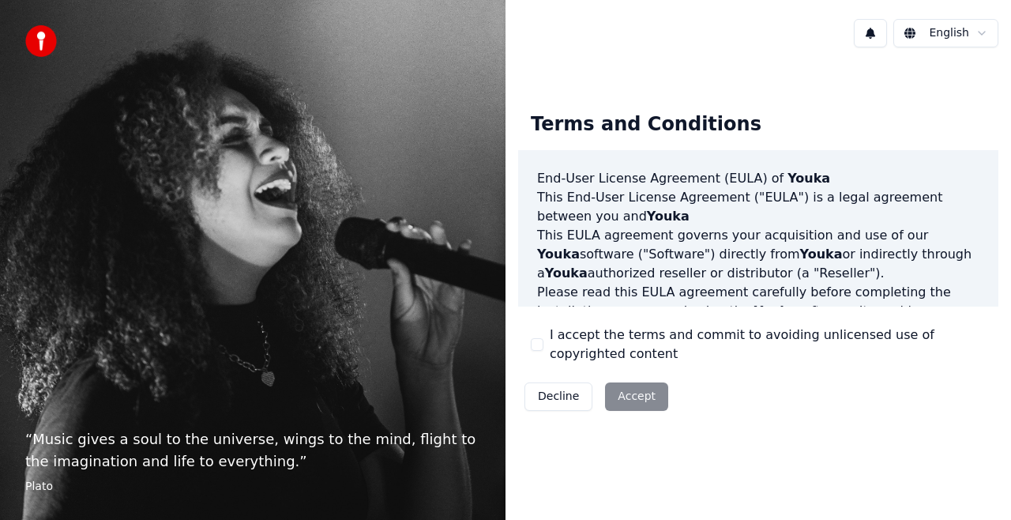
click at [542, 344] on button "I accept the terms and commit to avoiding unlicensed use of copyrighted content" at bounding box center [537, 344] width 13 height 13
click at [633, 394] on button "Accept" at bounding box center [636, 396] width 63 height 28
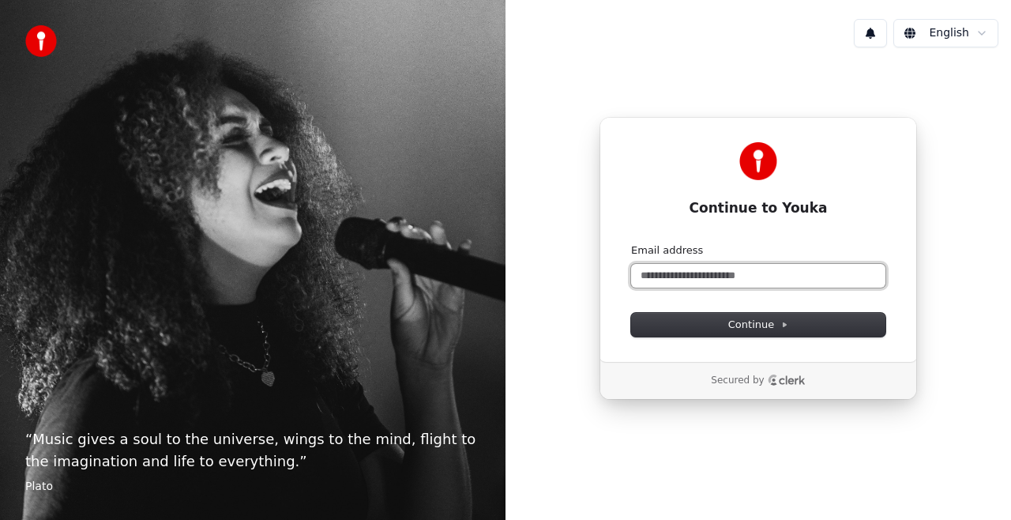
click at [667, 274] on input "Email address" at bounding box center [758, 276] width 254 height 24
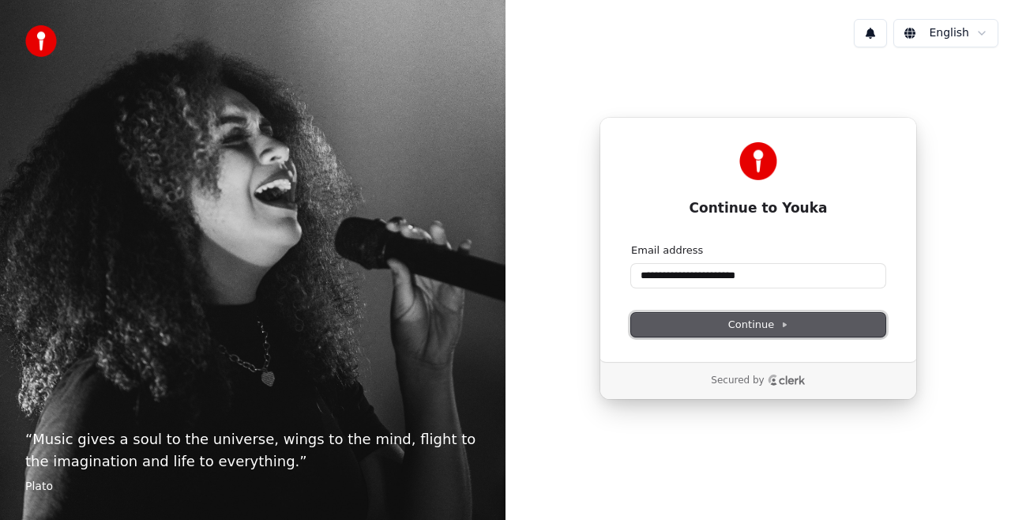
click at [759, 326] on span "Continue" at bounding box center [759, 325] width 60 height 14
type input "**********"
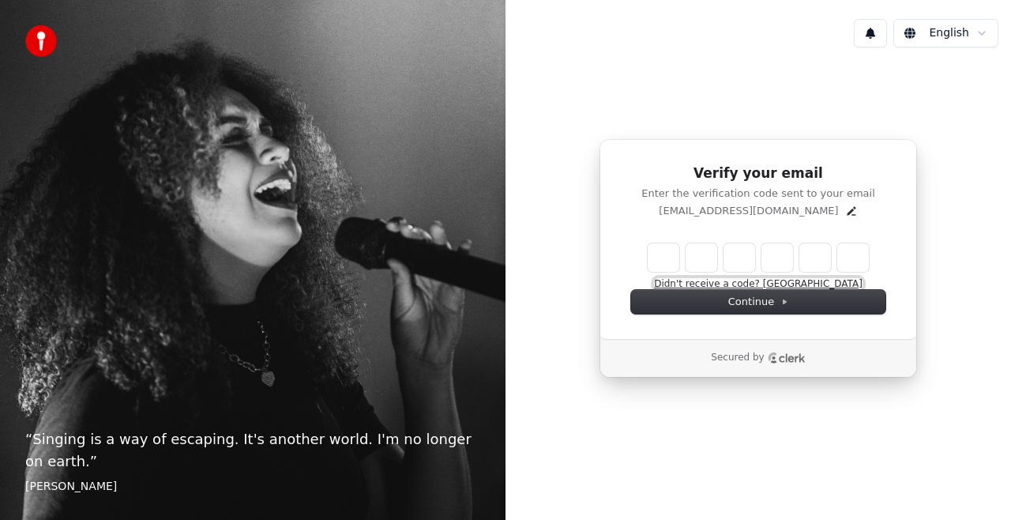
click at [793, 283] on button "Didn't receive a code? Resend" at bounding box center [758, 284] width 209 height 13
click at [665, 256] on input "Enter verification code" at bounding box center [758, 257] width 221 height 28
type input "******"
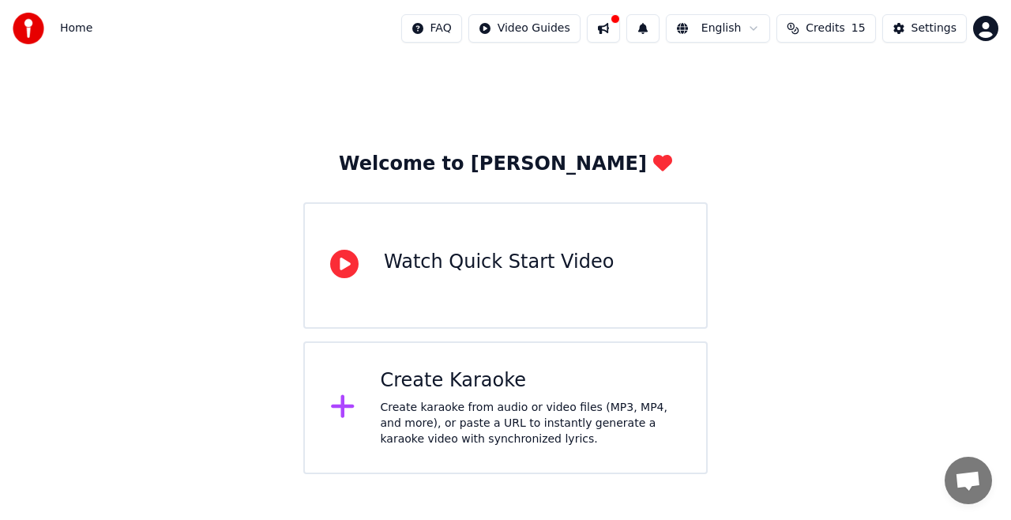
click at [454, 392] on div "Create Karaoke" at bounding box center [531, 380] width 301 height 25
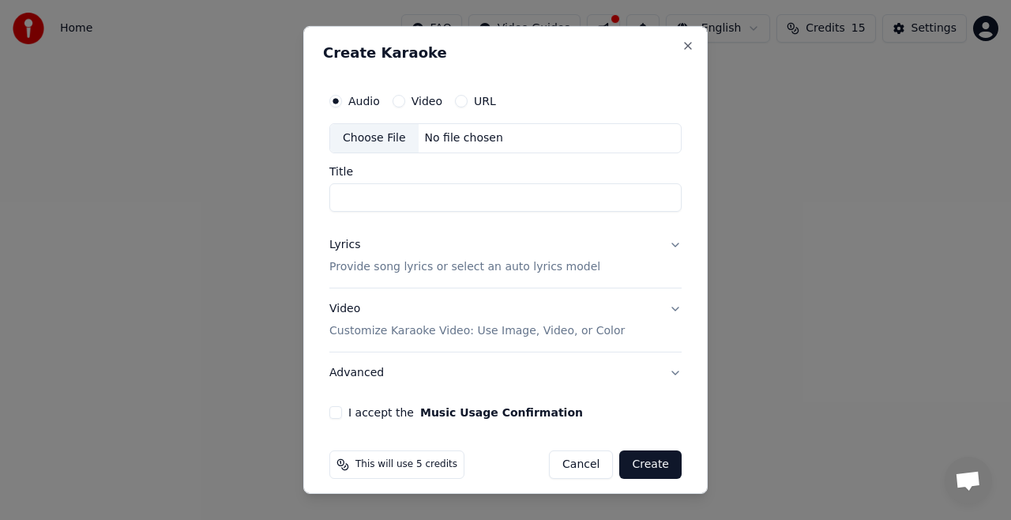
click at [399, 101] on button "Video" at bounding box center [399, 101] width 13 height 13
click at [465, 98] on div "URL" at bounding box center [475, 101] width 41 height 13
click at [457, 100] on button "URL" at bounding box center [461, 101] width 13 height 13
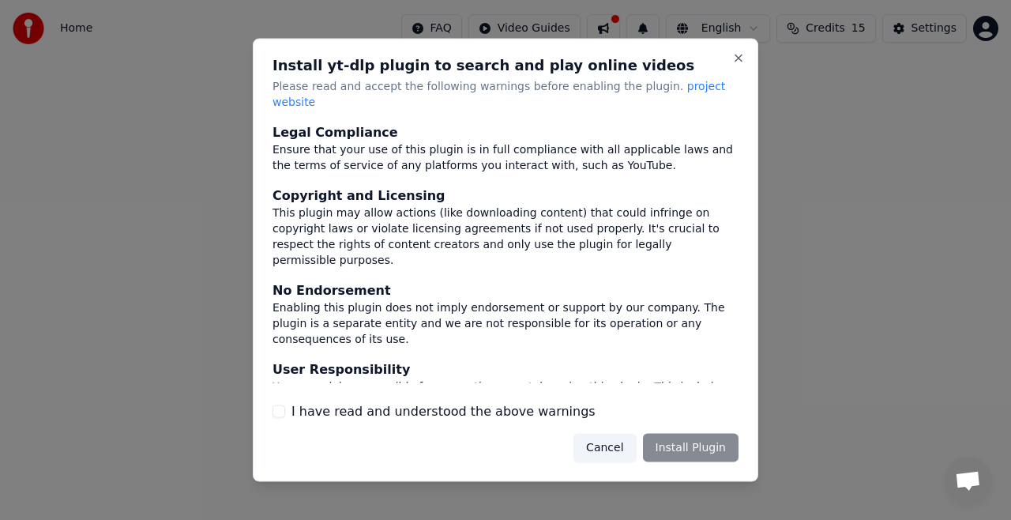
click at [677, 441] on div "Cancel Install Plugin" at bounding box center [656, 447] width 165 height 28
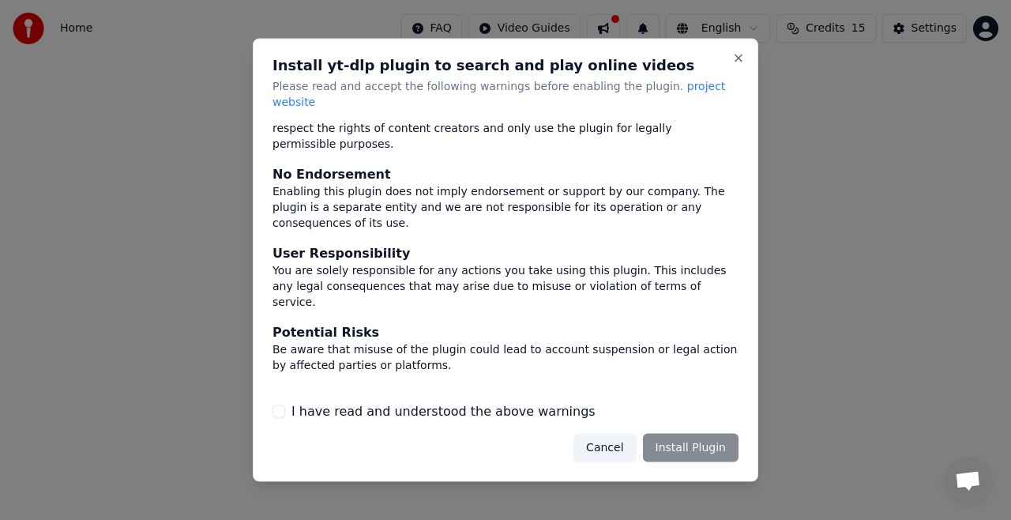
scroll to position [122, 0]
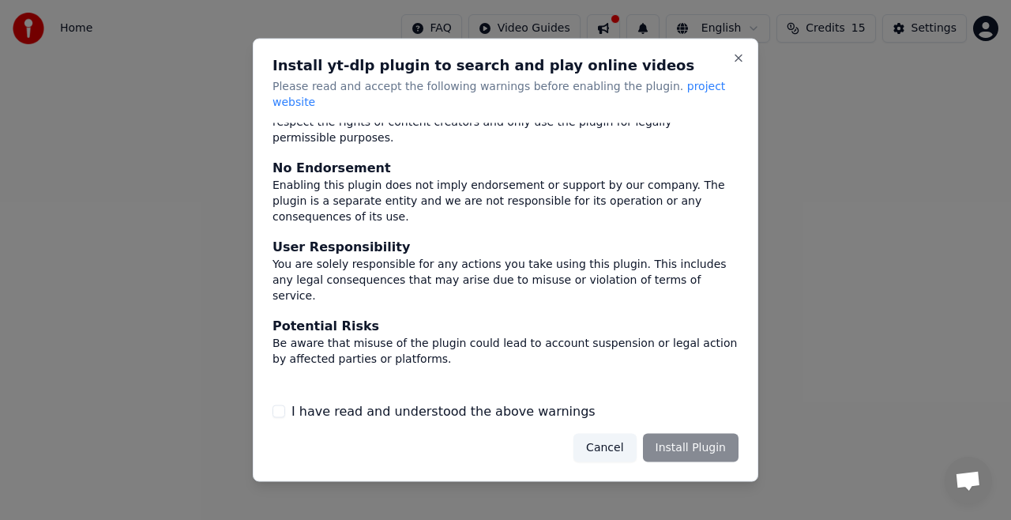
click at [682, 434] on div "Cancel Install Plugin" at bounding box center [656, 447] width 165 height 28
click at [415, 401] on label "I have read and understood the above warnings" at bounding box center [444, 410] width 304 height 19
click at [285, 405] on button "I have read and understood the above warnings" at bounding box center [279, 411] width 13 height 13
click at [699, 439] on button "Install Plugin" at bounding box center [691, 447] width 96 height 28
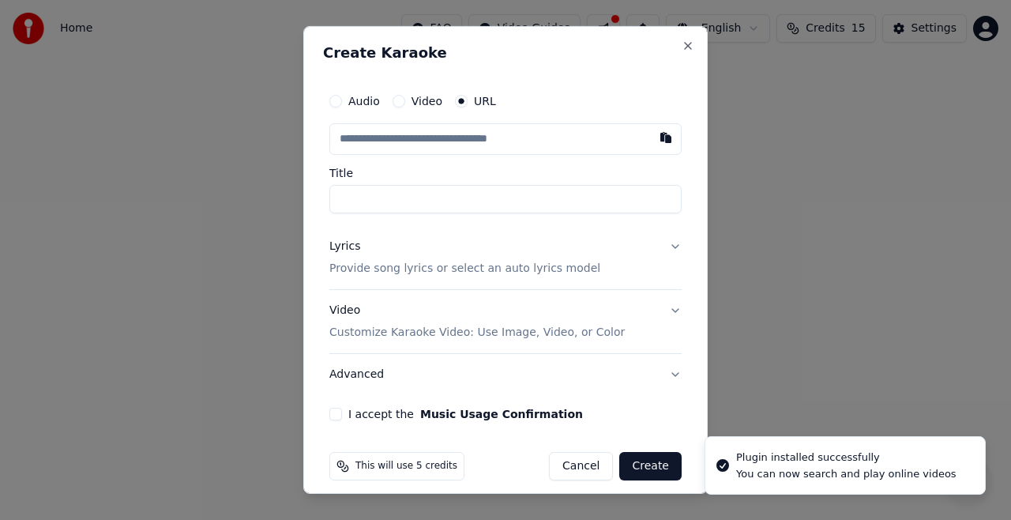
click at [401, 102] on button "Video" at bounding box center [399, 101] width 13 height 13
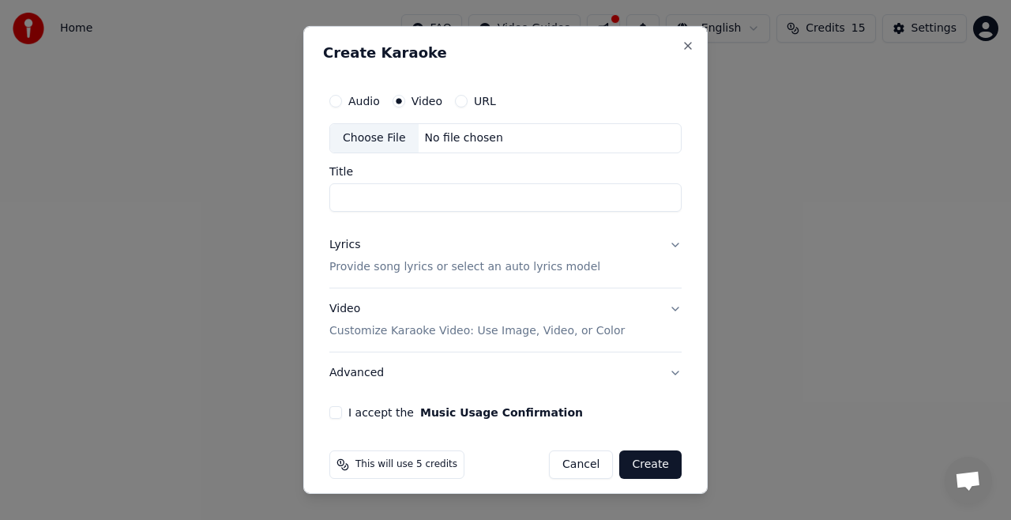
click at [382, 141] on div "Choose File" at bounding box center [374, 138] width 89 height 28
click at [463, 96] on div "URL" at bounding box center [475, 101] width 41 height 13
click at [455, 100] on button "URL" at bounding box center [461, 101] width 13 height 13
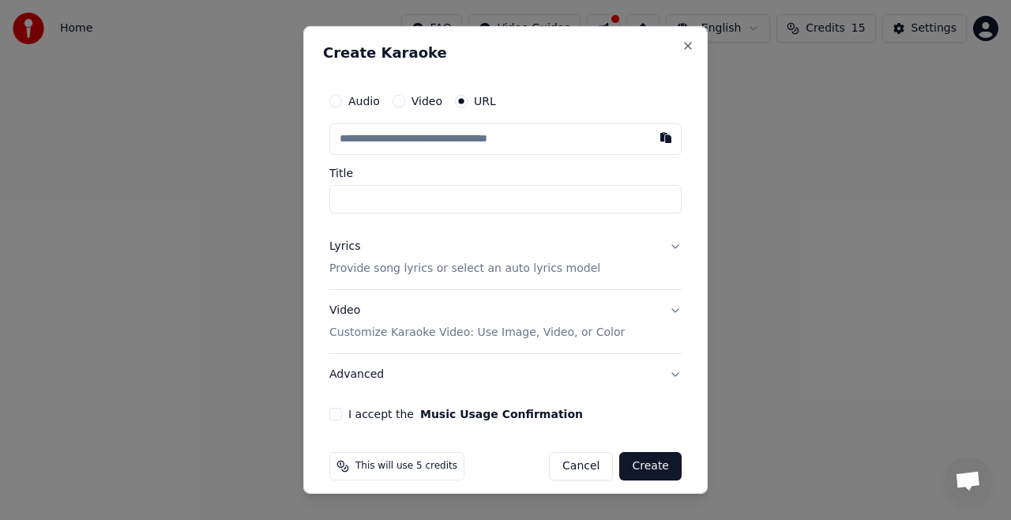
click at [573, 473] on button "Cancel" at bounding box center [581, 466] width 64 height 28
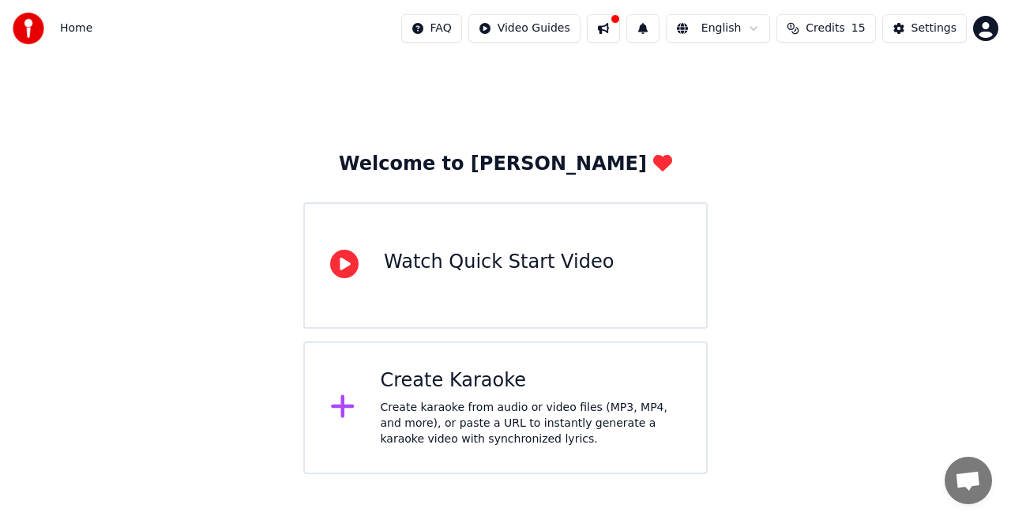
click at [469, 390] on div "Create Karaoke" at bounding box center [531, 380] width 301 height 25
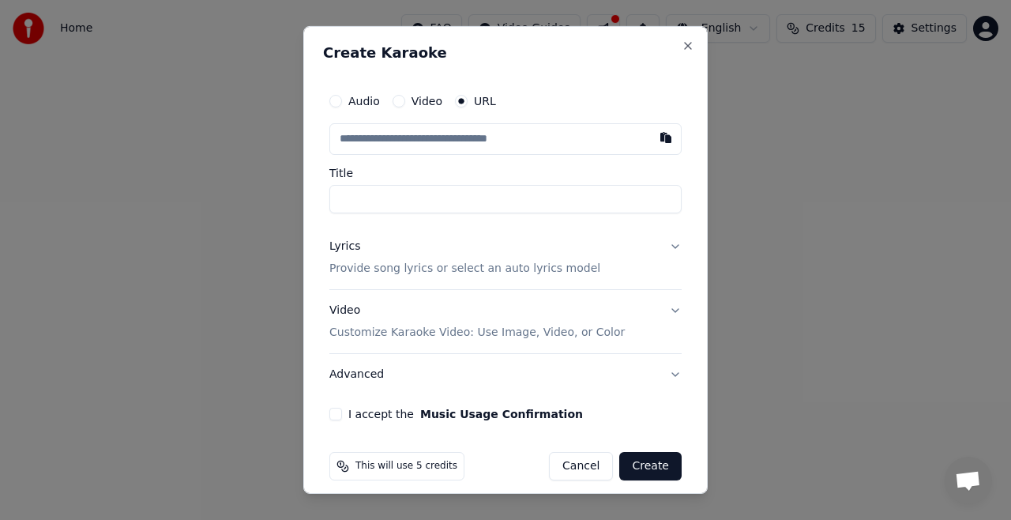
click at [393, 137] on input "text" at bounding box center [506, 139] width 352 height 32
paste input "**********"
type input "**********"
click at [408, 200] on input "Title" at bounding box center [506, 199] width 352 height 28
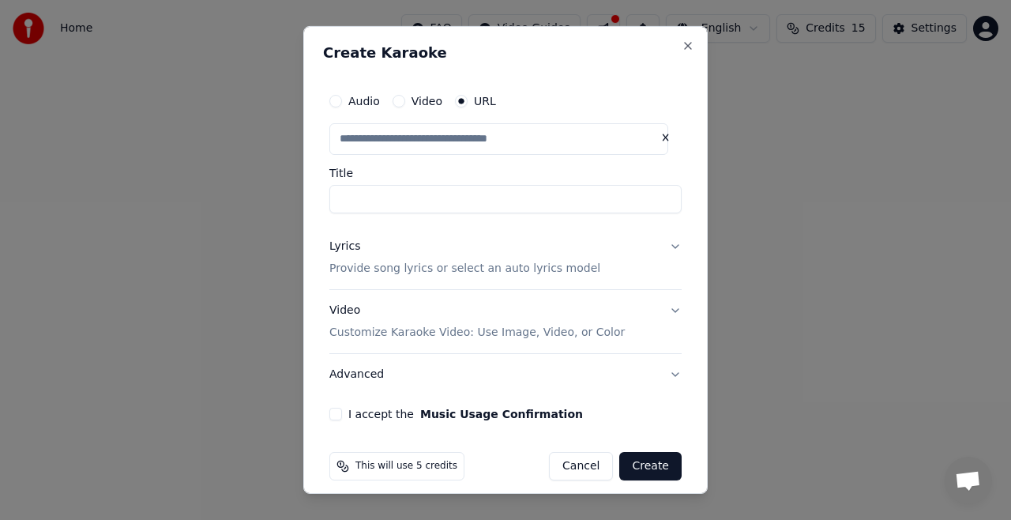
type input "**********"
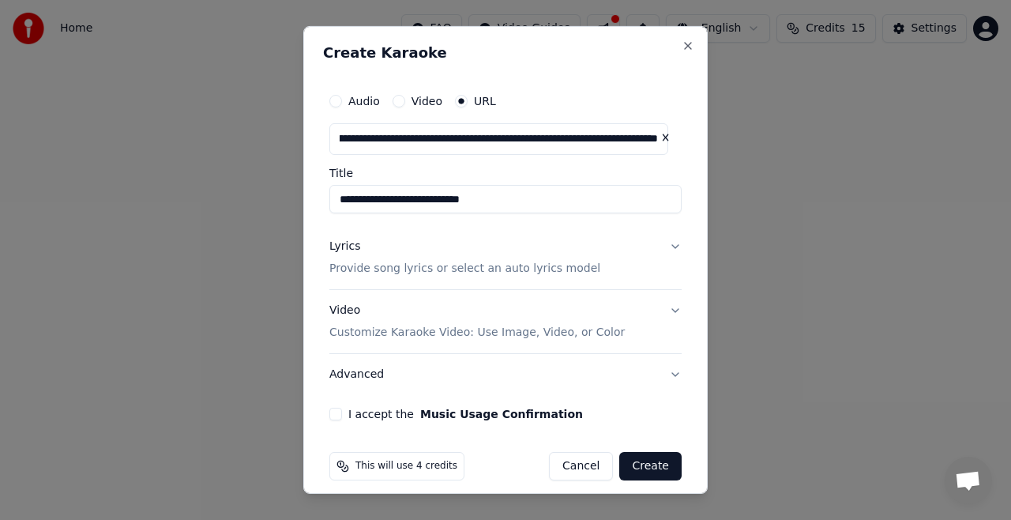
scroll to position [0, 0]
drag, startPoint x: 526, startPoint y: 197, endPoint x: 484, endPoint y: 200, distance: 42.8
click at [484, 200] on input "**********" at bounding box center [506, 199] width 352 height 28
type input "**********"
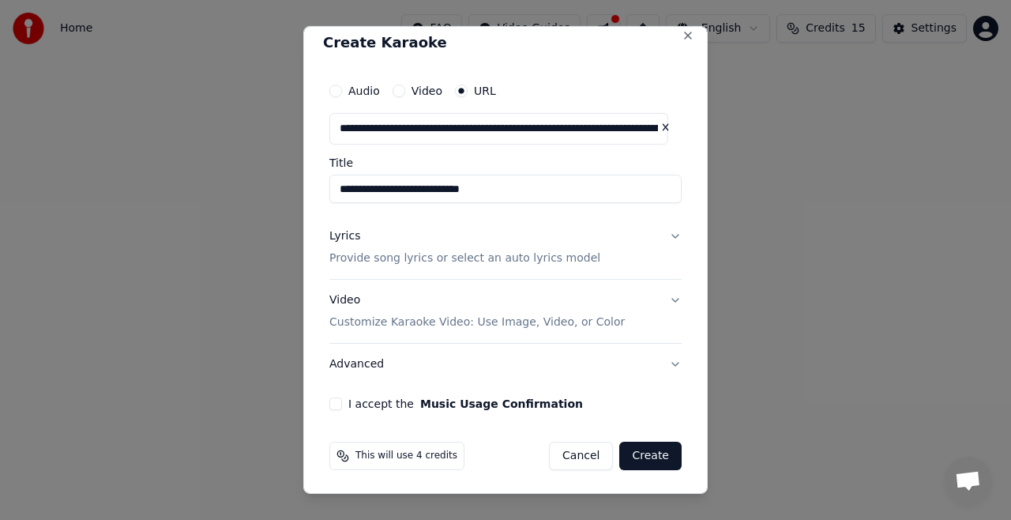
scroll to position [13, 0]
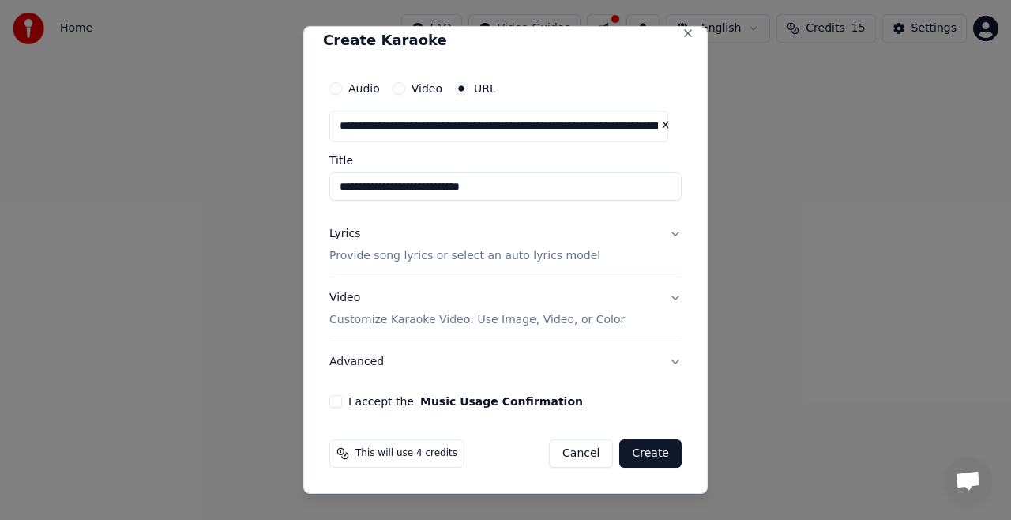
click at [333, 403] on button "I accept the Music Usage Confirmation" at bounding box center [336, 401] width 13 height 13
click at [660, 296] on button "Video Customize Karaoke Video: Use Image, Video, or Color" at bounding box center [506, 308] width 352 height 63
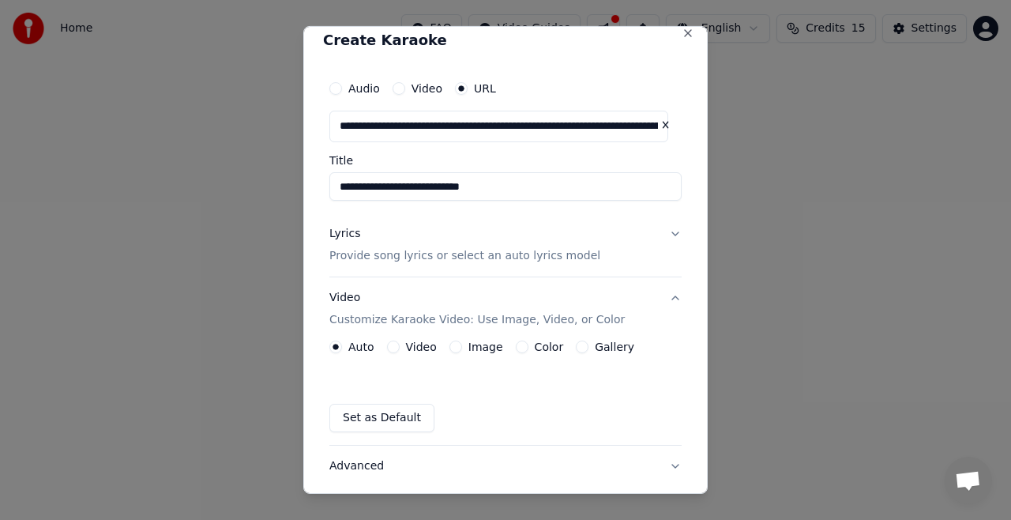
click at [391, 344] on button "Video" at bounding box center [393, 347] width 13 height 13
click at [581, 347] on div "Gallery" at bounding box center [605, 347] width 58 height 13
click at [576, 348] on button "Gallery" at bounding box center [582, 347] width 13 height 13
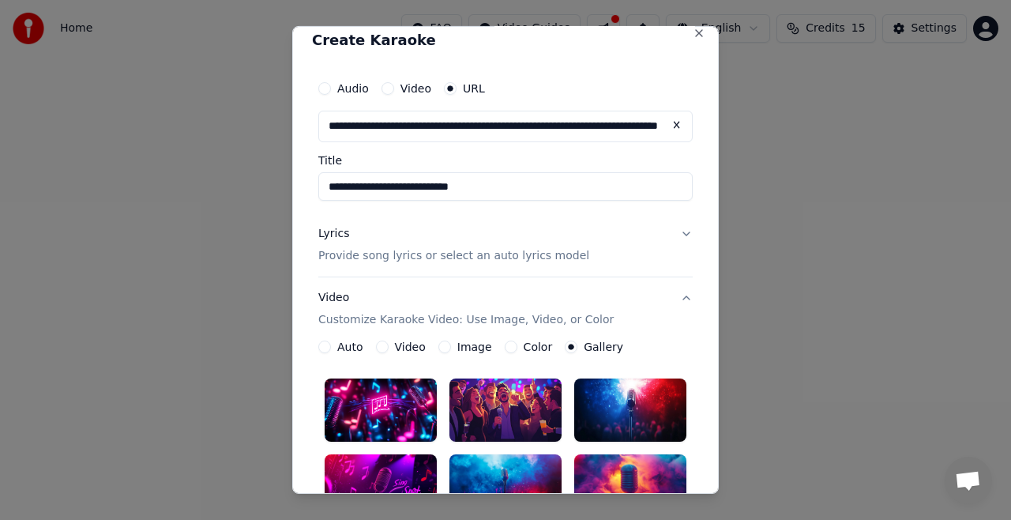
click at [322, 350] on button "Auto" at bounding box center [324, 347] width 13 height 13
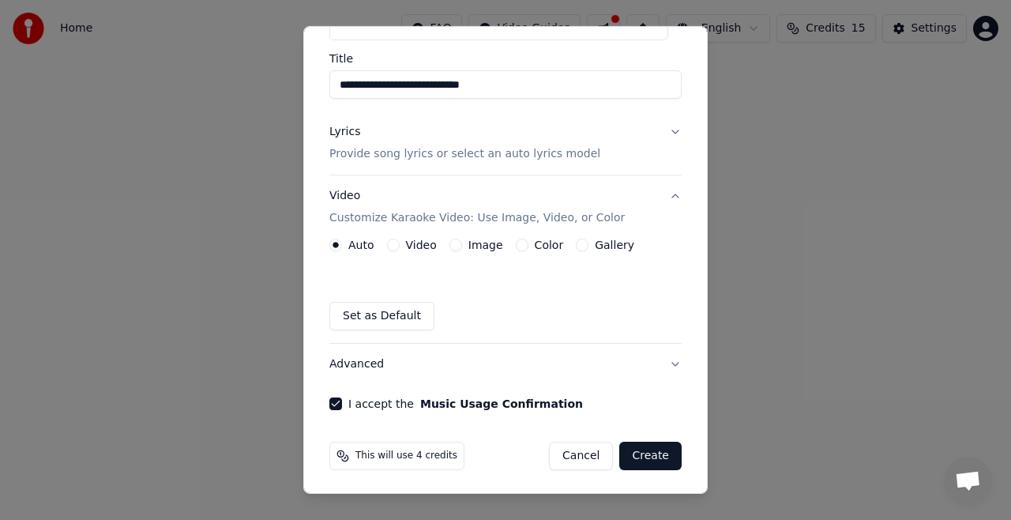
scroll to position [117, 0]
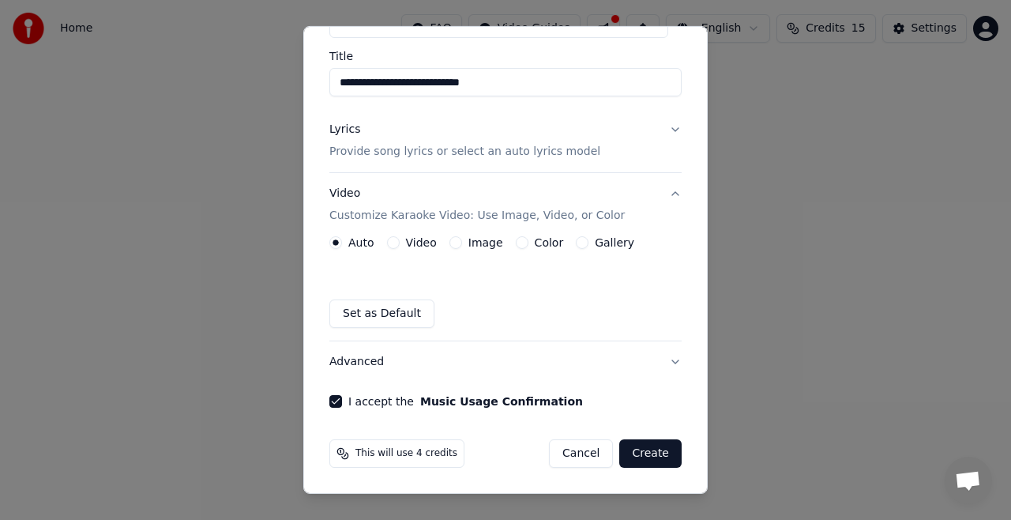
click at [517, 242] on button "Color" at bounding box center [522, 242] width 13 height 13
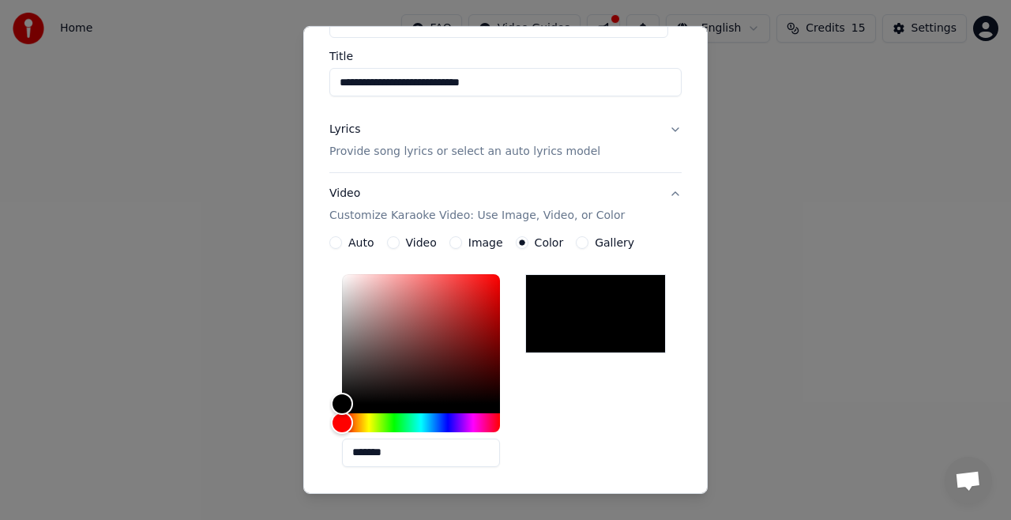
click at [582, 243] on div "Gallery" at bounding box center [605, 242] width 58 height 13
click at [576, 244] on button "Gallery" at bounding box center [582, 242] width 13 height 13
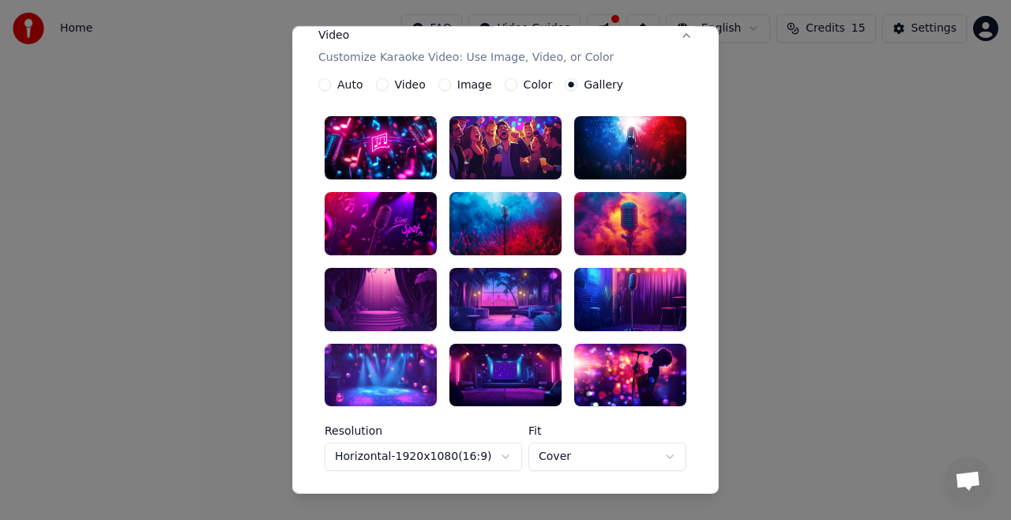
scroll to position [275, 0]
click at [605, 229] on div at bounding box center [630, 223] width 112 height 63
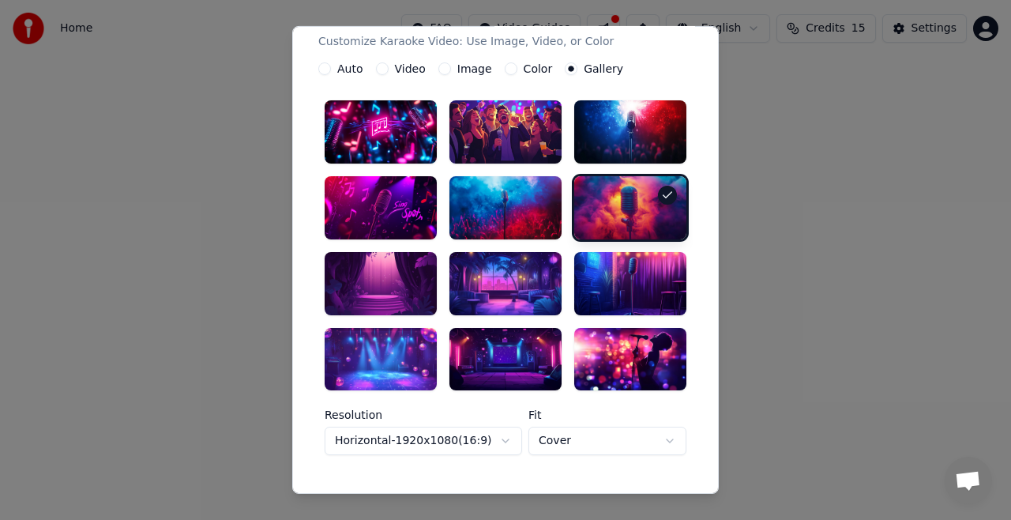
scroll to position [168, 0]
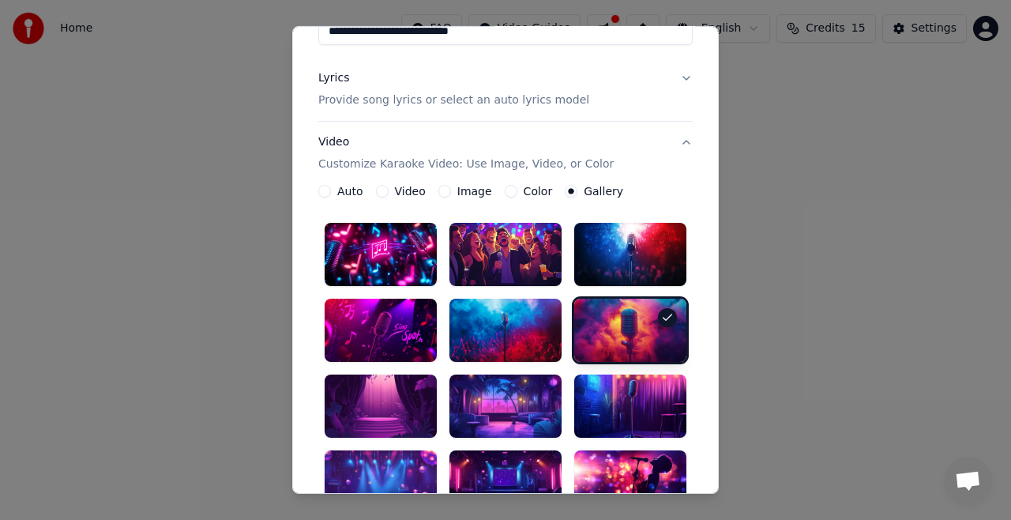
click at [320, 189] on button "Auto" at bounding box center [324, 191] width 13 height 13
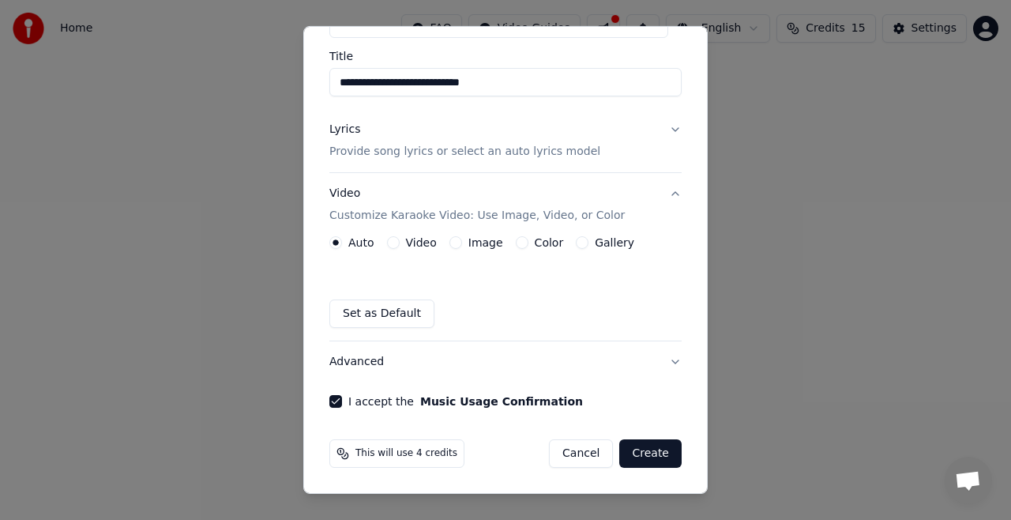
scroll to position [117, 0]
click at [648, 448] on button "Create" at bounding box center [651, 453] width 62 height 28
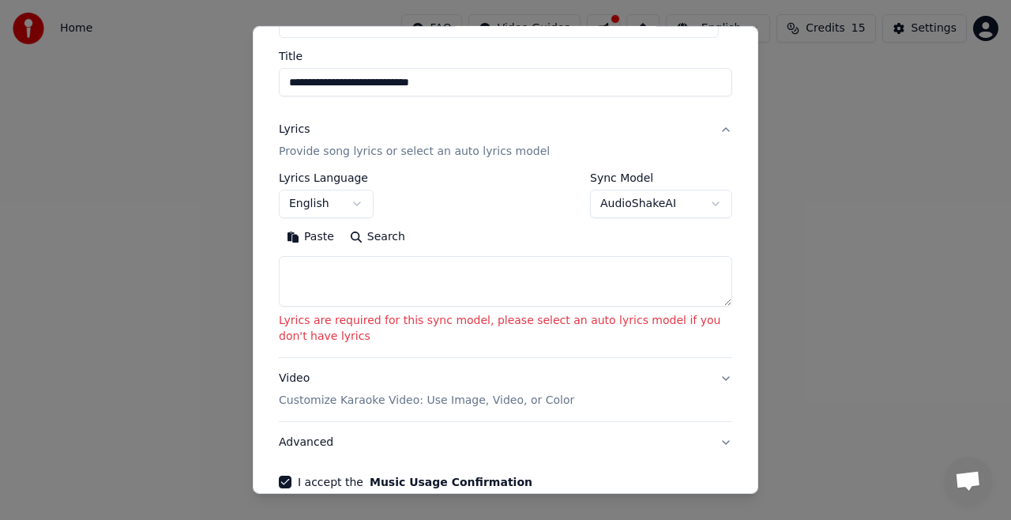
click at [361, 235] on button "Search" at bounding box center [377, 236] width 71 height 25
click at [324, 277] on textarea at bounding box center [506, 281] width 454 height 51
click at [485, 280] on textarea at bounding box center [506, 281] width 454 height 51
paste textarea "**********"
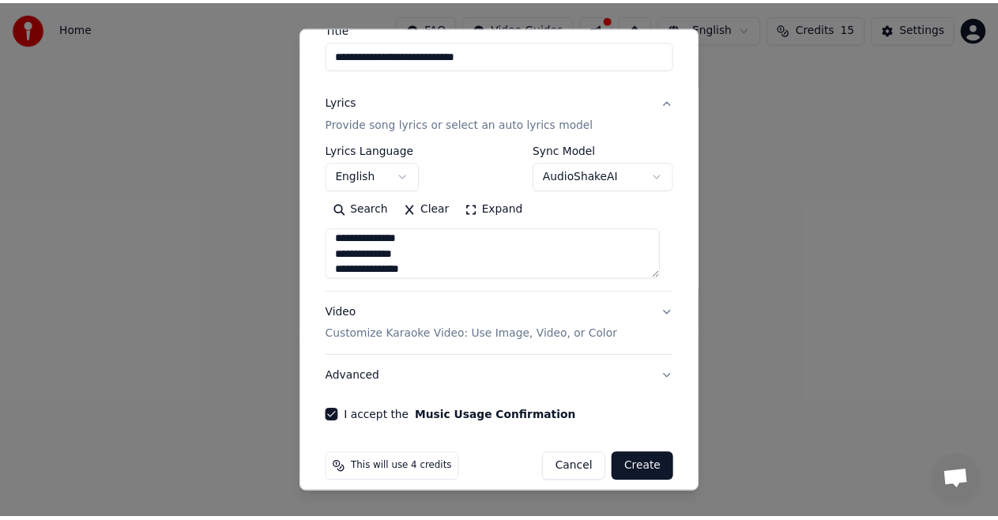
scroll to position [160, 0]
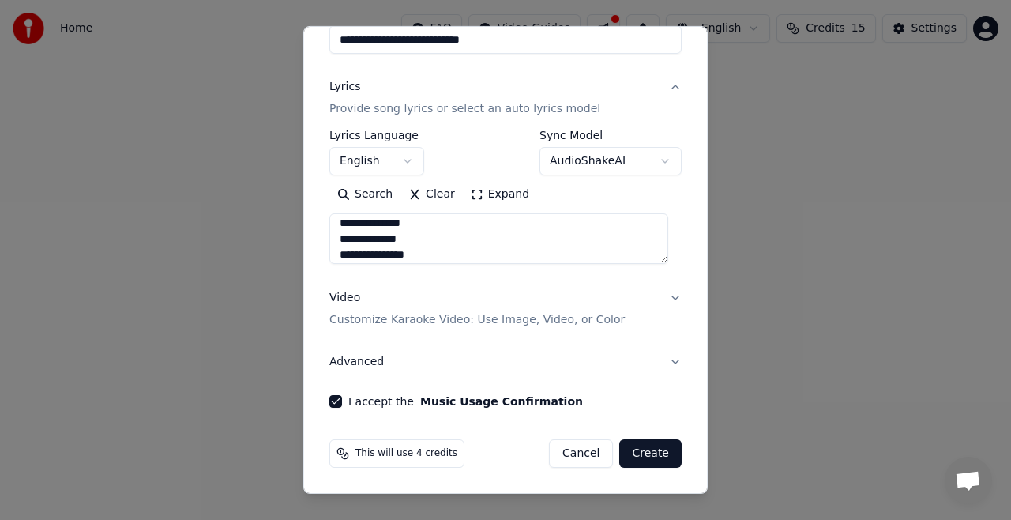
type textarea "**********"
click at [646, 452] on button "Create" at bounding box center [651, 453] width 62 height 28
select select "**"
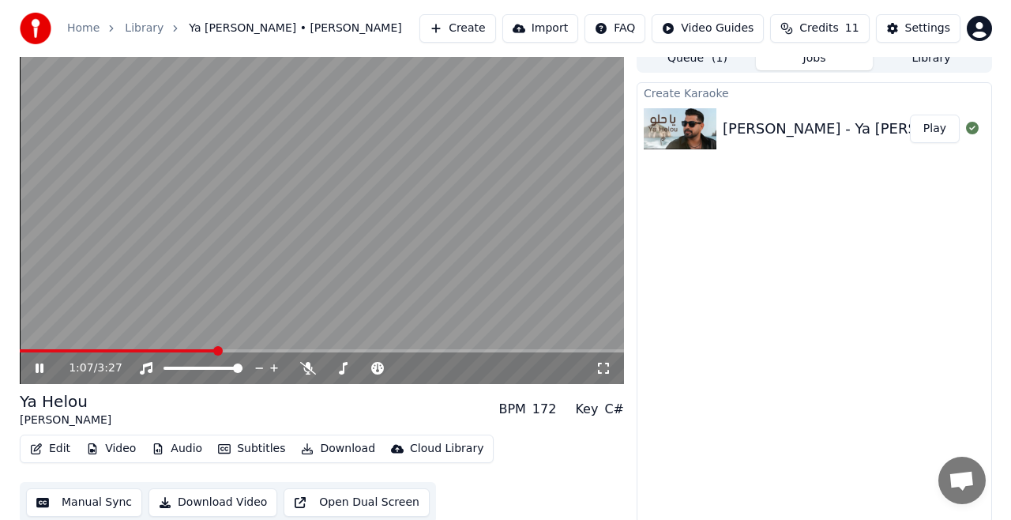
scroll to position [17, 0]
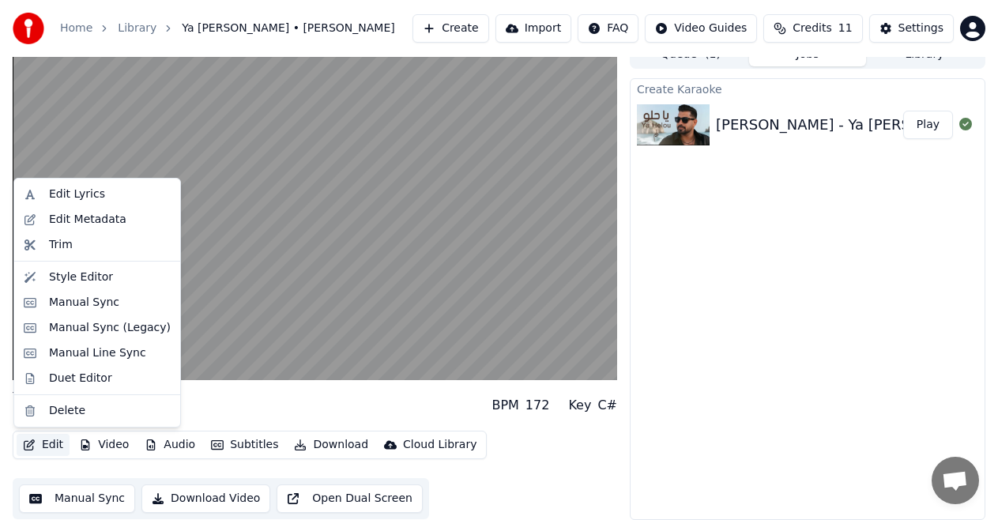
click at [57, 442] on button "Edit" at bounding box center [43, 445] width 53 height 22
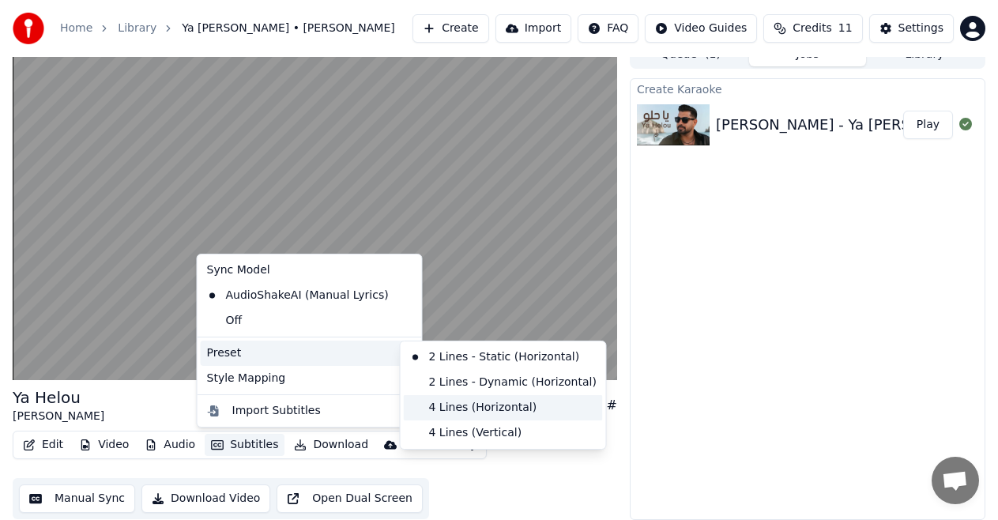
click at [434, 403] on div "4 Lines (Horizontal)" at bounding box center [503, 407] width 199 height 25
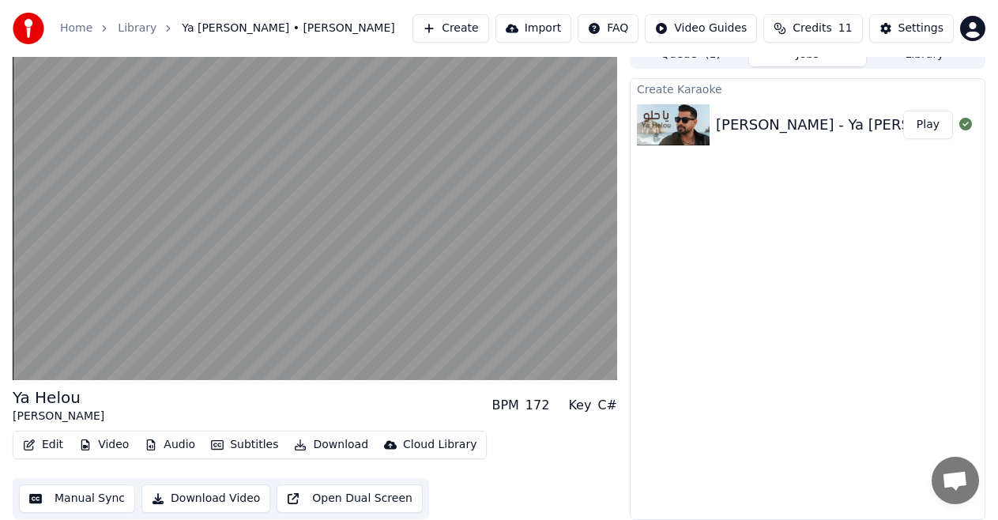
click at [263, 442] on button "Subtitles" at bounding box center [245, 445] width 80 height 22
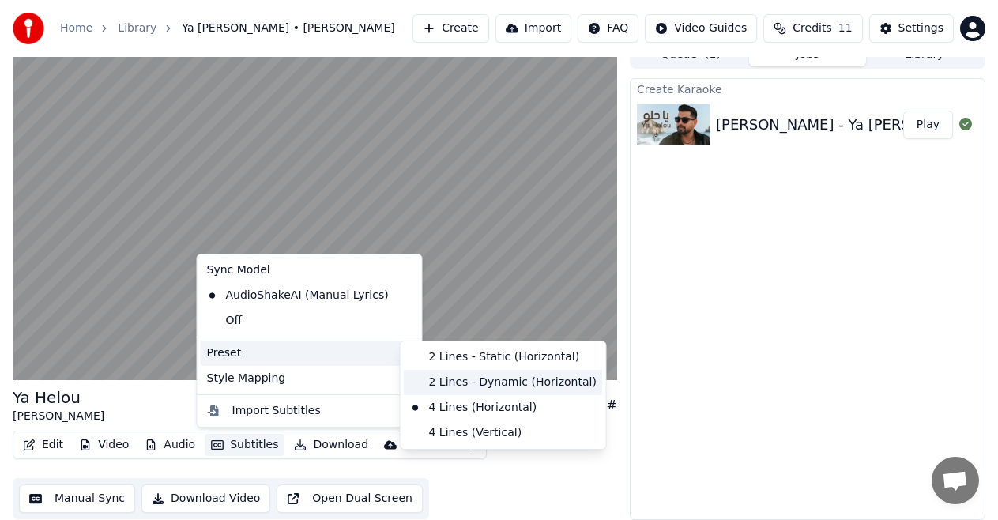
click at [424, 378] on div "2 Lines - Dynamic (Horizontal)" at bounding box center [503, 382] width 199 height 25
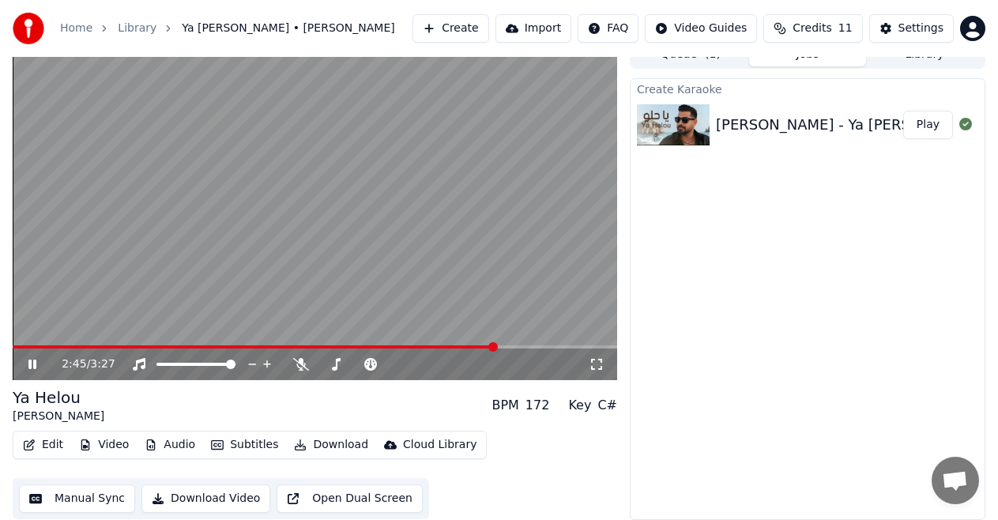
click at [38, 363] on icon at bounding box center [43, 364] width 36 height 13
click at [371, 348] on span at bounding box center [192, 346] width 359 height 3
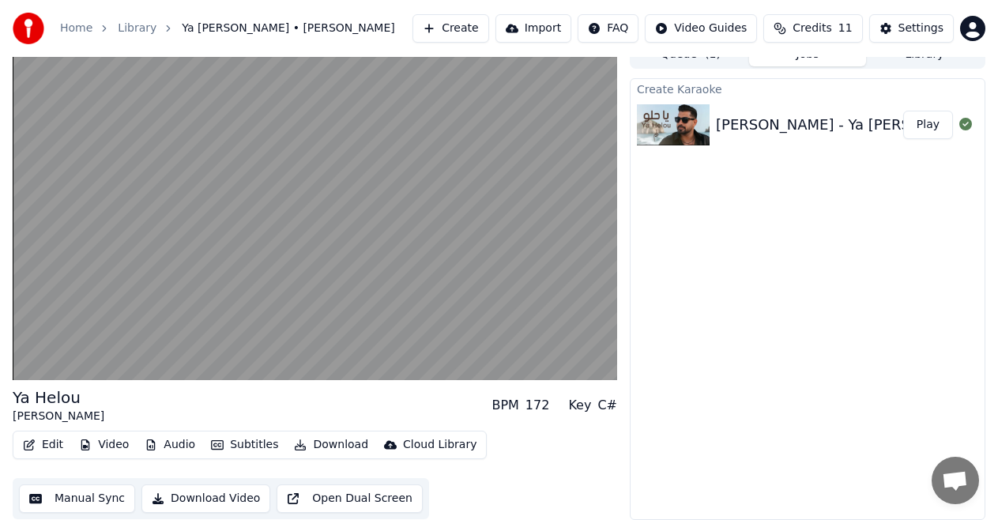
click at [94, 443] on button "Video" at bounding box center [104, 445] width 62 height 22
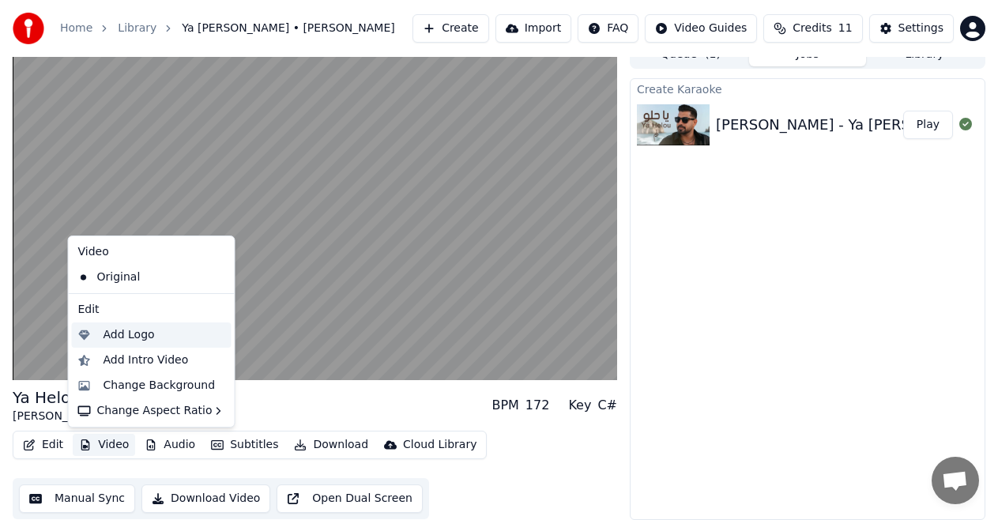
click at [154, 337] on div "Add Logo" at bounding box center [165, 335] width 122 height 16
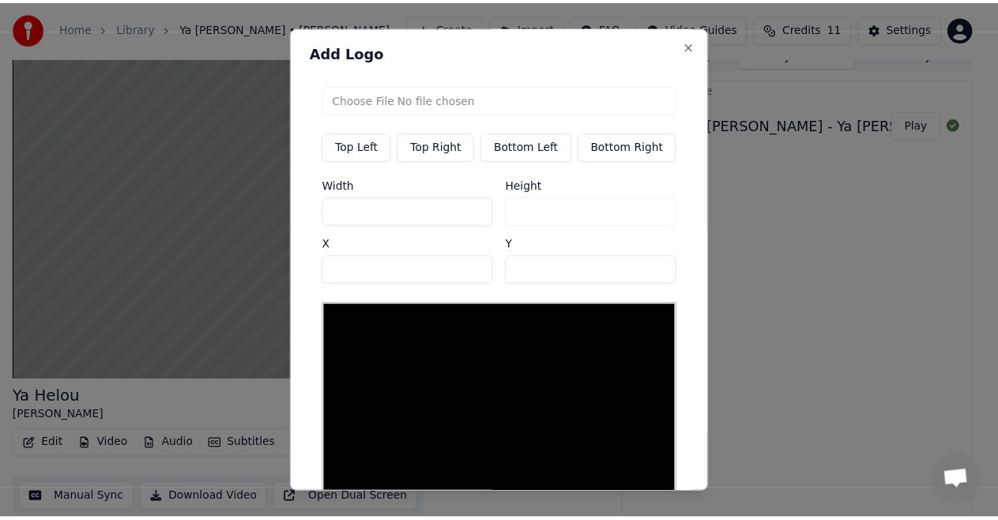
scroll to position [0, 0]
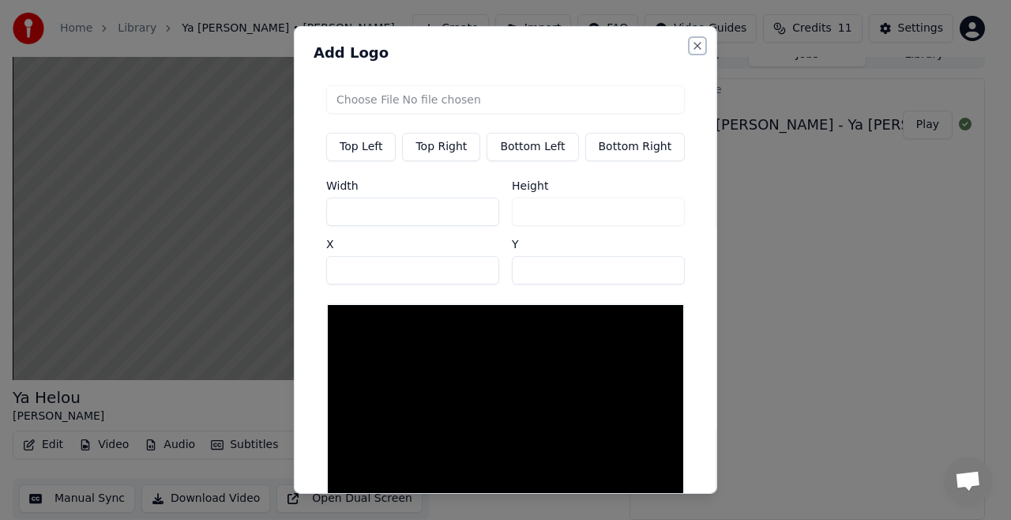
click at [691, 43] on button "Close" at bounding box center [697, 46] width 13 height 13
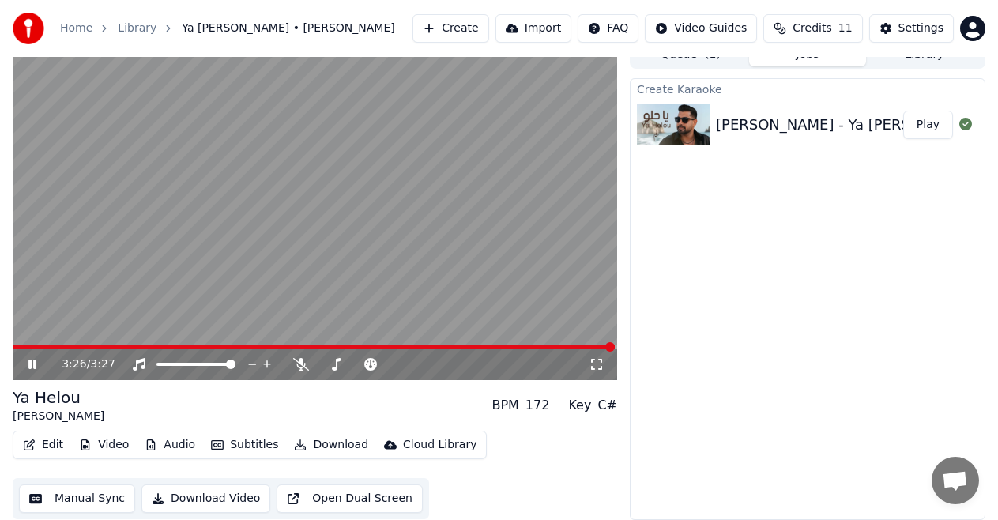
click at [40, 443] on button "Edit" at bounding box center [43, 445] width 53 height 22
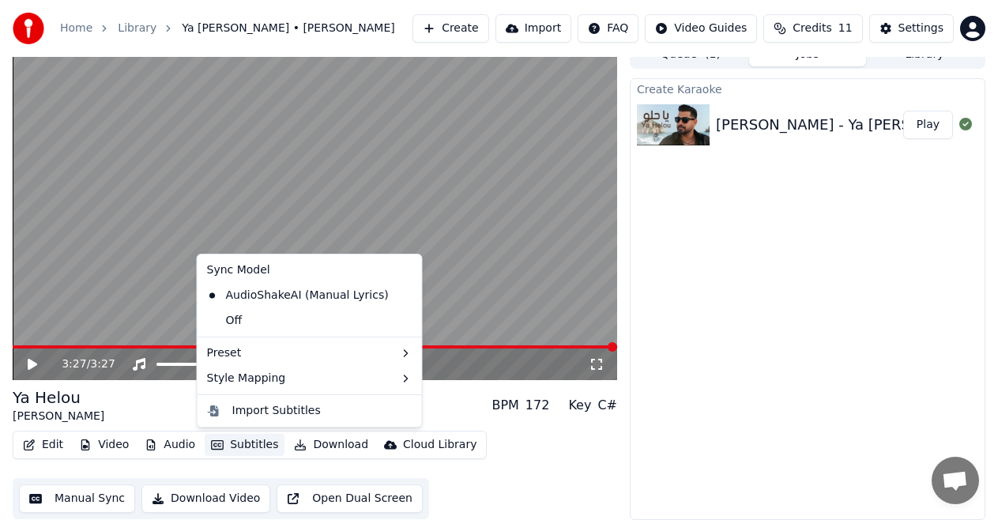
click at [251, 444] on button "Subtitles" at bounding box center [245, 445] width 80 height 22
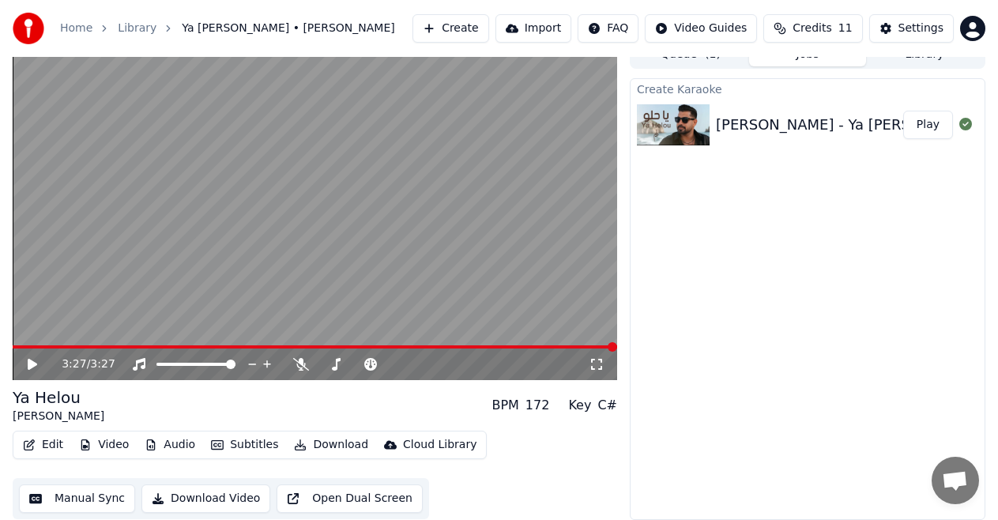
click at [251, 444] on button "Subtitles" at bounding box center [245, 445] width 80 height 22
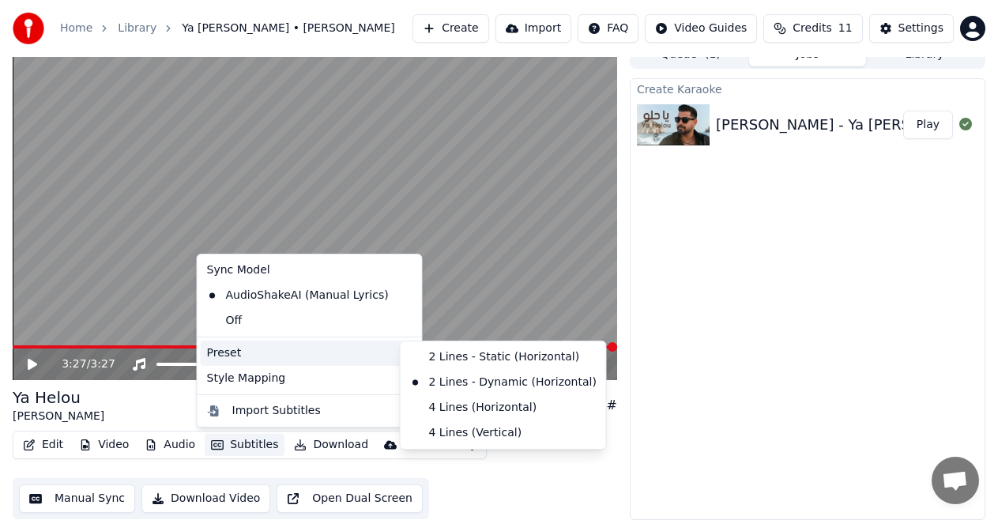
click at [333, 352] on div "Preset" at bounding box center [310, 353] width 218 height 25
click at [415, 351] on div "2 Lines - Static (Horizontal)" at bounding box center [503, 357] width 199 height 25
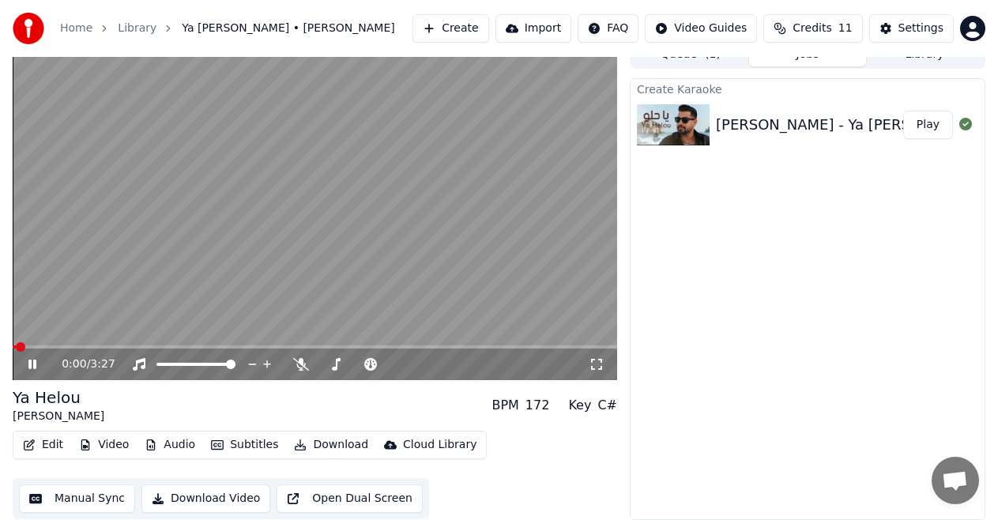
click at [226, 348] on span at bounding box center [315, 346] width 604 height 3
click at [261, 348] on span at bounding box center [315, 346] width 604 height 3
click at [292, 345] on span at bounding box center [315, 346] width 604 height 3
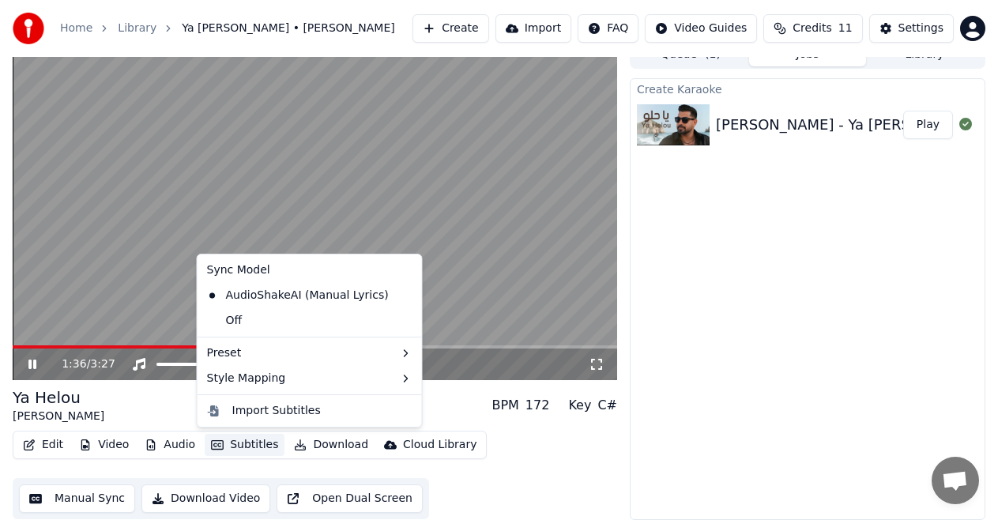
click at [258, 444] on button "Subtitles" at bounding box center [245, 445] width 80 height 22
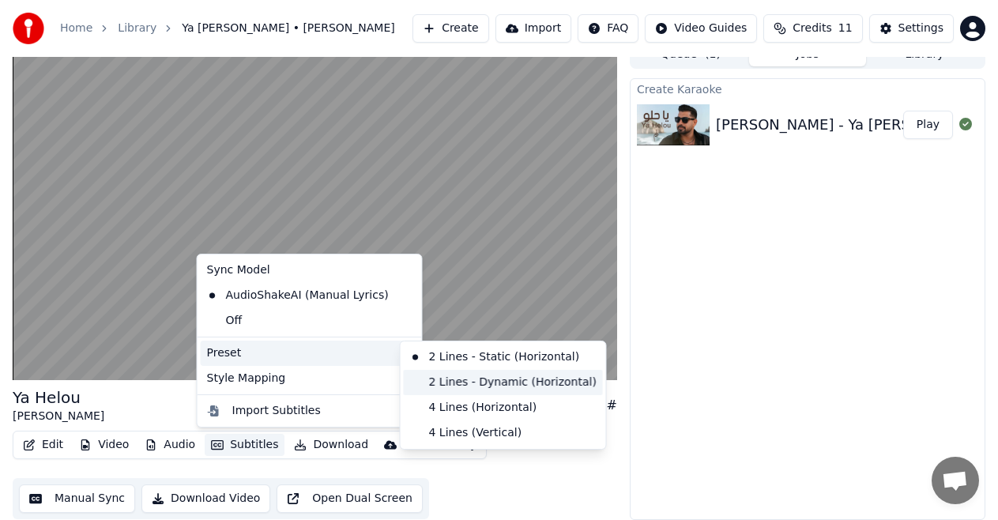
click at [428, 378] on div "2 Lines - Dynamic (Horizontal)" at bounding box center [503, 382] width 199 height 25
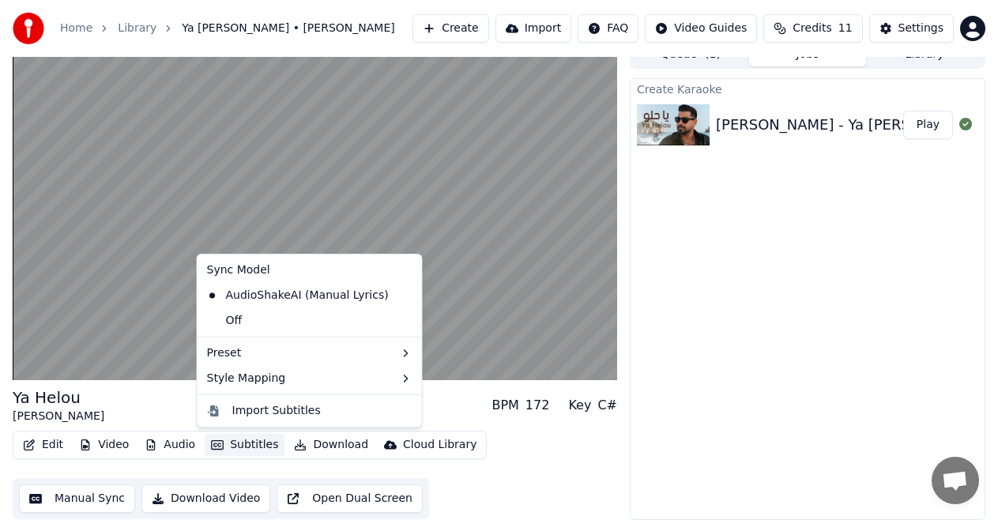
click at [233, 440] on button "Subtitles" at bounding box center [245, 445] width 80 height 22
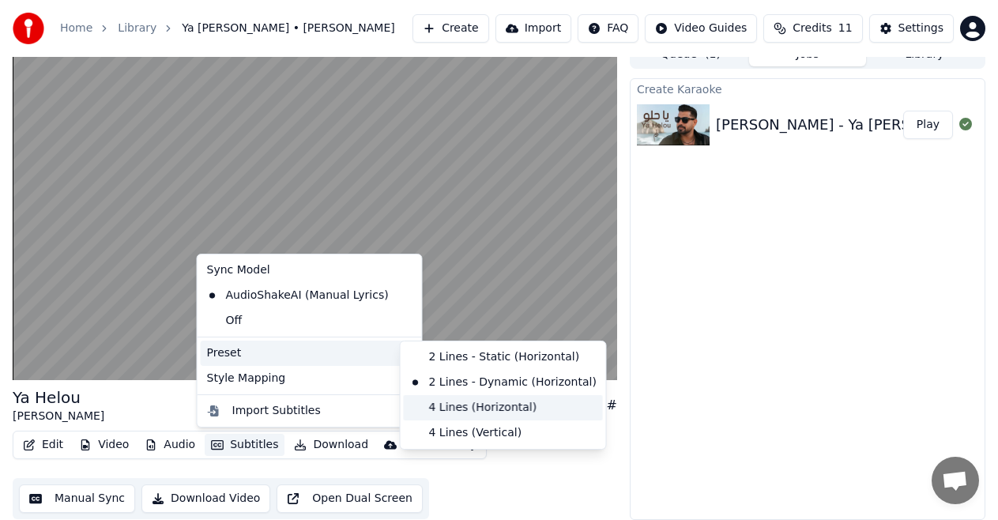
click at [426, 405] on div "4 Lines (Horizontal)" at bounding box center [503, 407] width 199 height 25
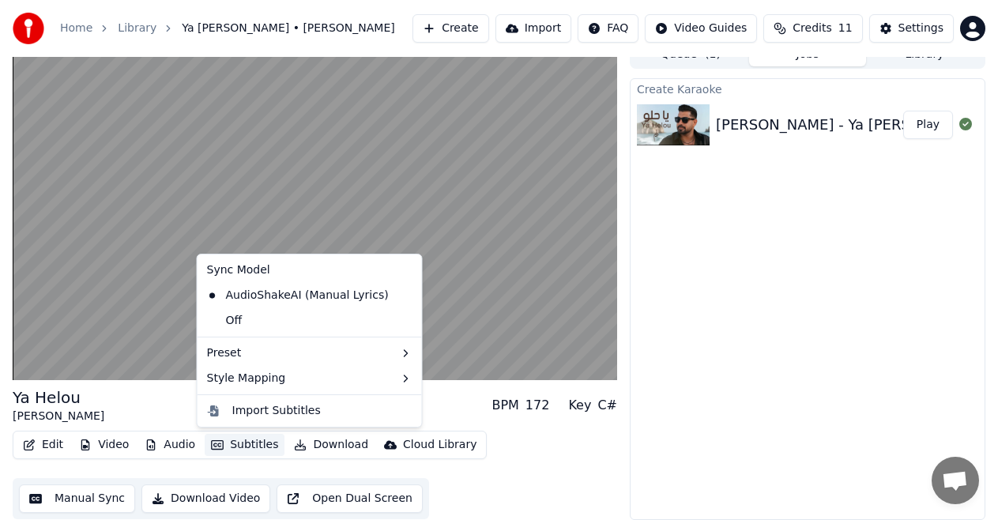
click at [235, 439] on button "Subtitles" at bounding box center [245, 445] width 80 height 22
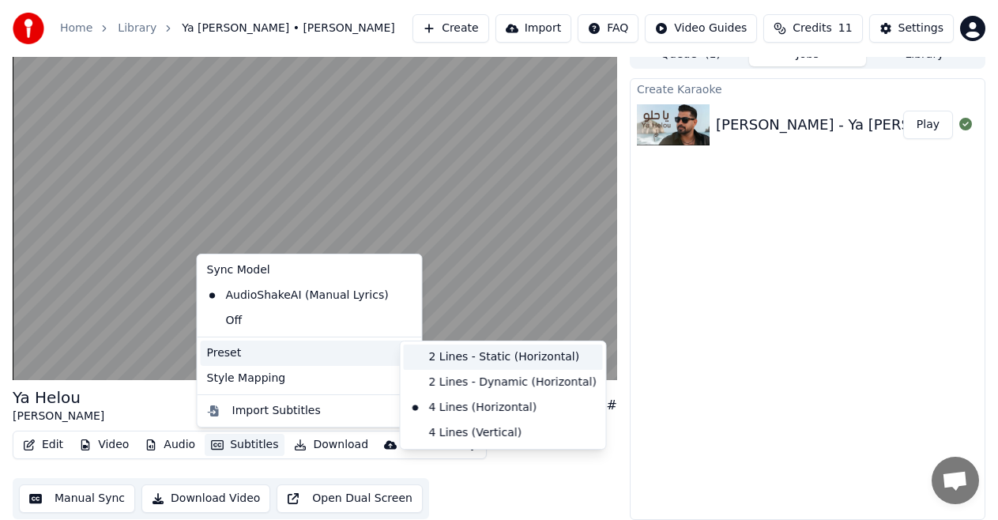
click at [434, 359] on div "2 Lines - Static (Horizontal)" at bounding box center [503, 357] width 199 height 25
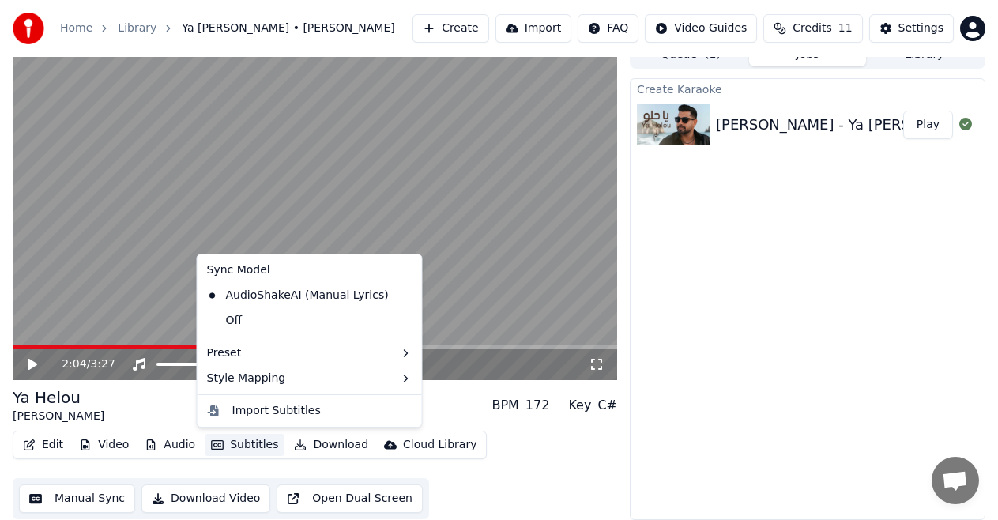
click at [752, 269] on div "Create Karaoke Adam - Ya Helou | آدم - يا حلو Play" at bounding box center [808, 299] width 356 height 442
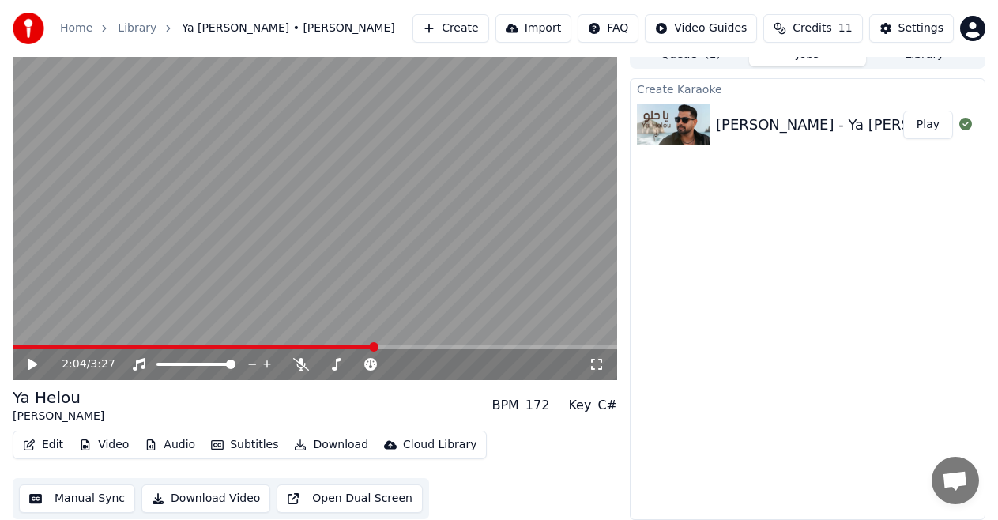
click at [171, 445] on button "Audio" at bounding box center [169, 445] width 63 height 22
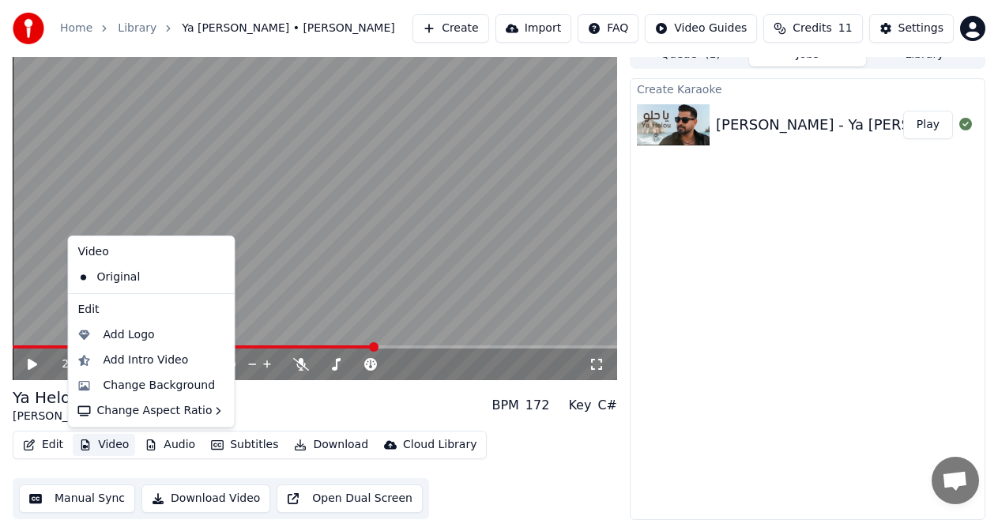
click at [112, 446] on button "Video" at bounding box center [104, 445] width 62 height 22
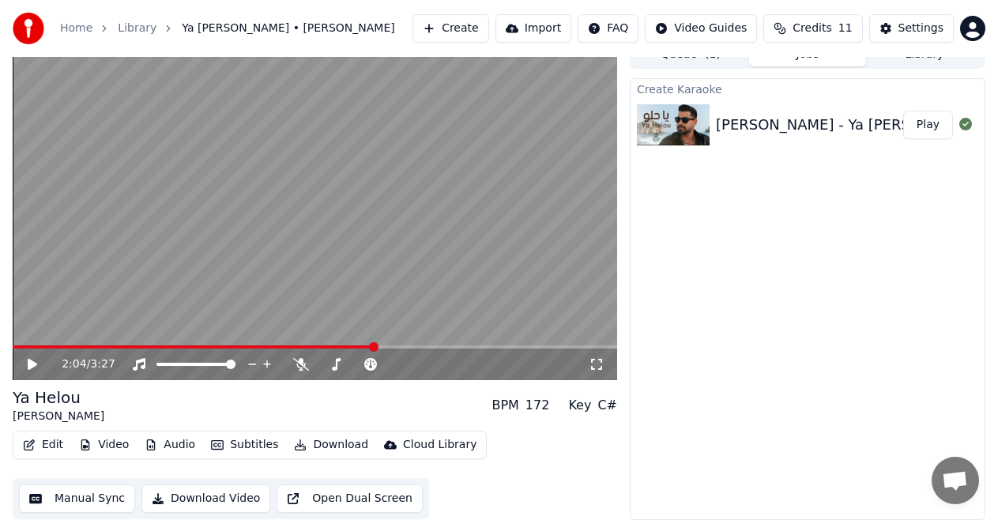
click at [46, 446] on button "Edit" at bounding box center [43, 445] width 53 height 22
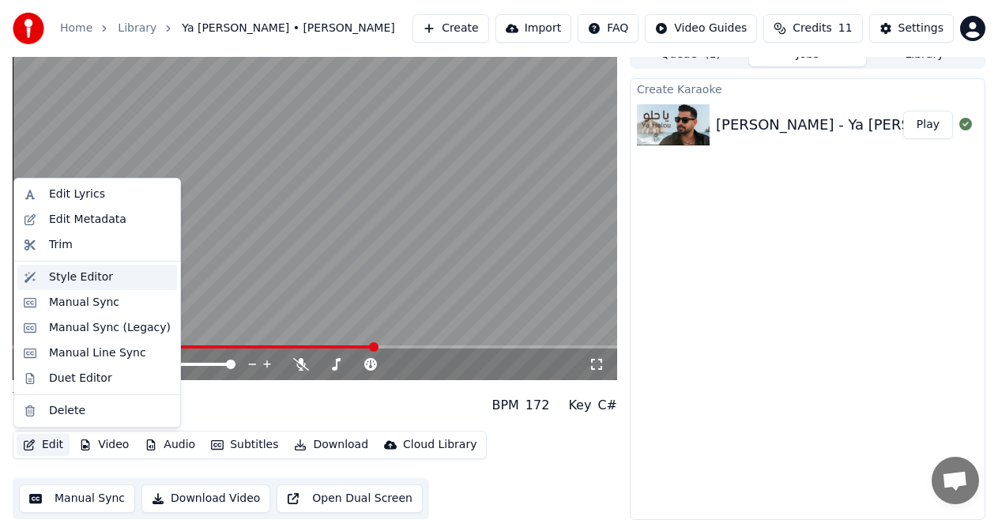
click at [94, 277] on div "Style Editor" at bounding box center [81, 277] width 64 height 16
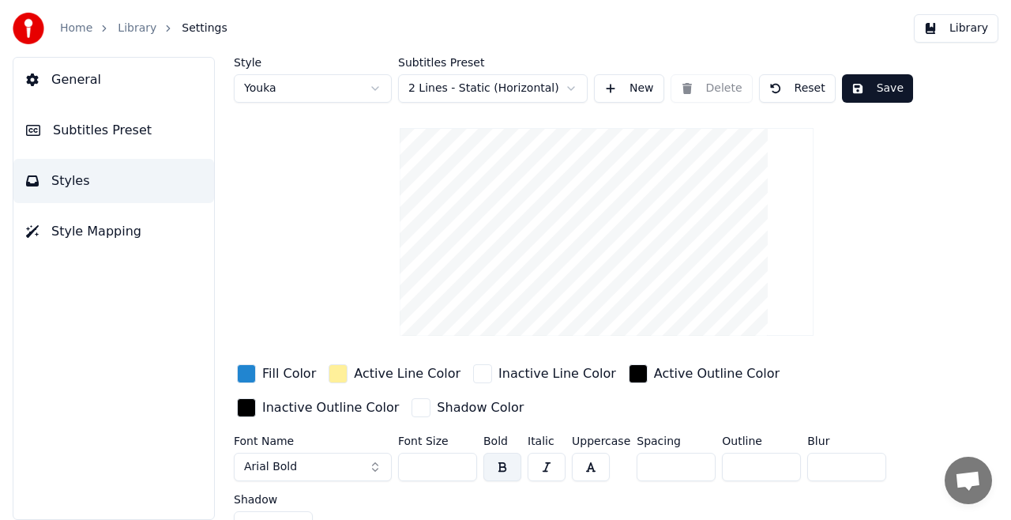
click at [473, 374] on div "button" at bounding box center [482, 373] width 19 height 19
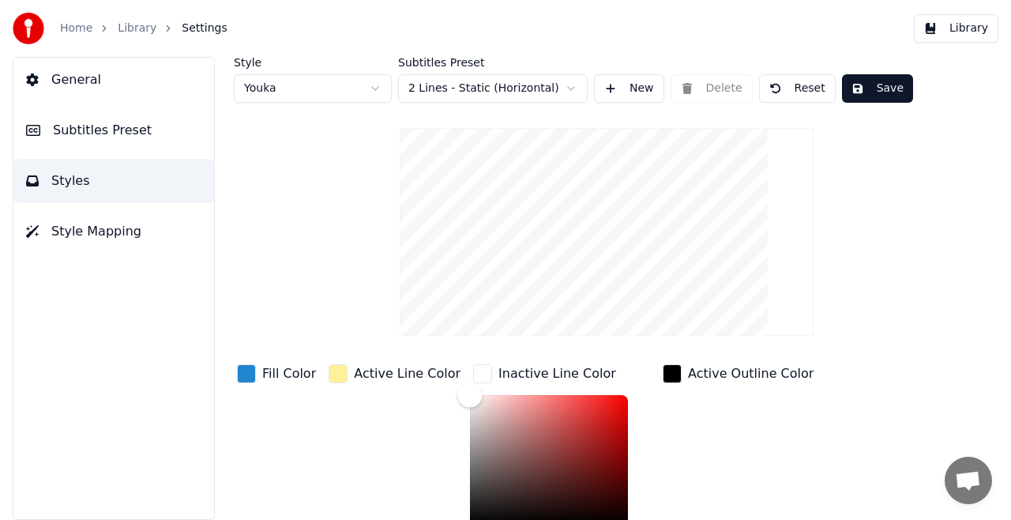
scroll to position [3, 0]
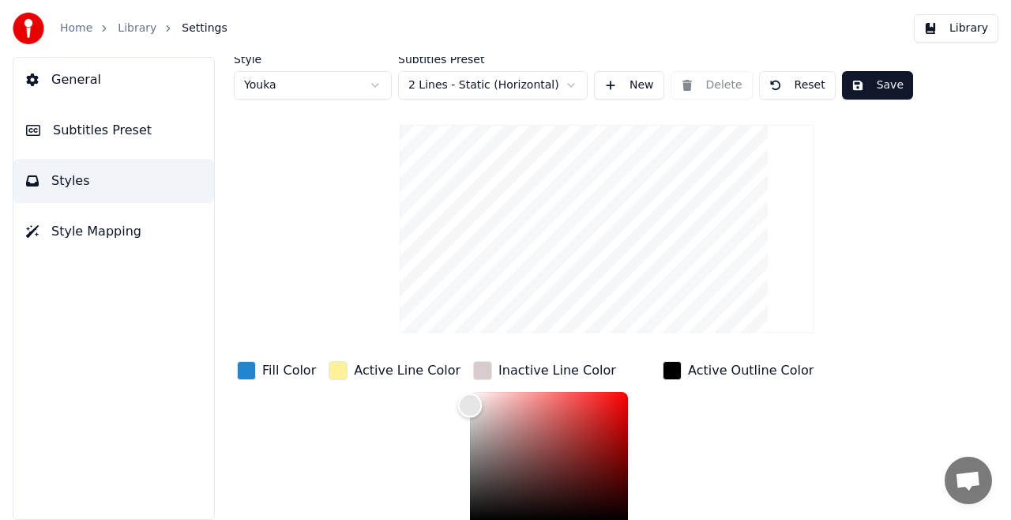
type input "*******"
drag, startPoint x: 450, startPoint y: 394, endPoint x: 440, endPoint y: 387, distance: 11.4
click at [458, 387] on div "Color" at bounding box center [470, 392] width 24 height 24
click at [663, 368] on div "button" at bounding box center [672, 370] width 19 height 19
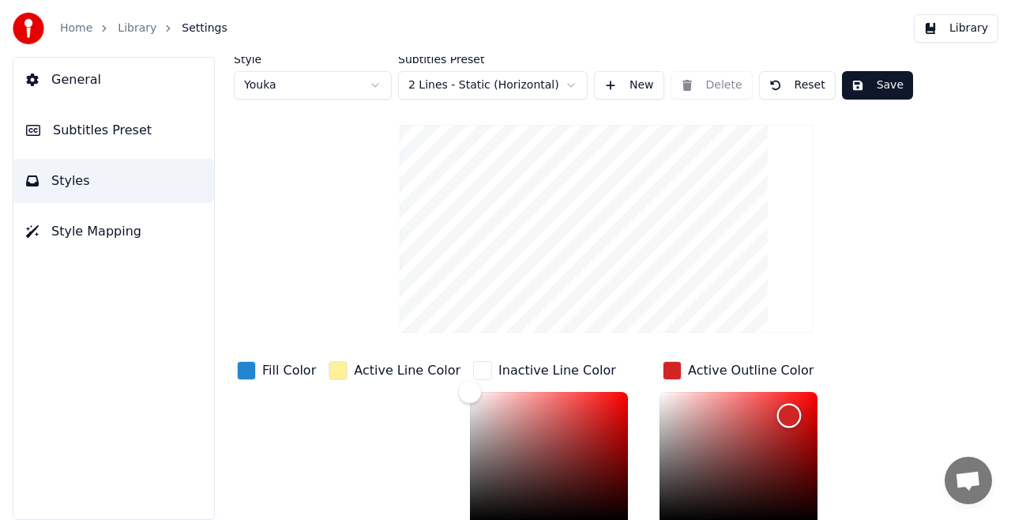
drag, startPoint x: 647, startPoint y: 514, endPoint x: 772, endPoint y: 414, distance: 159.7
click at [778, 414] on div "Color" at bounding box center [790, 416] width 24 height 24
type input "*******"
drag, startPoint x: 772, startPoint y: 414, endPoint x: 635, endPoint y: 529, distance: 178.9
click at [635, 519] on html "Home Library Settings Library General Subtitles Preset Styles Style Mapping Sty…" at bounding box center [505, 260] width 1011 height 520
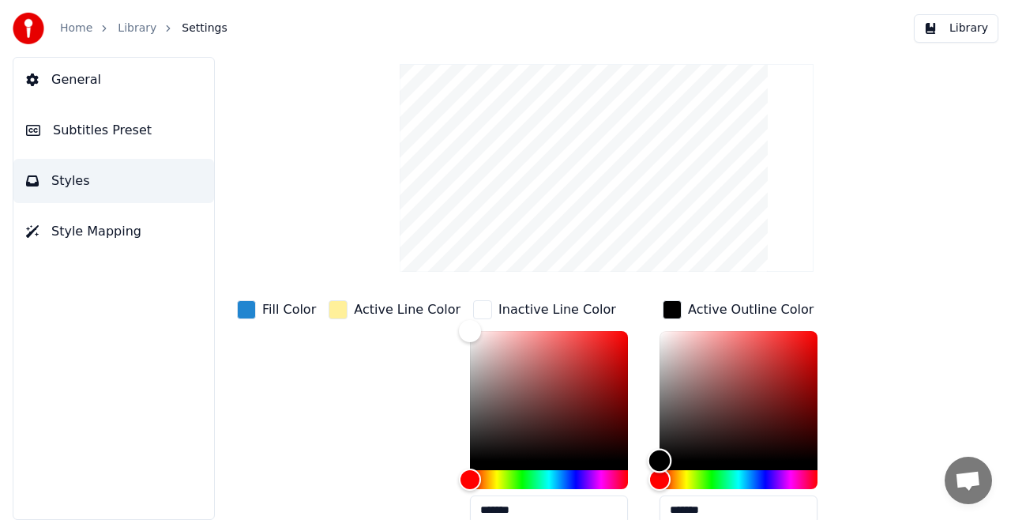
scroll to position [82, 0]
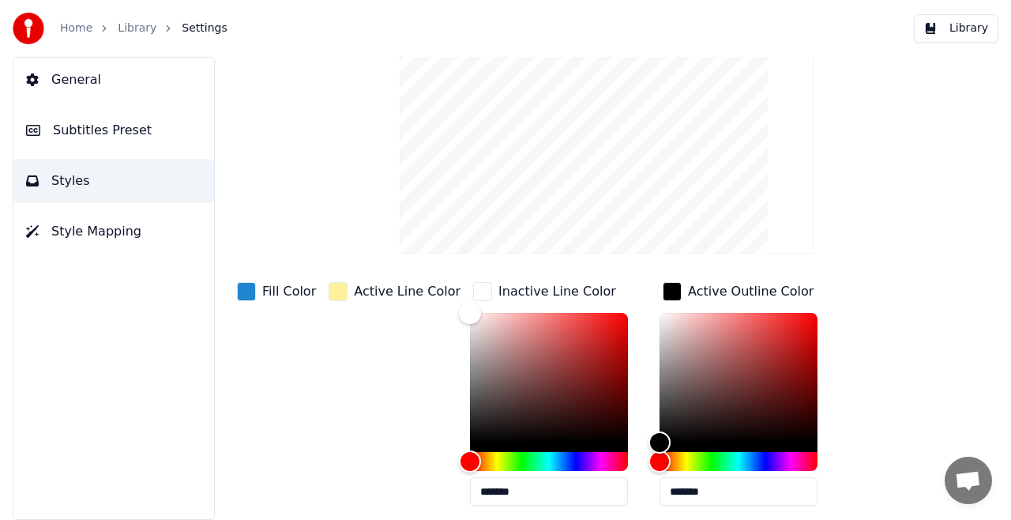
click at [244, 295] on div "button" at bounding box center [246, 291] width 19 height 19
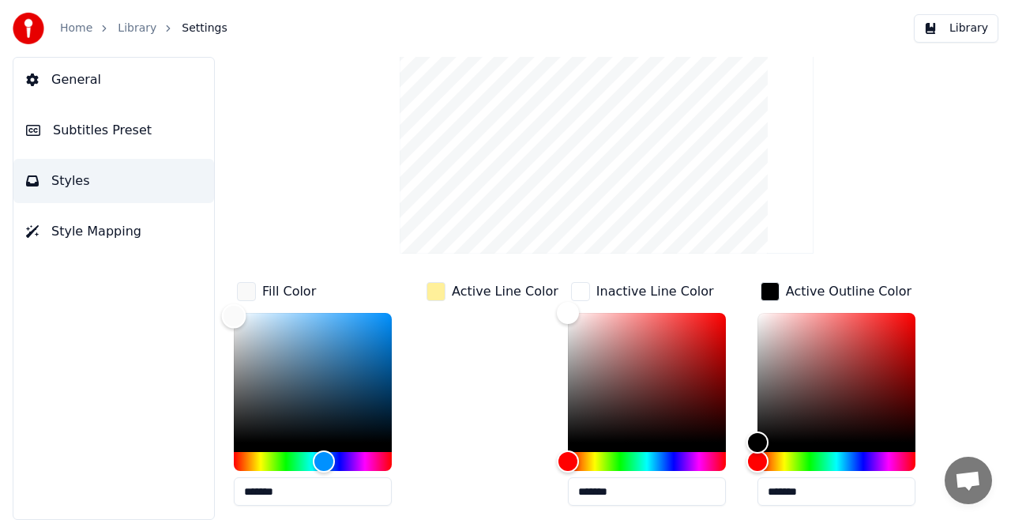
drag, startPoint x: 301, startPoint y: 328, endPoint x: 232, endPoint y: 314, distance: 70.8
click at [232, 314] on div "Color" at bounding box center [234, 316] width 24 height 24
drag, startPoint x: 230, startPoint y: 315, endPoint x: 274, endPoint y: 435, distance: 127.3
click at [274, 435] on div "Color" at bounding box center [274, 436] width 24 height 24
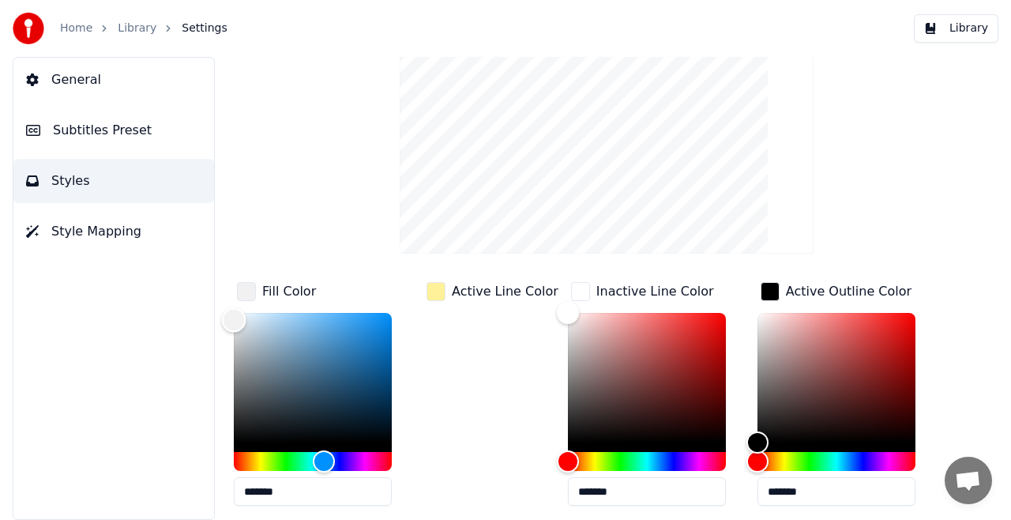
drag, startPoint x: 274, startPoint y: 435, endPoint x: 230, endPoint y: 315, distance: 127.3
click at [230, 315] on div "Color" at bounding box center [234, 320] width 24 height 24
click at [325, 460] on div "Hue" at bounding box center [324, 462] width 24 height 24
drag, startPoint x: 236, startPoint y: 315, endPoint x: 292, endPoint y: 352, distance: 66.2
click at [292, 352] on div "Color" at bounding box center [292, 353] width 24 height 24
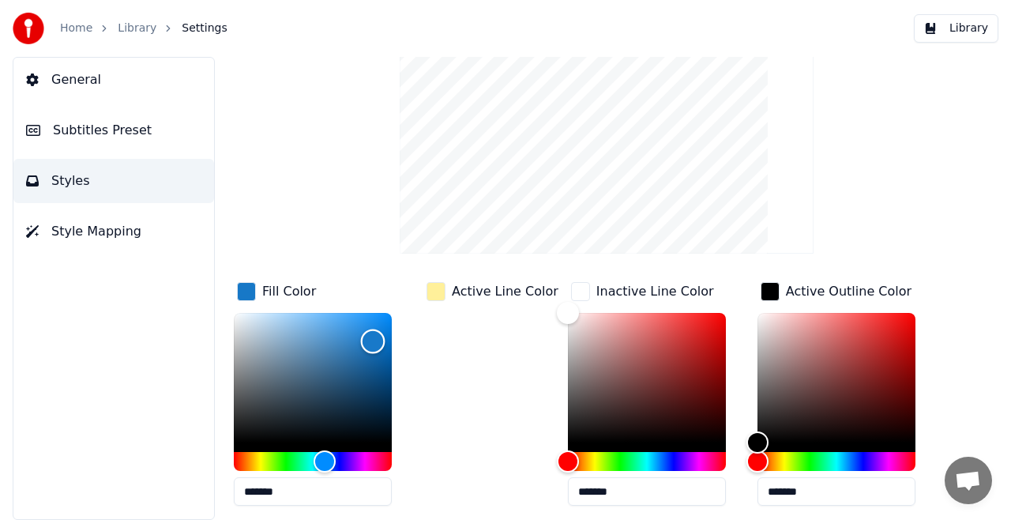
drag, startPoint x: 292, startPoint y: 352, endPoint x: 373, endPoint y: 339, distance: 82.4
click at [373, 339] on div "Color" at bounding box center [373, 342] width 24 height 24
drag, startPoint x: 373, startPoint y: 339, endPoint x: 374, endPoint y: 428, distance: 89.3
click at [374, 428] on div "Color" at bounding box center [374, 430] width 24 height 24
drag, startPoint x: 374, startPoint y: 428, endPoint x: 310, endPoint y: 317, distance: 128.5
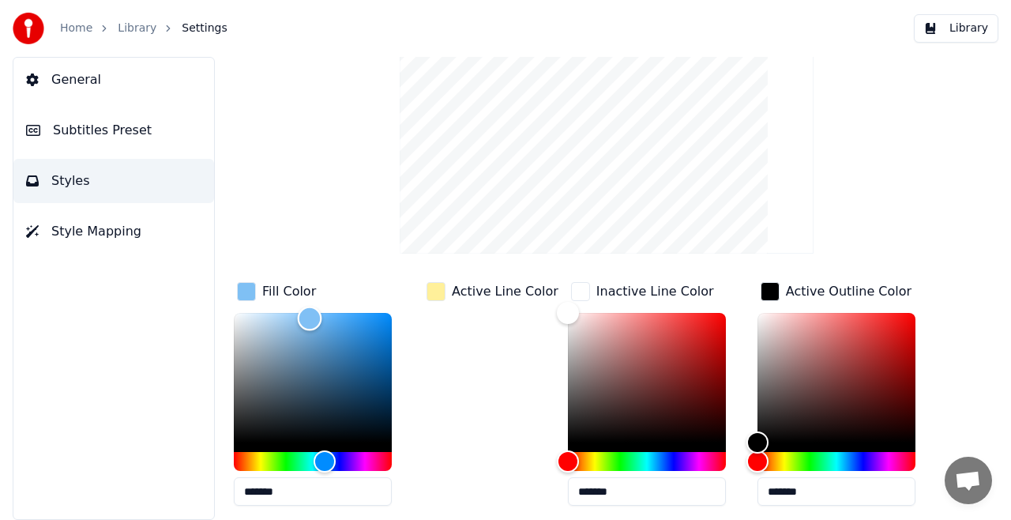
click at [310, 317] on div "Color" at bounding box center [310, 319] width 24 height 24
click at [363, 456] on div "Hue" at bounding box center [313, 461] width 158 height 19
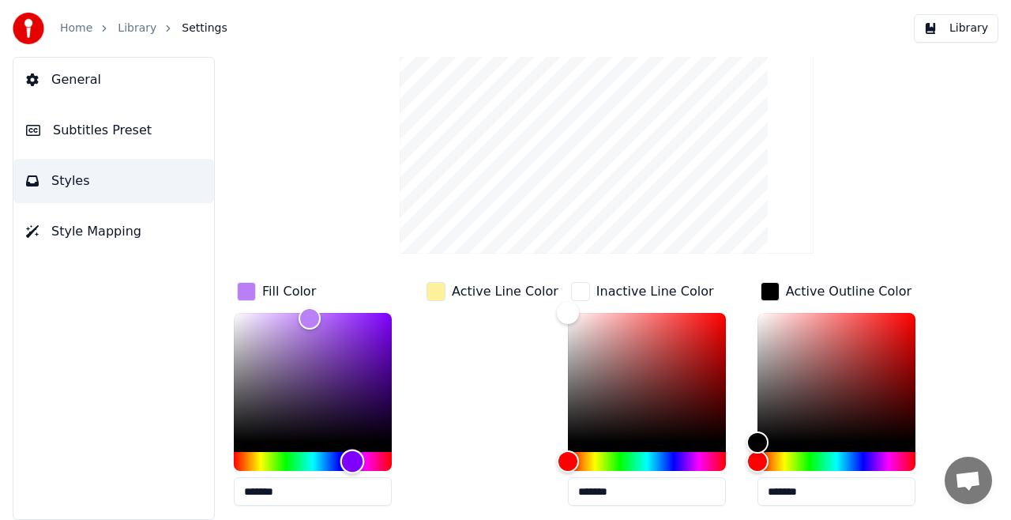
click at [352, 458] on div "Hue" at bounding box center [353, 462] width 24 height 24
drag, startPoint x: 308, startPoint y: 315, endPoint x: 340, endPoint y: 329, distance: 34.3
click at [340, 329] on div "Color" at bounding box center [340, 330] width 24 height 24
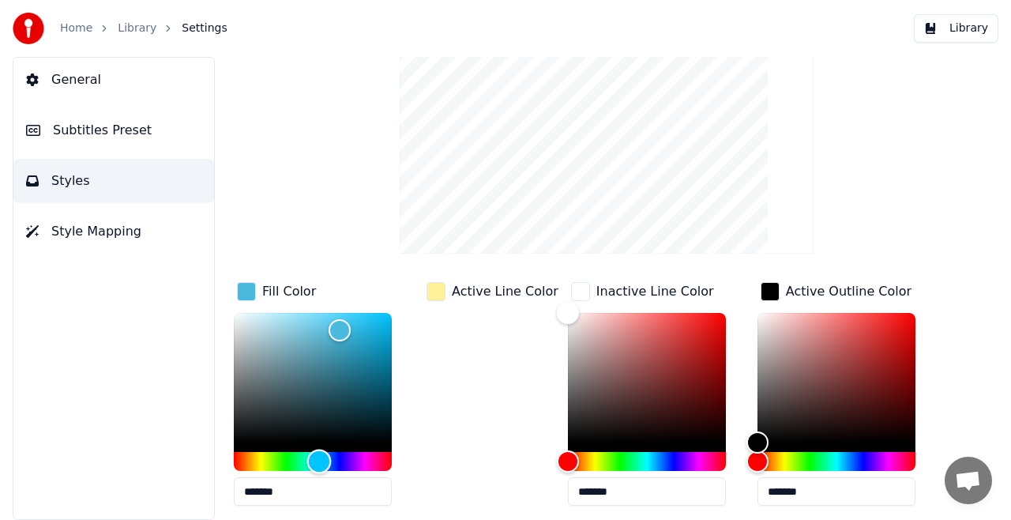
type input "*******"
drag, startPoint x: 352, startPoint y: 456, endPoint x: 318, endPoint y: 456, distance: 34.8
click at [318, 456] on div "Hue" at bounding box center [318, 462] width 24 height 24
click at [436, 290] on div "button" at bounding box center [436, 291] width 19 height 19
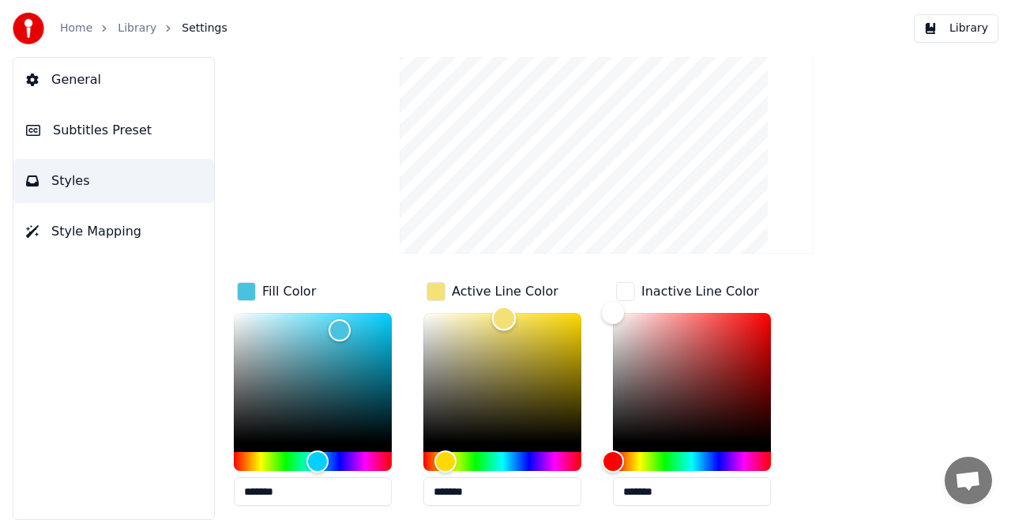
type input "*******"
drag, startPoint x: 484, startPoint y: 311, endPoint x: 514, endPoint y: 317, distance: 30.5
click at [514, 317] on div "Color" at bounding box center [515, 319] width 24 height 24
drag, startPoint x: 614, startPoint y: 313, endPoint x: 672, endPoint y: 327, distance: 60.2
click at [672, 327] on div "Color" at bounding box center [673, 329] width 24 height 24
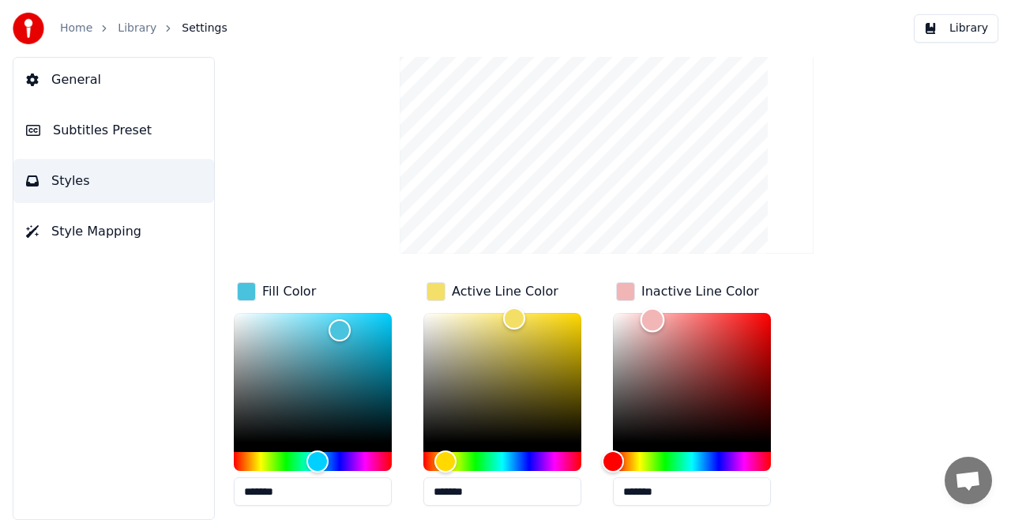
type input "*******"
drag, startPoint x: 654, startPoint y: 318, endPoint x: 596, endPoint y: 318, distance: 58.5
click at [596, 318] on div "Fill Color ******* Active Line Color ******* Inactive Line Color ******* Active…" at bounding box center [588, 521] width 708 height 485
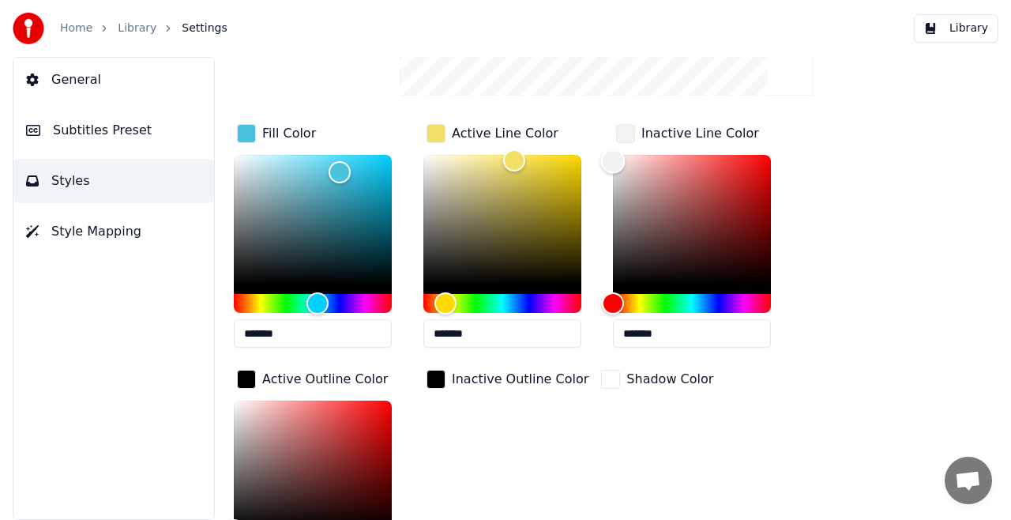
scroll to position [319, 0]
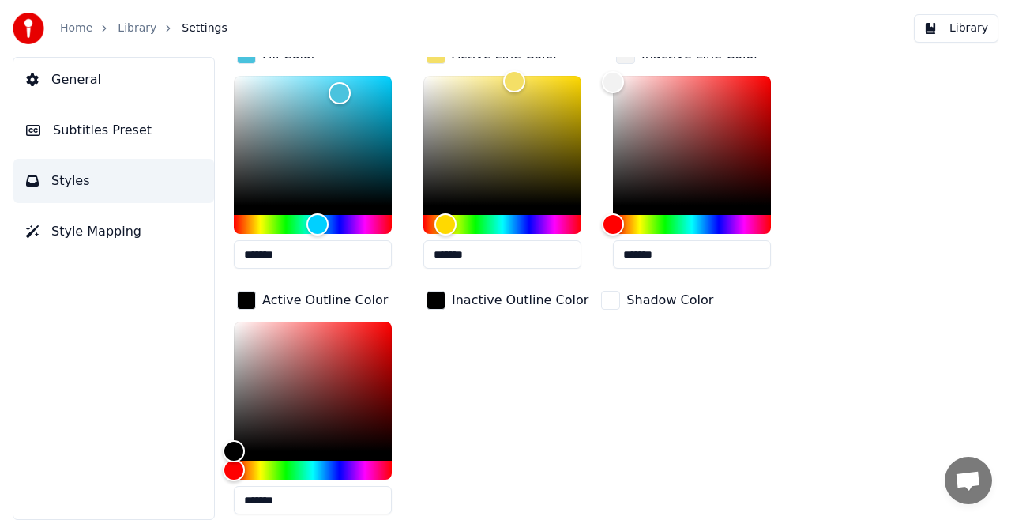
click at [85, 76] on span "General" at bounding box center [76, 79] width 50 height 19
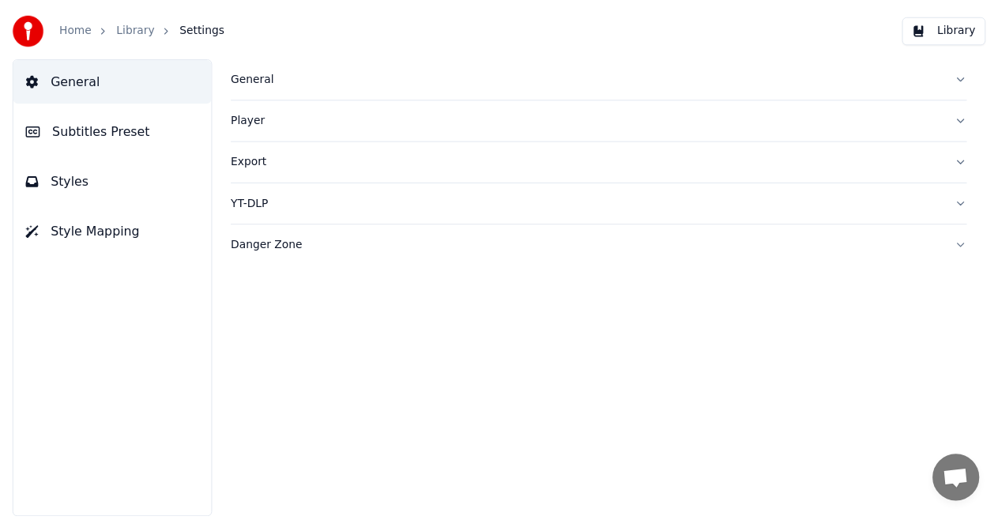
scroll to position [0, 0]
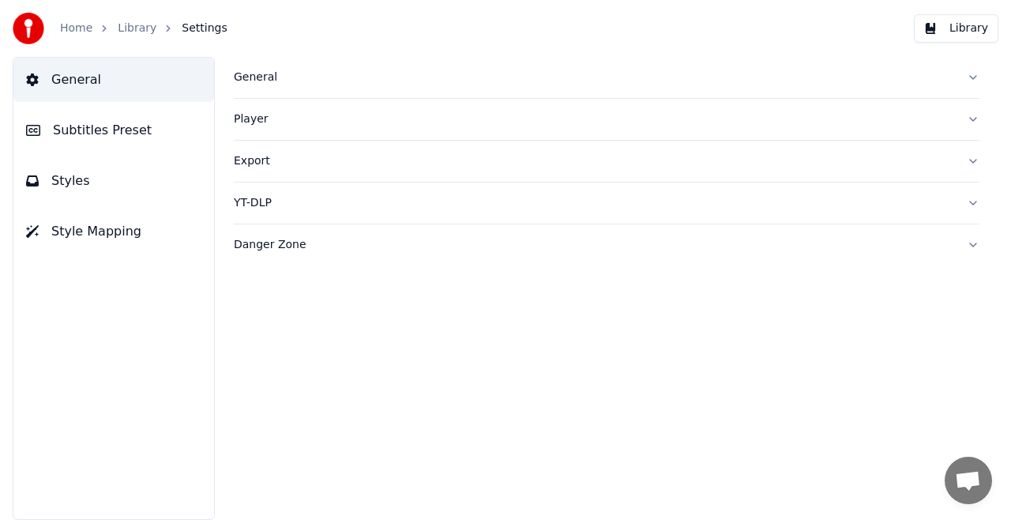
click at [263, 76] on div "General" at bounding box center [594, 78] width 721 height 16
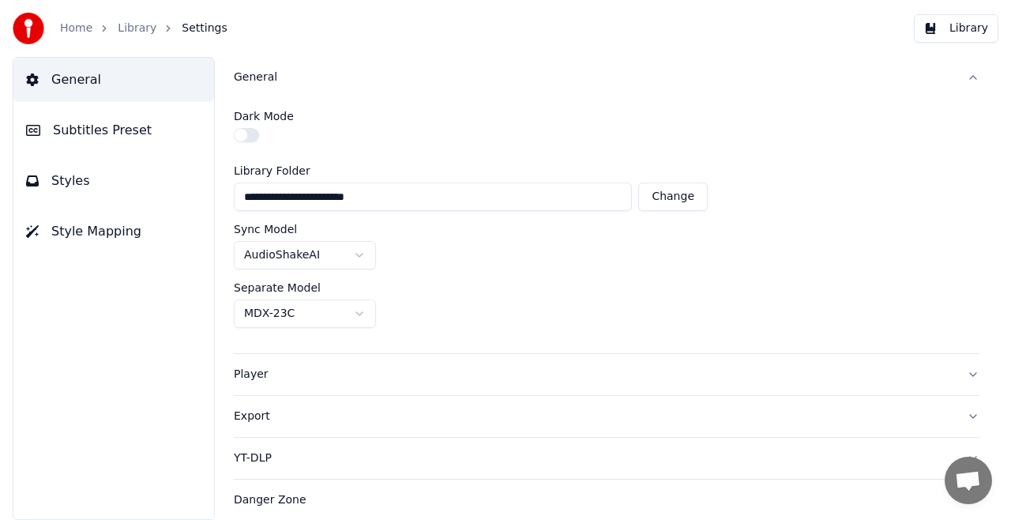
click at [256, 133] on button "button" at bounding box center [246, 135] width 25 height 14
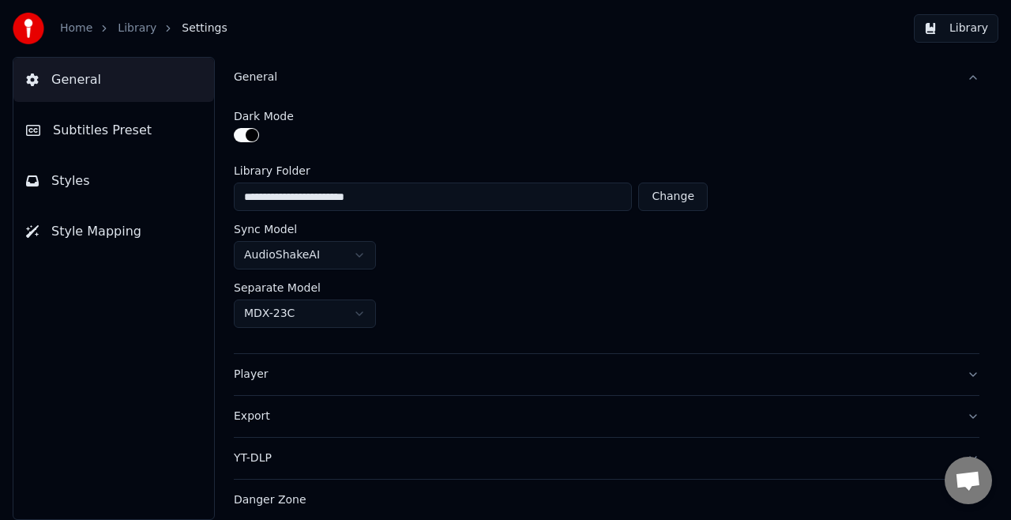
click at [240, 133] on button "button" at bounding box center [246, 135] width 25 height 14
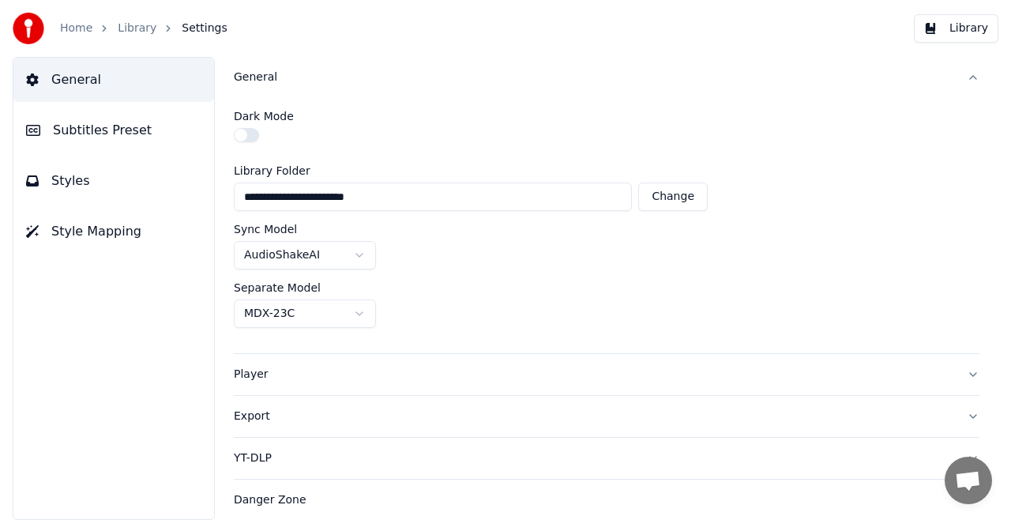
click at [129, 136] on span "Subtitles Preset" at bounding box center [102, 130] width 99 height 19
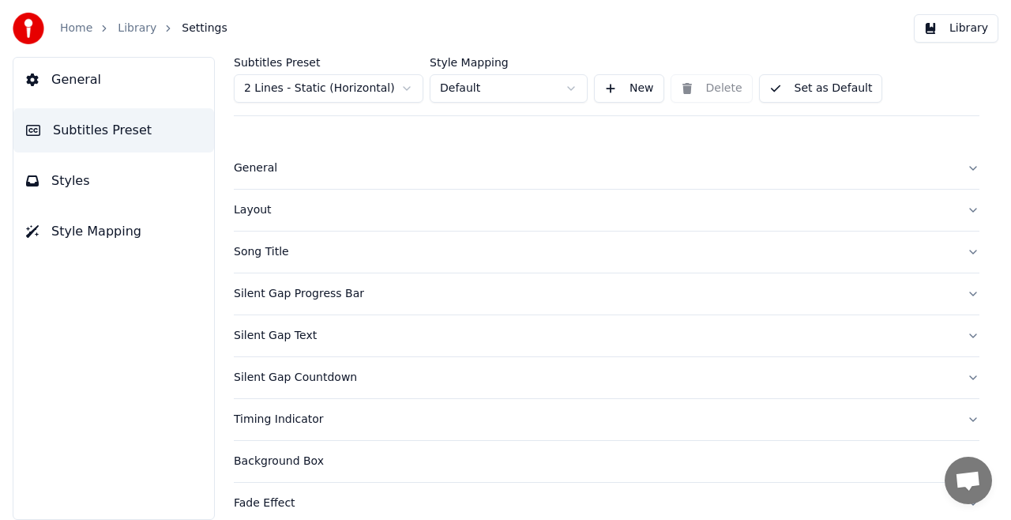
click at [79, 30] on link "Home" at bounding box center [76, 29] width 32 height 16
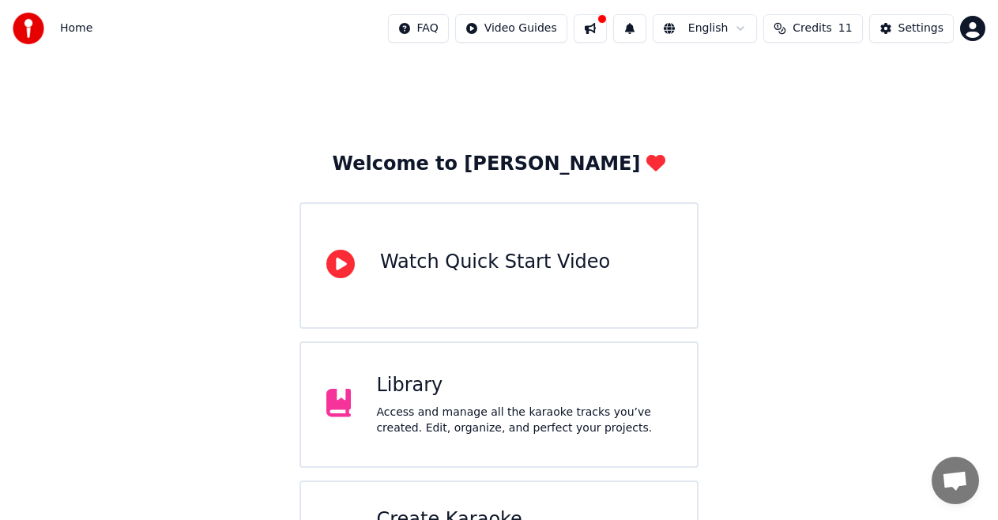
scroll to position [93, 0]
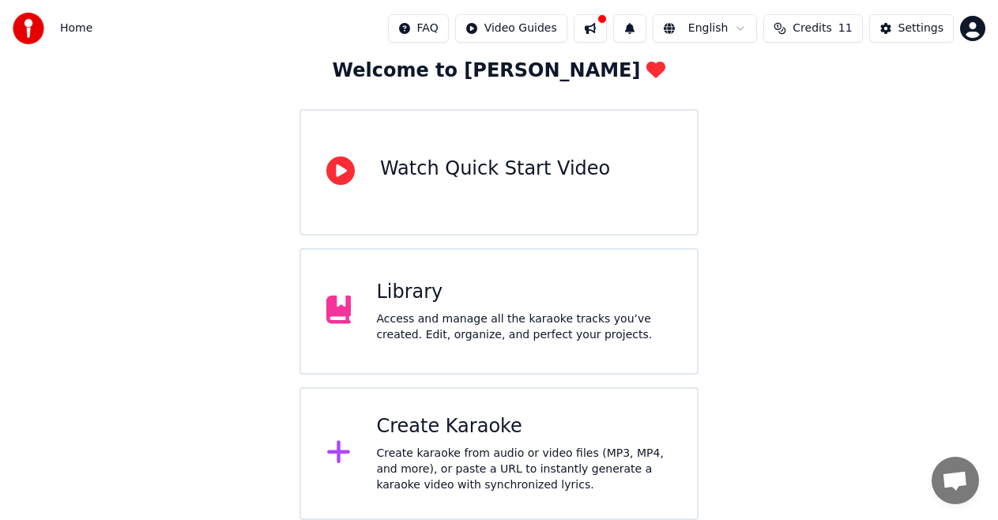
click at [514, 307] on div "Library Access and manage all the karaoke tracks you’ve created. Edit, organize…" at bounding box center [524, 311] width 296 height 63
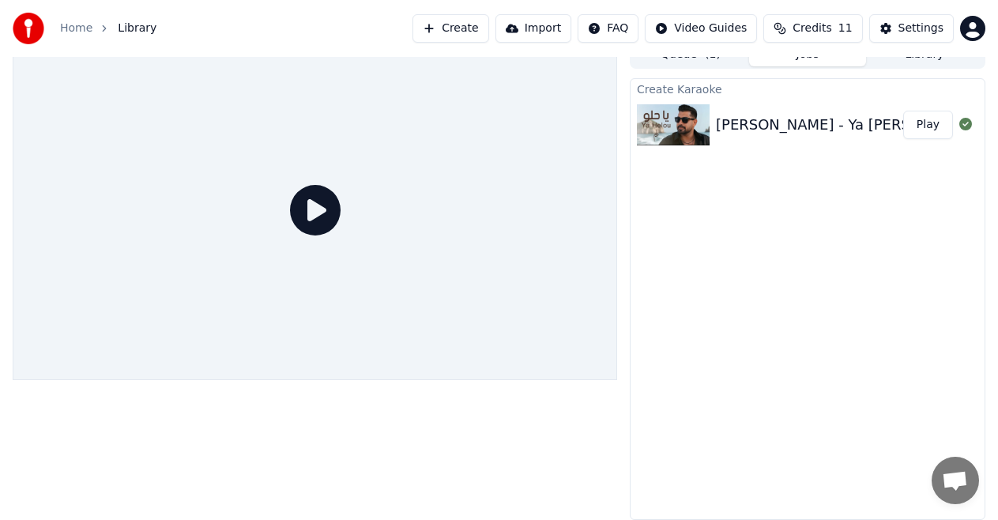
scroll to position [17, 0]
click at [668, 122] on img at bounding box center [673, 124] width 73 height 41
click at [937, 126] on button "Play" at bounding box center [928, 125] width 50 height 28
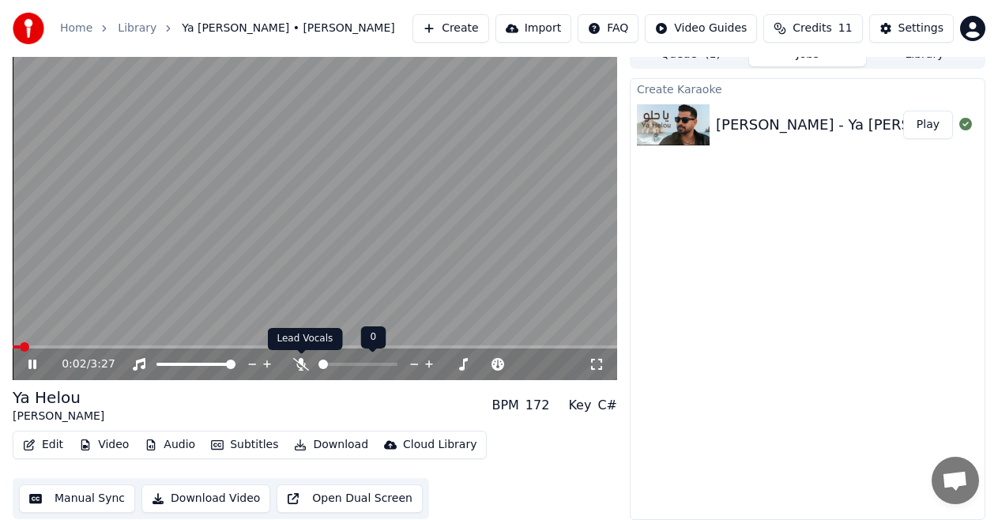
click at [299, 367] on icon at bounding box center [301, 364] width 16 height 13
click at [75, 342] on span at bounding box center [77, 346] width 9 height 9
click at [303, 360] on icon at bounding box center [301, 364] width 9 height 13
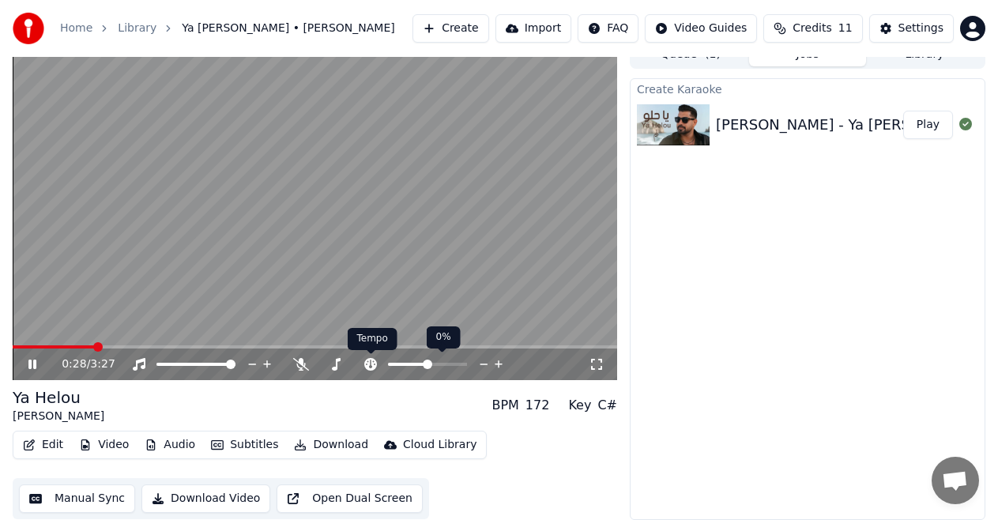
click at [370, 362] on icon at bounding box center [371, 364] width 16 height 13
click at [427, 368] on span at bounding box center [426, 364] width 9 height 9
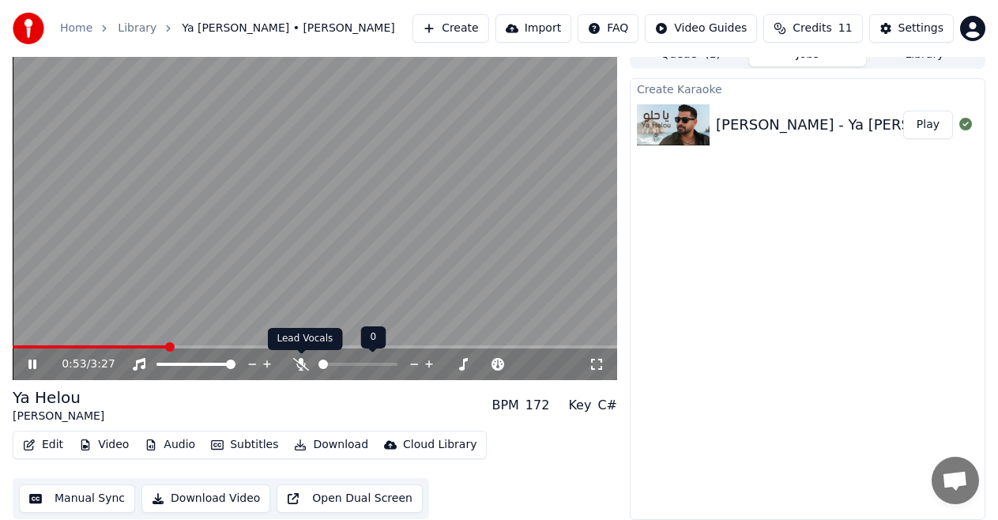
click at [298, 364] on icon at bounding box center [301, 364] width 16 height 13
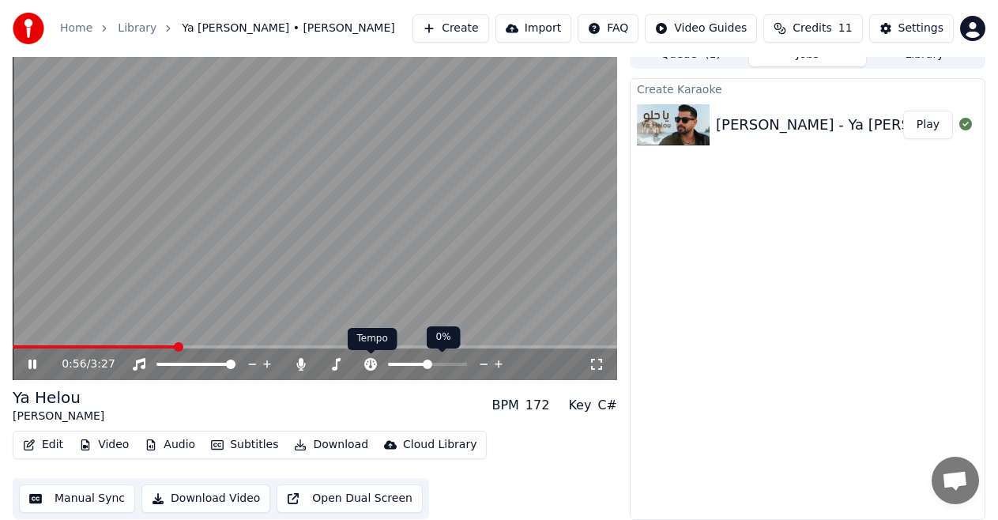
click at [371, 366] on icon at bounding box center [371, 364] width 16 height 13
click at [429, 362] on span at bounding box center [427, 364] width 9 height 9
click at [459, 361] on span at bounding box center [454, 364] width 9 height 9
click at [429, 367] on span at bounding box center [428, 364] width 9 height 9
click at [598, 364] on icon at bounding box center [597, 364] width 16 height 13
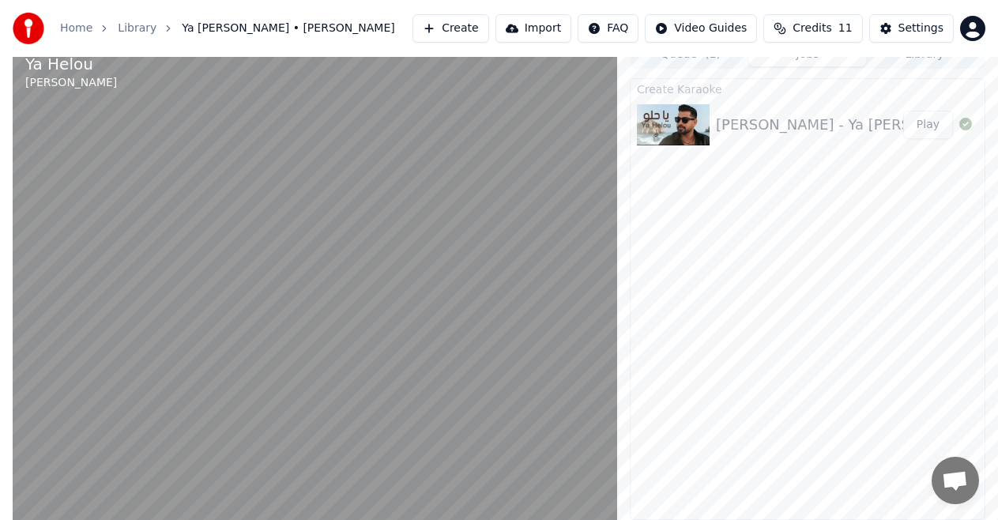
scroll to position [9, 0]
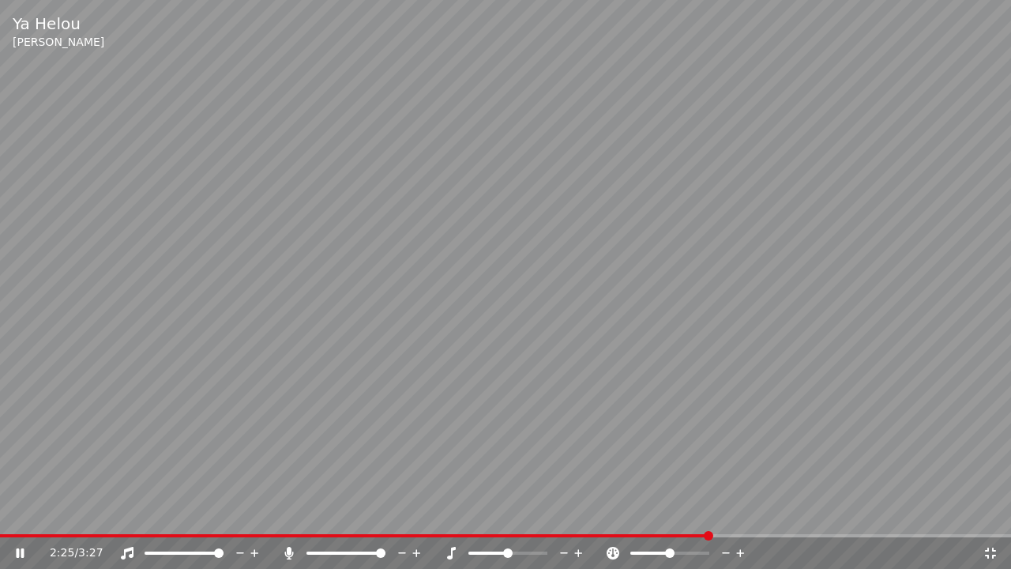
click at [673, 519] on span at bounding box center [669, 552] width 9 height 9
click at [739, 519] on icon at bounding box center [740, 553] width 15 height 16
click at [740, 519] on icon at bounding box center [741, 553] width 8 height 8
click at [742, 519] on icon at bounding box center [740, 553] width 15 height 16
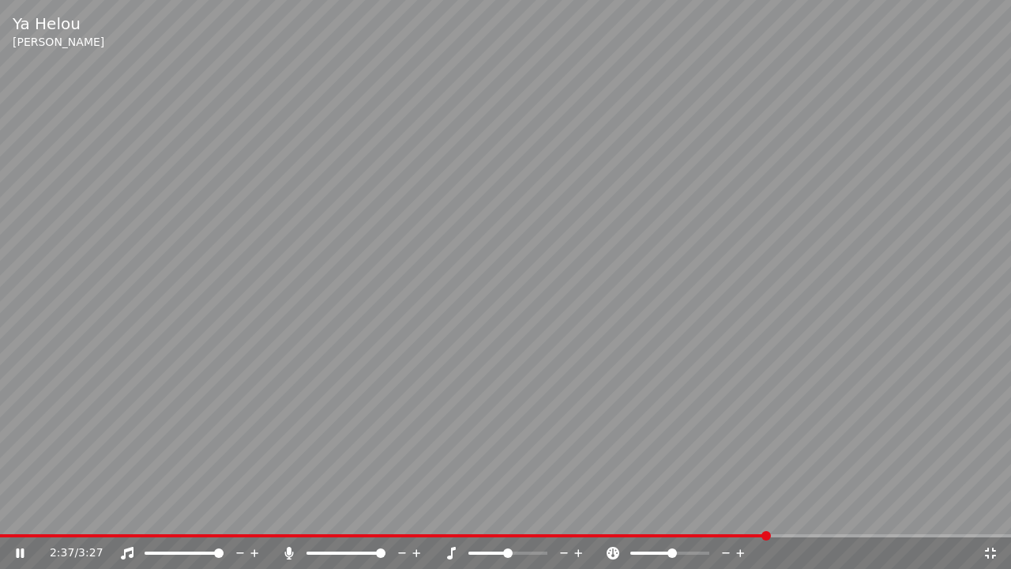
click at [616, 519] on icon at bounding box center [613, 553] width 13 height 13
click at [989, 519] on icon at bounding box center [990, 553] width 11 height 11
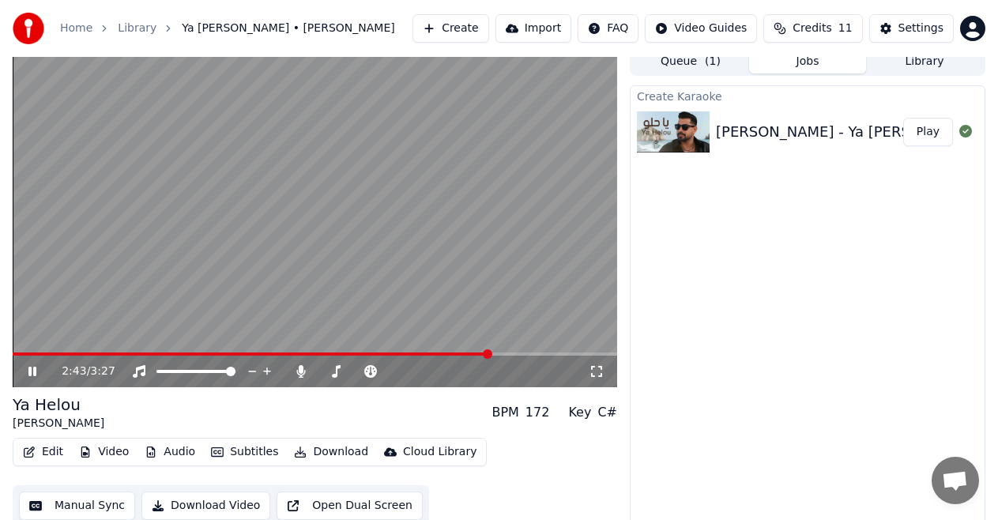
click at [551, 303] on video at bounding box center [315, 217] width 604 height 340
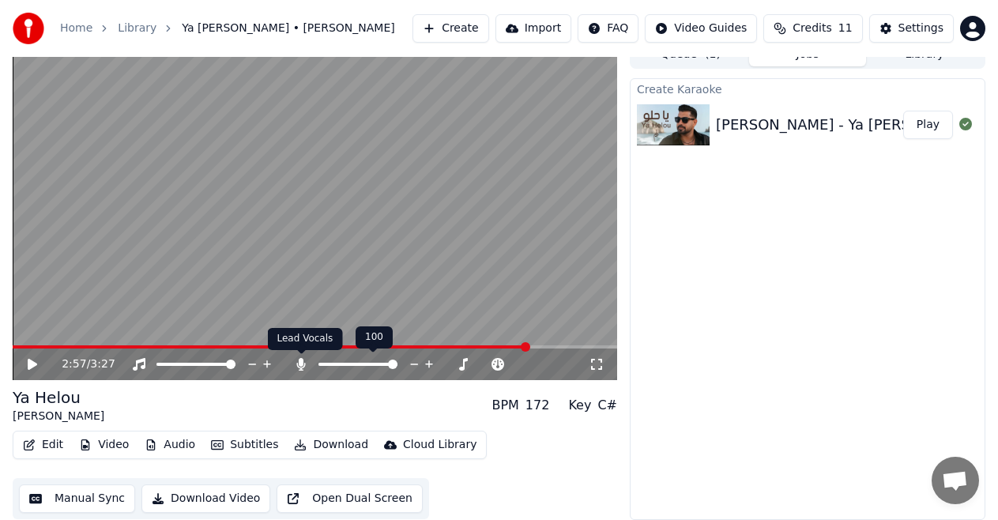
click at [304, 363] on icon at bounding box center [301, 364] width 9 height 13
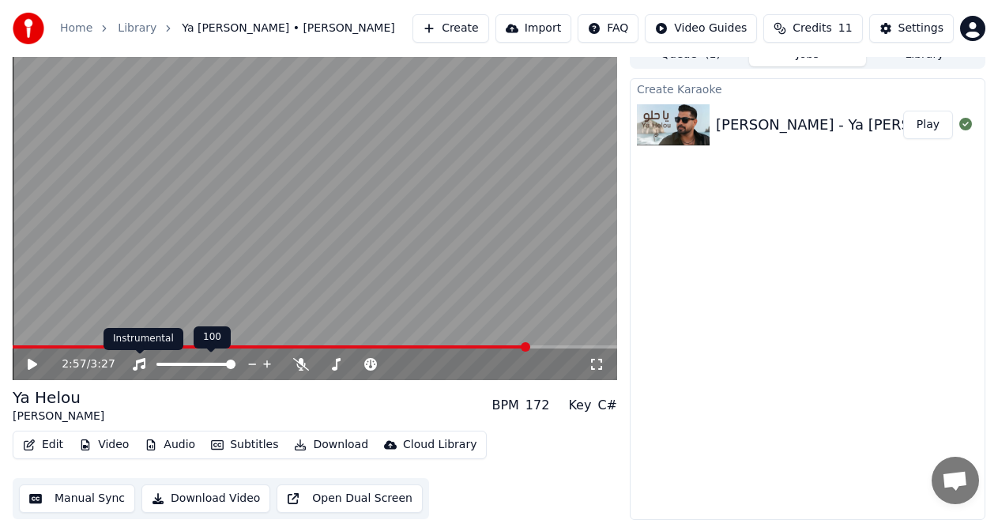
drag, startPoint x: 131, startPoint y: 367, endPoint x: 143, endPoint y: 363, distance: 12.5
click at [143, 363] on icon at bounding box center [139, 364] width 16 height 13
click at [30, 362] on icon at bounding box center [32, 364] width 9 height 11
click at [305, 345] on span at bounding box center [274, 346] width 522 height 3
click at [140, 365] on icon at bounding box center [139, 364] width 16 height 13
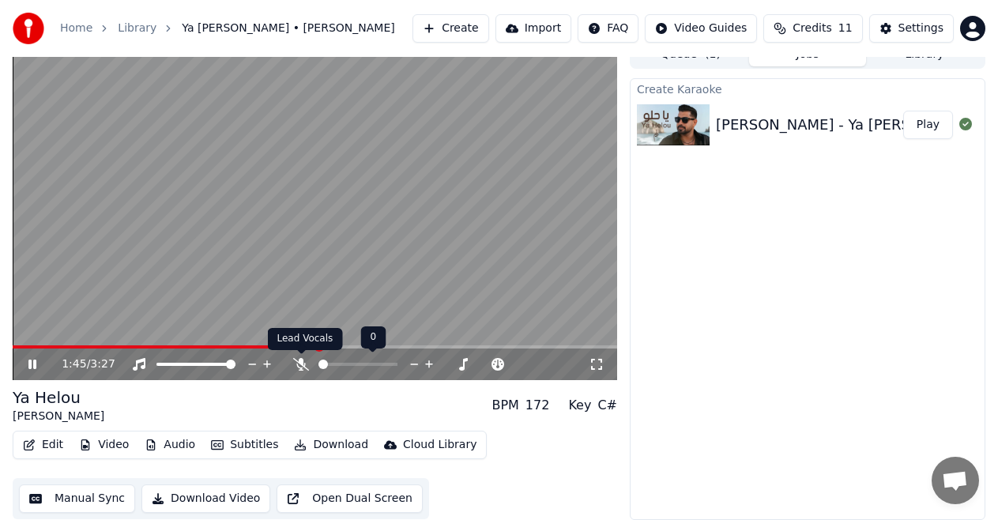
click at [301, 362] on icon at bounding box center [301, 364] width 16 height 13
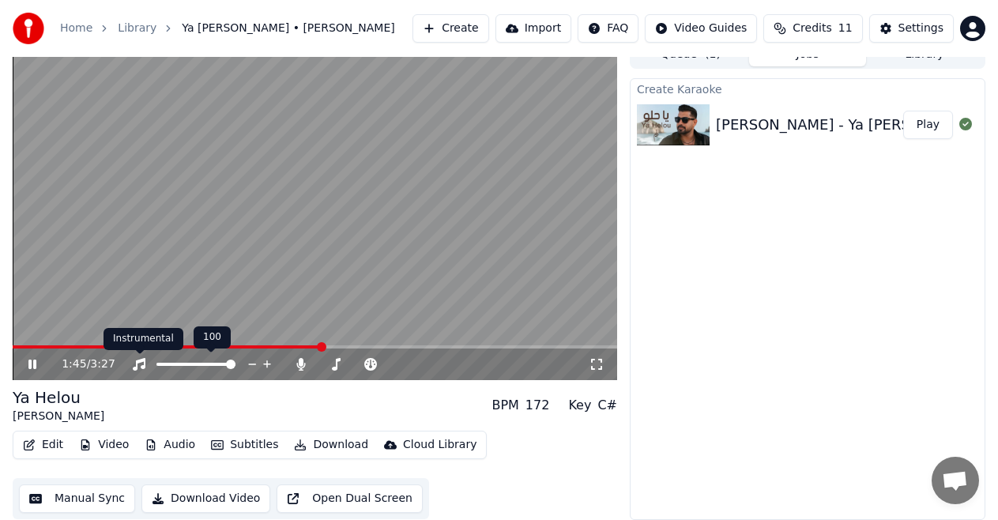
click at [136, 365] on icon at bounding box center [139, 364] width 13 height 13
click at [142, 367] on icon at bounding box center [139, 364] width 16 height 13
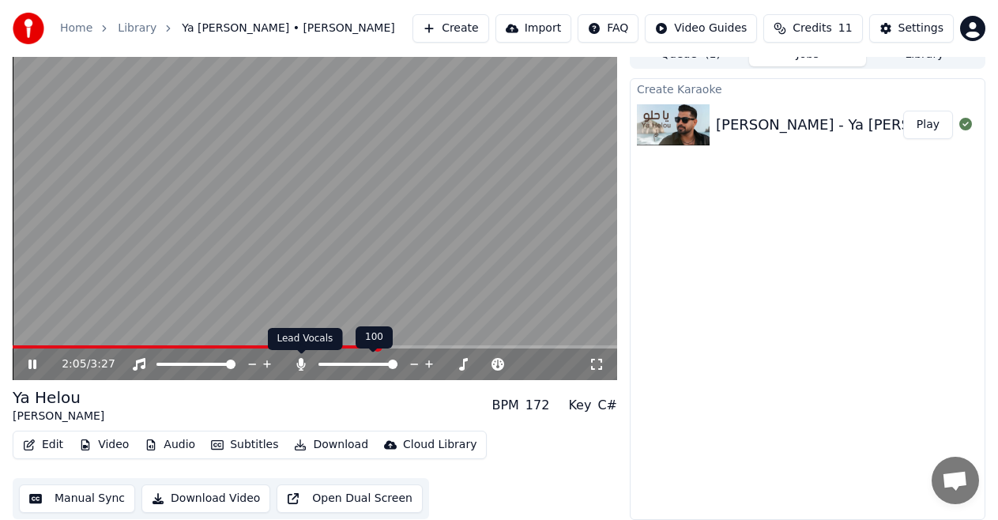
click at [300, 359] on icon at bounding box center [301, 364] width 9 height 13
click at [318, 369] on span at bounding box center [322, 364] width 9 height 9
click at [300, 366] on icon at bounding box center [301, 364] width 16 height 13
click at [300, 366] on icon at bounding box center [301, 364] width 9 height 13
click at [300, 366] on icon at bounding box center [301, 364] width 16 height 13
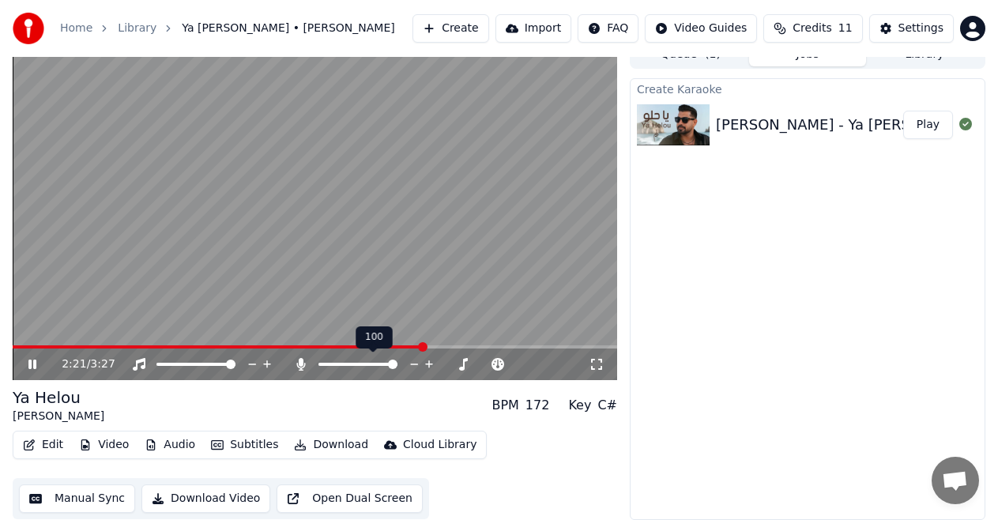
click at [300, 366] on icon at bounding box center [301, 364] width 9 height 13
click at [53, 442] on button "Edit" at bounding box center [43, 445] width 53 height 22
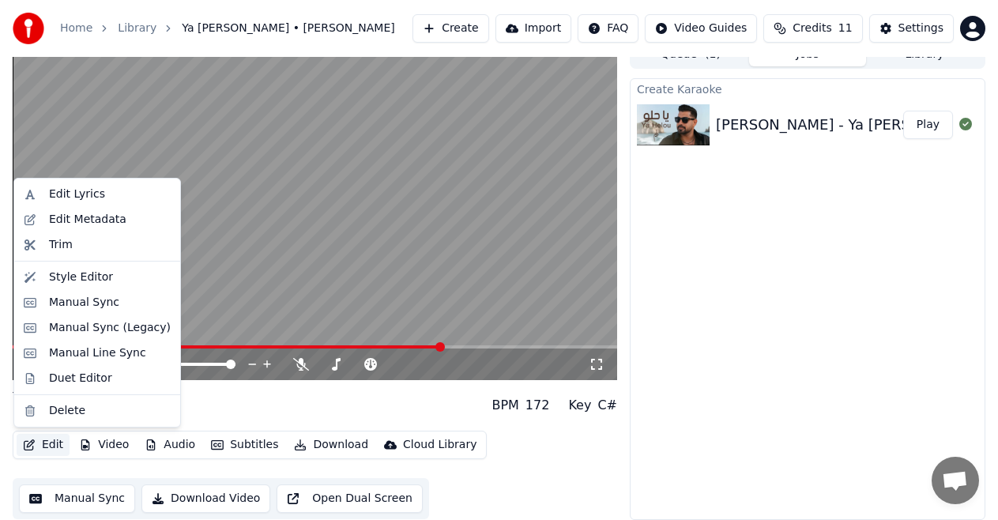
click at [762, 257] on div "Create Karaoke Adam - Ya Helou | آدم - يا حلو Play" at bounding box center [808, 299] width 356 height 442
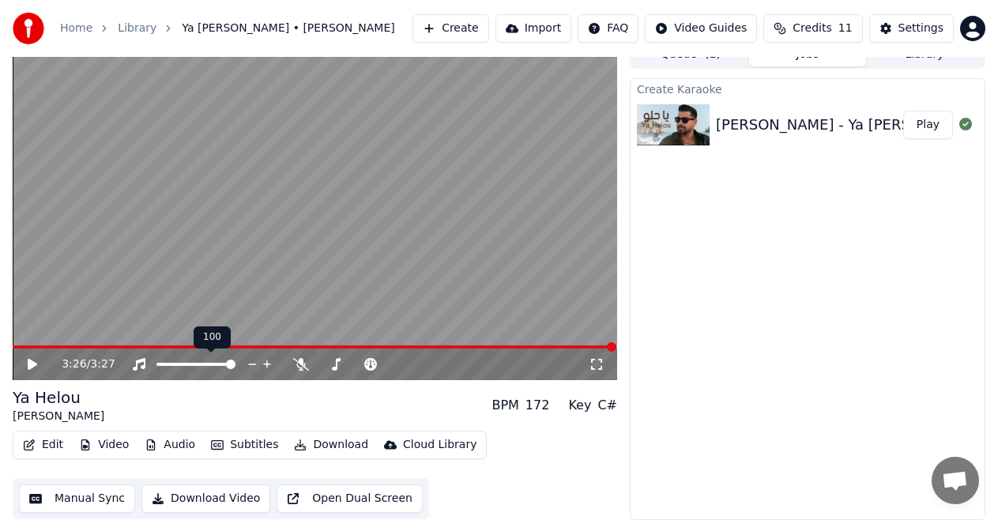
click at [175, 361] on div at bounding box center [210, 364] width 127 height 16
click at [32, 363] on icon at bounding box center [32, 364] width 9 height 11
click at [235, 362] on span at bounding box center [230, 364] width 9 height 9
click at [263, 346] on span at bounding box center [315, 346] width 604 height 3
click at [139, 366] on icon at bounding box center [139, 364] width 16 height 13
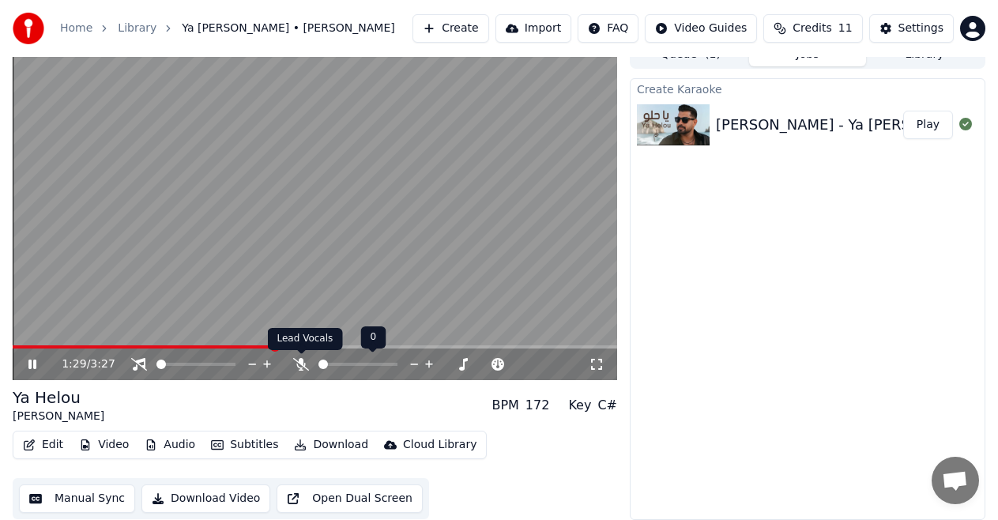
click at [294, 366] on icon at bounding box center [301, 364] width 16 height 13
click at [294, 348] on span at bounding box center [292, 346] width 9 height 9
click at [266, 348] on span at bounding box center [266, 346] width 9 height 9
click at [300, 367] on icon at bounding box center [301, 364] width 9 height 13
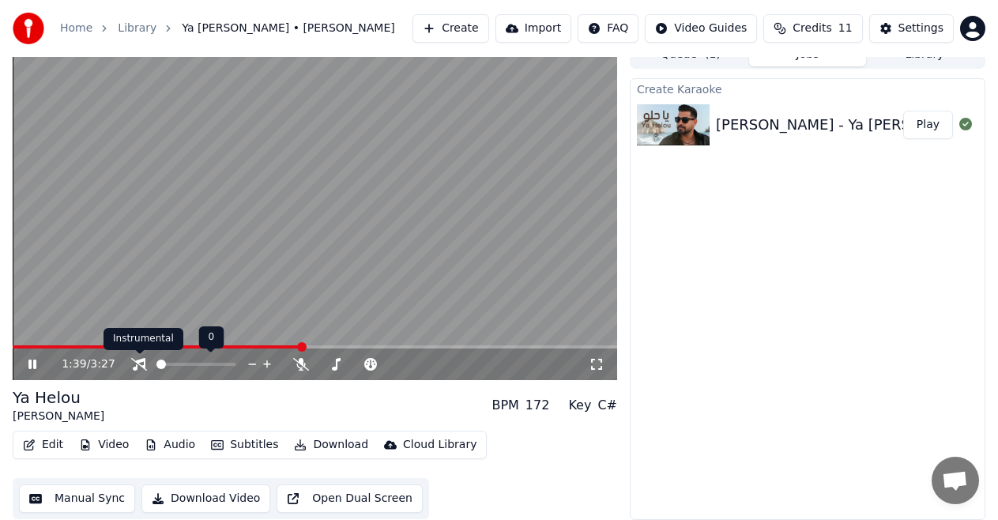
click at [146, 367] on icon at bounding box center [139, 364] width 16 height 13
click at [39, 360] on icon at bounding box center [43, 364] width 36 height 13
click at [39, 448] on button "Edit" at bounding box center [43, 445] width 53 height 22
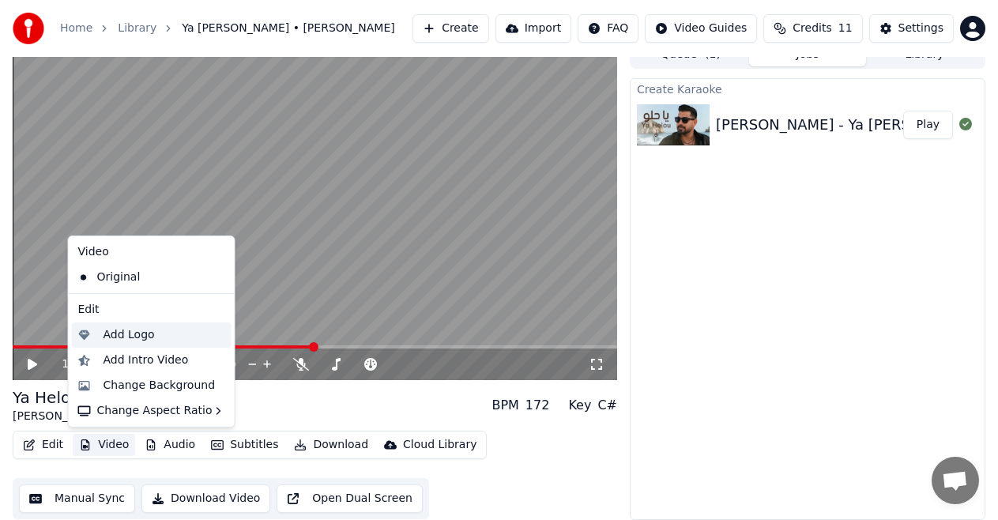
click at [143, 337] on div "Add Logo" at bounding box center [129, 335] width 51 height 16
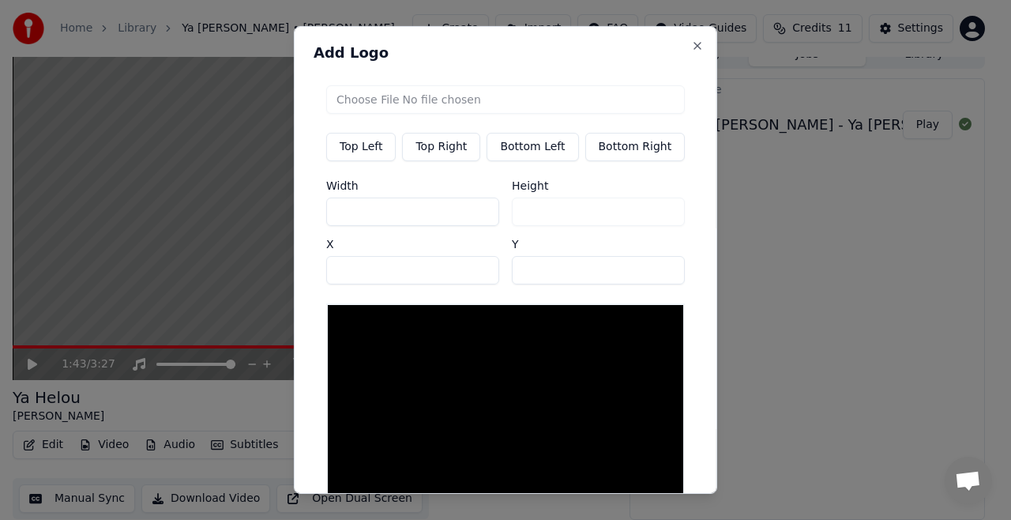
click at [367, 99] on input "file" at bounding box center [505, 99] width 359 height 28
type input "**********"
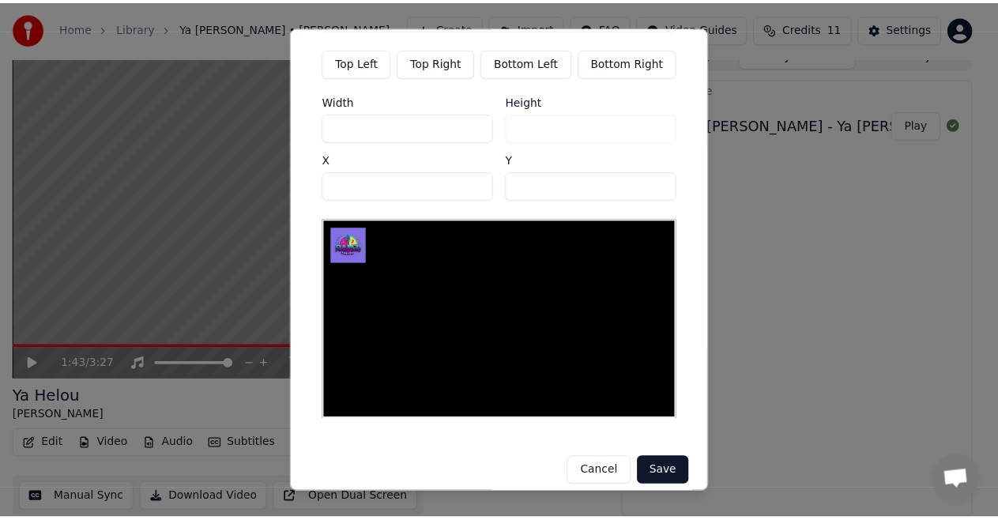
scroll to position [89, 0]
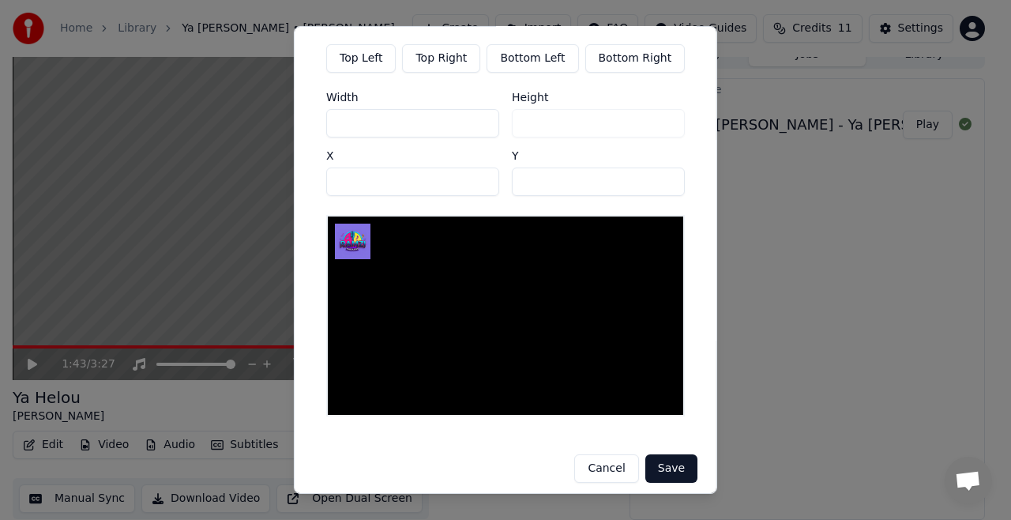
click at [659, 458] on button "Save" at bounding box center [672, 468] width 52 height 28
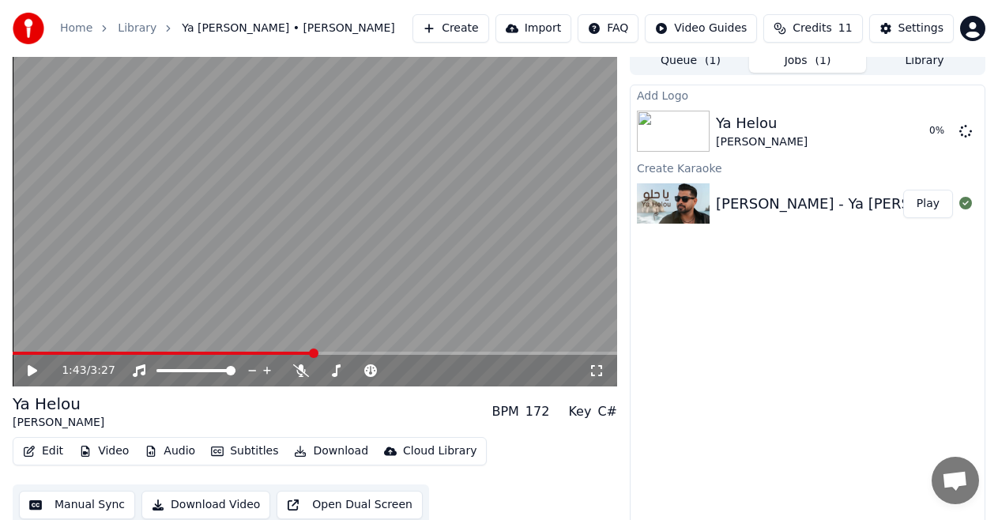
scroll to position [0, 0]
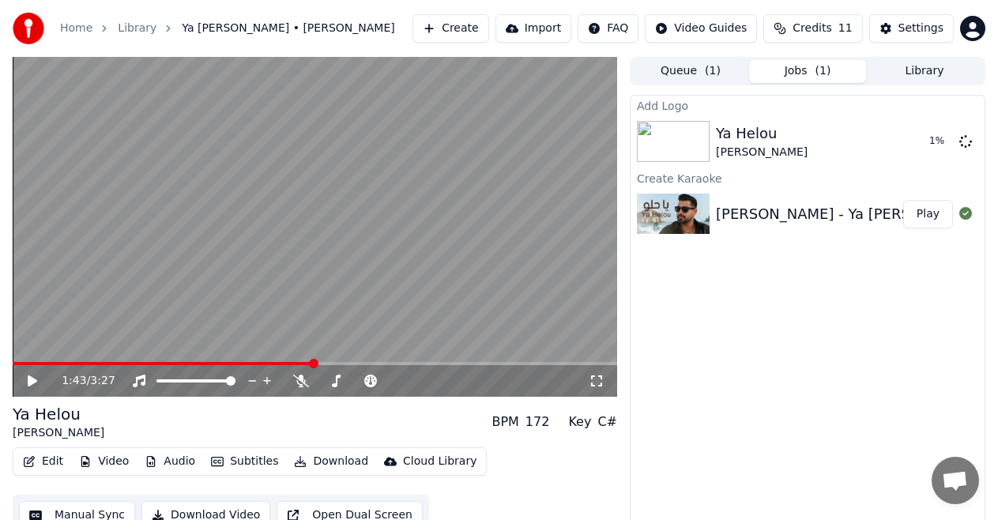
click at [30, 375] on icon at bounding box center [43, 381] width 36 height 13
click at [36, 379] on icon at bounding box center [43, 381] width 36 height 13
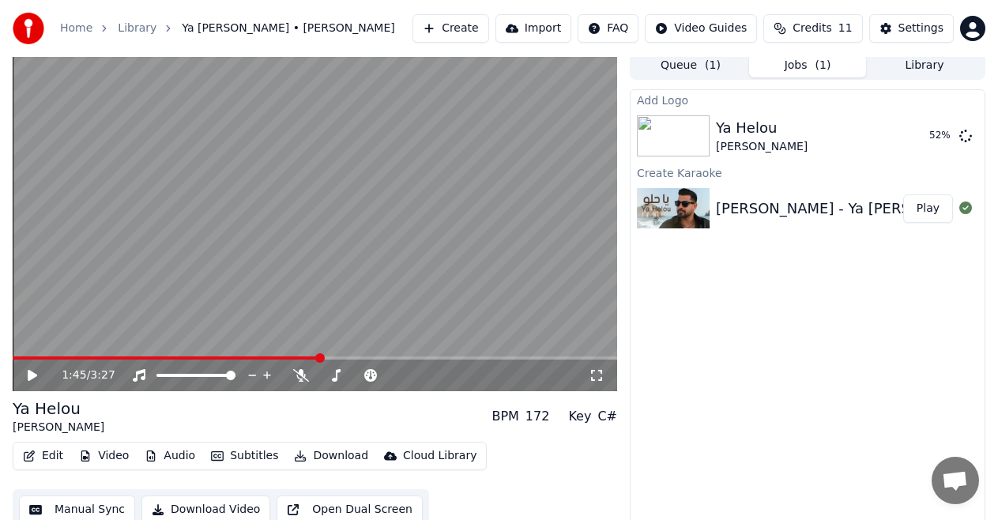
scroll to position [17, 0]
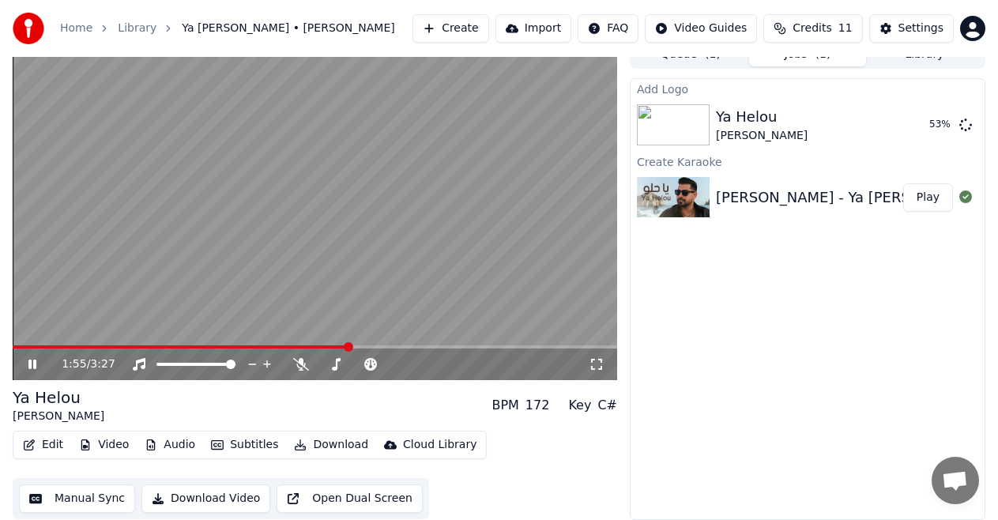
click at [37, 367] on icon at bounding box center [43, 364] width 36 height 13
click at [594, 360] on icon at bounding box center [597, 364] width 16 height 13
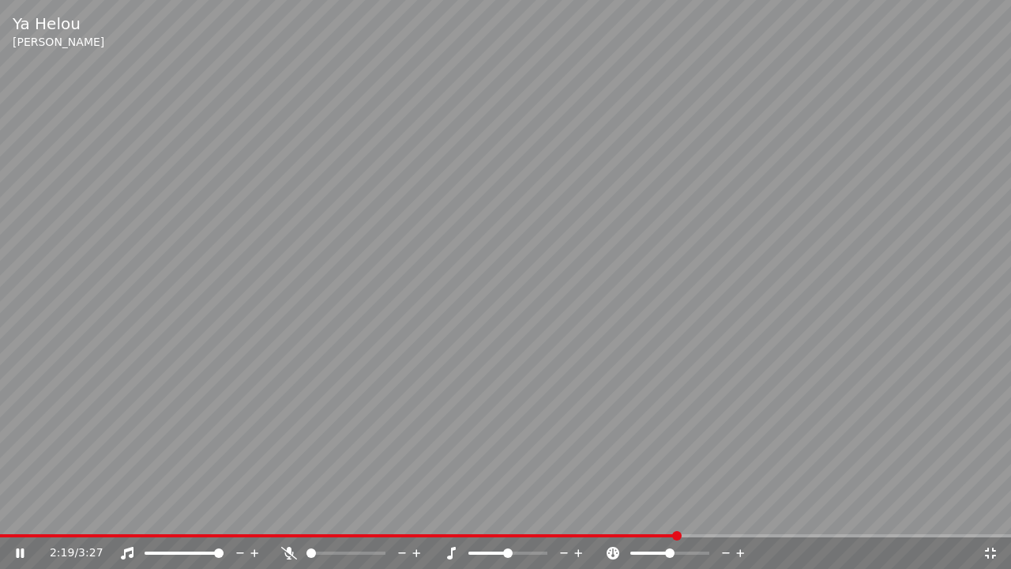
click at [283, 519] on icon at bounding box center [289, 553] width 16 height 13
click at [287, 519] on icon at bounding box center [288, 553] width 9 height 13
click at [284, 519] on icon at bounding box center [289, 553] width 16 height 13
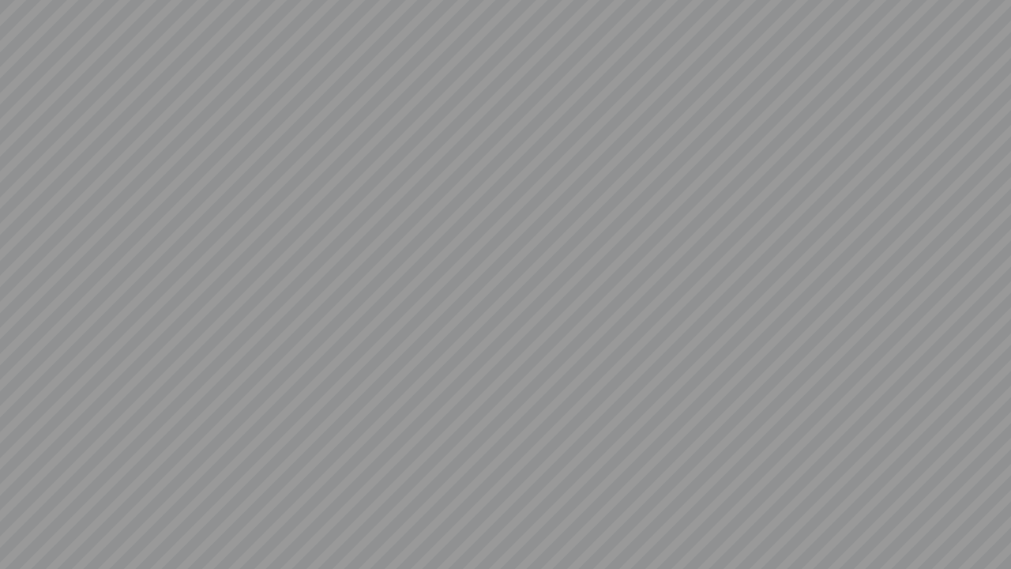
click at [284, 519] on video at bounding box center [505, 284] width 1011 height 569
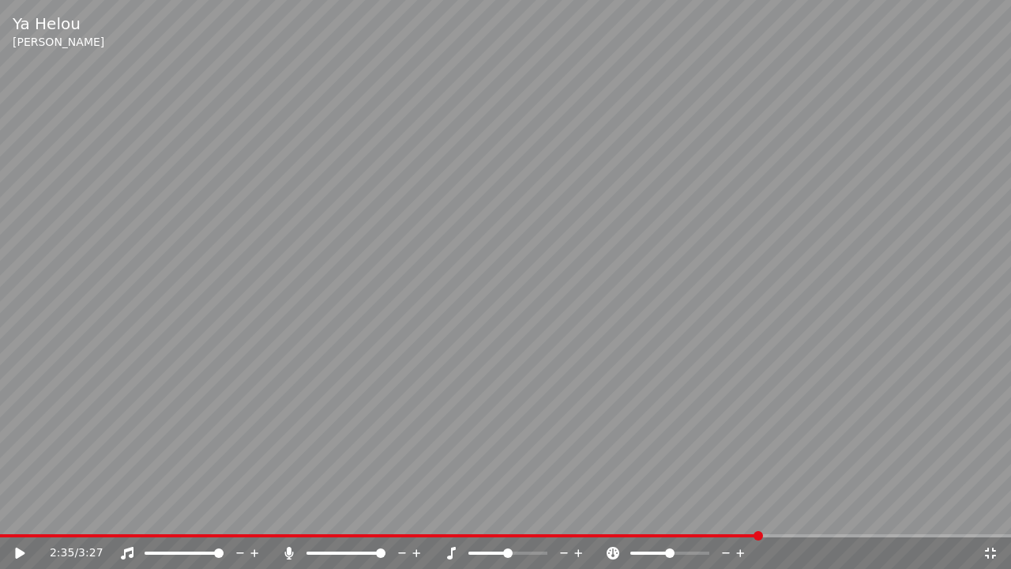
click at [290, 519] on icon at bounding box center [288, 553] width 9 height 13
click at [19, 519] on icon at bounding box center [19, 553] width 9 height 11
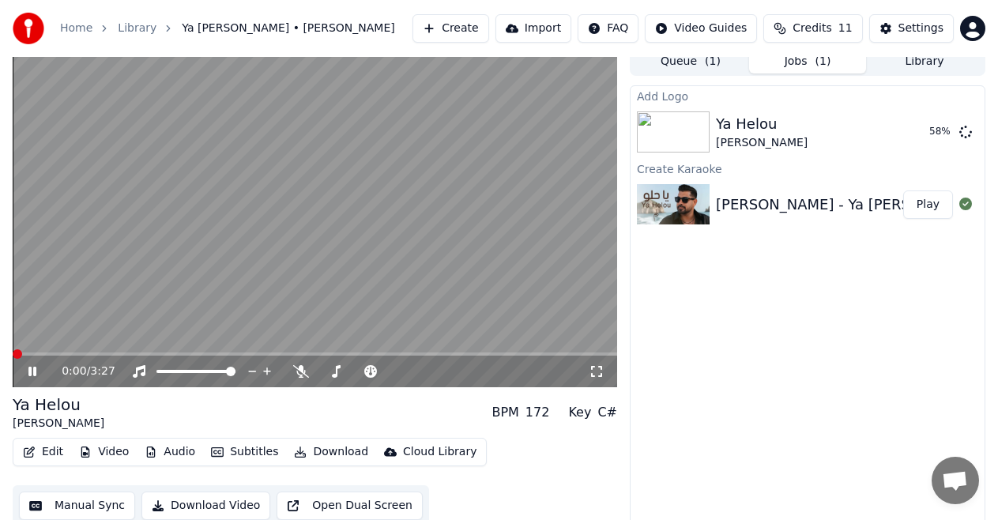
click at [13, 359] on span at bounding box center [17, 353] width 9 height 9
click at [303, 374] on icon at bounding box center [301, 371] width 16 height 13
click at [32, 373] on icon at bounding box center [43, 371] width 36 height 13
click at [690, 62] on button "Queue ( 1 )" at bounding box center [690, 62] width 117 height 23
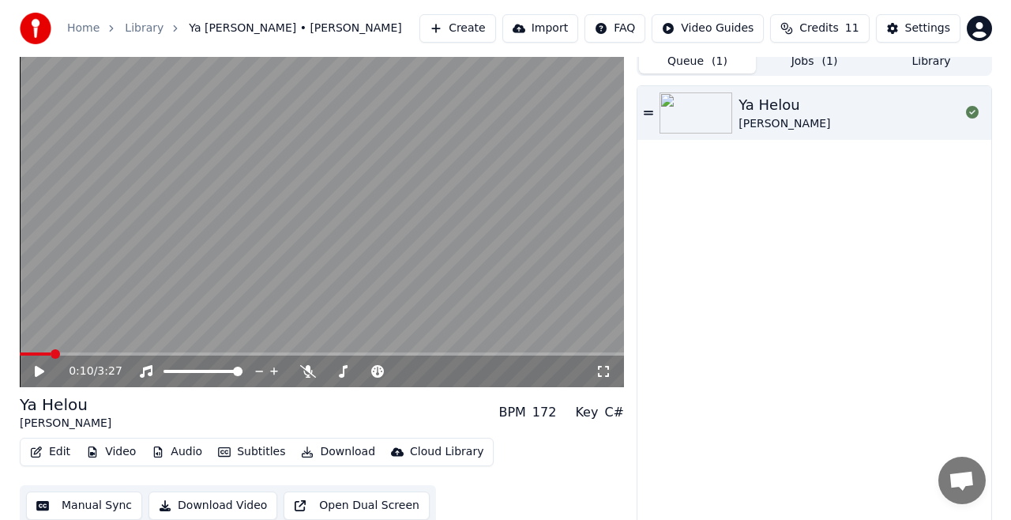
scroll to position [0, 0]
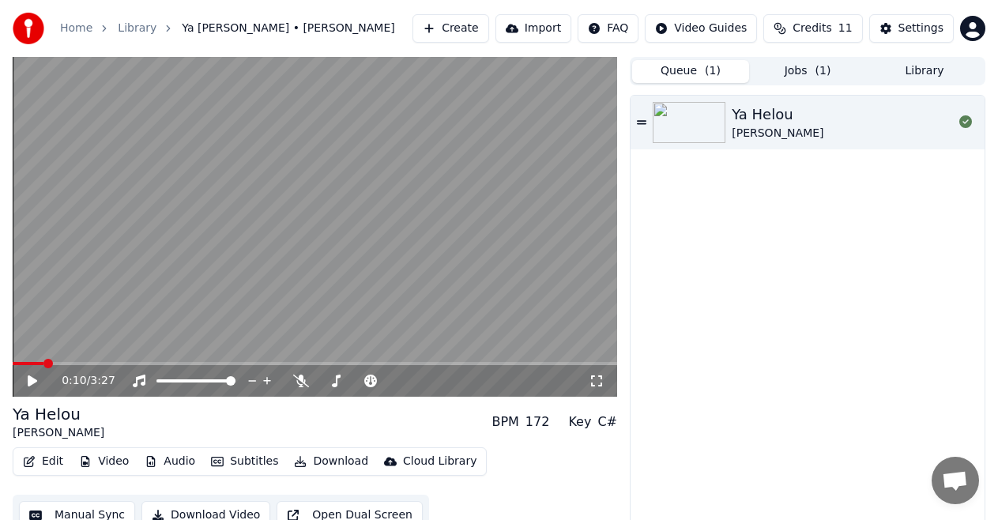
click at [641, 120] on icon at bounding box center [641, 122] width 9 height 11
click at [787, 69] on button "Jobs ( 1 )" at bounding box center [807, 71] width 117 height 23
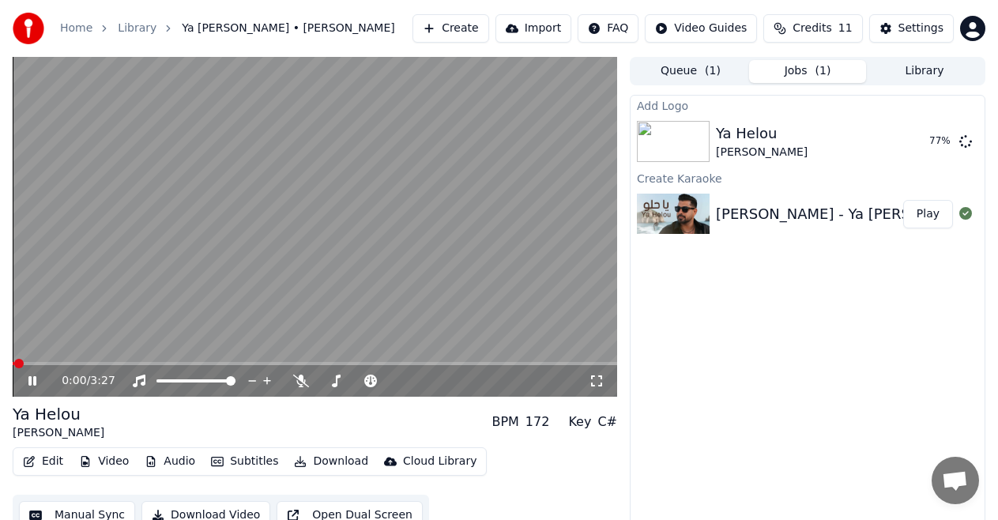
click at [36, 381] on icon at bounding box center [32, 380] width 8 height 9
click at [803, 29] on button "Credits 11" at bounding box center [812, 28] width 99 height 28
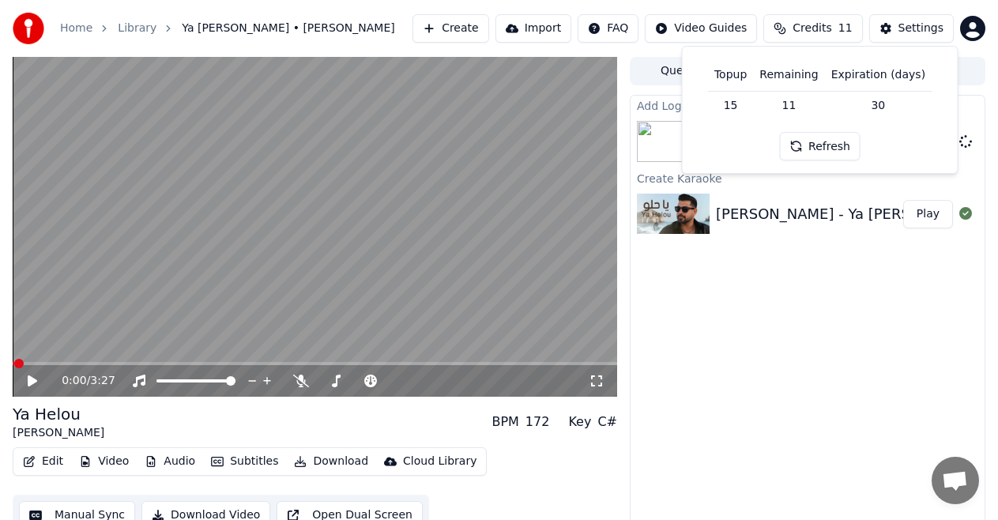
click at [819, 147] on button "Refresh" at bounding box center [819, 146] width 81 height 28
click at [829, 28] on span "Credits" at bounding box center [812, 29] width 39 height 16
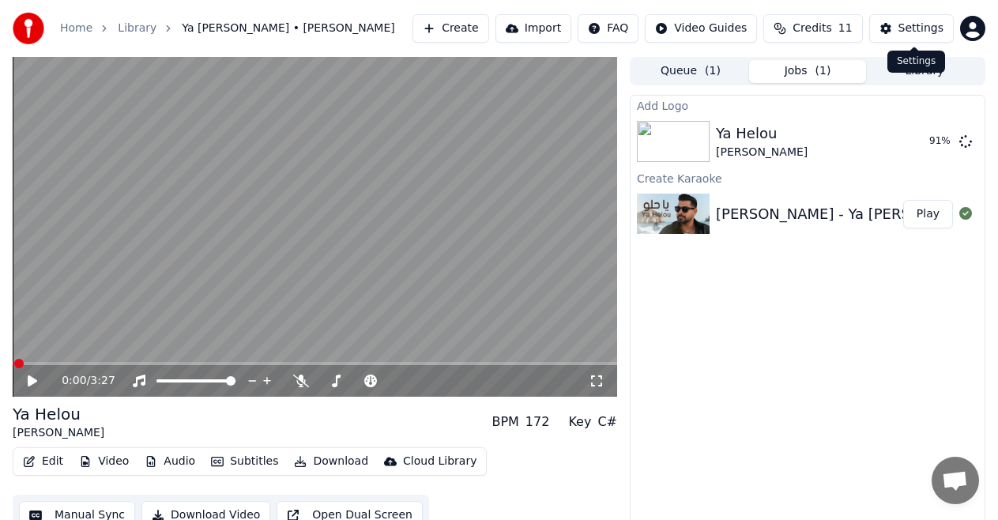
click at [890, 26] on button "Settings" at bounding box center [911, 28] width 85 height 28
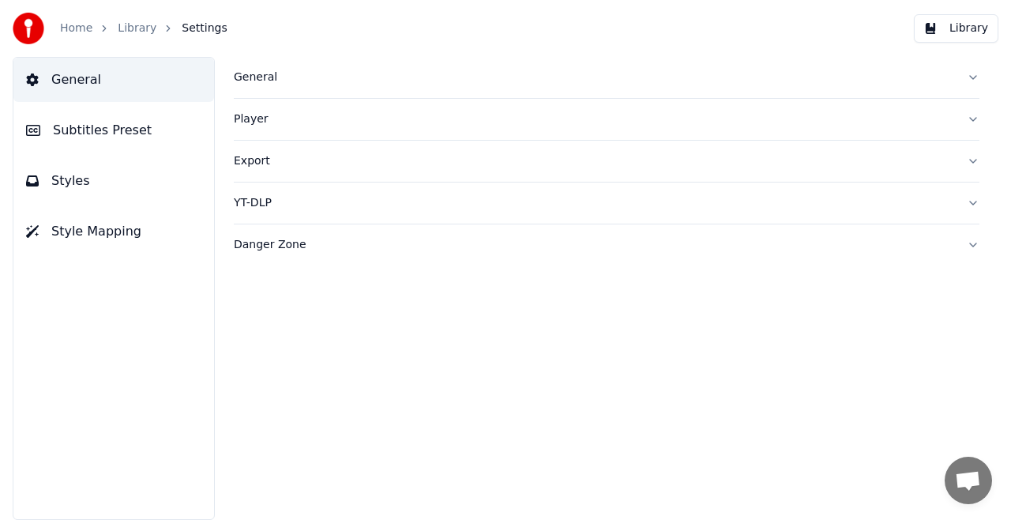
click at [126, 232] on span "Style Mapping" at bounding box center [96, 231] width 90 height 19
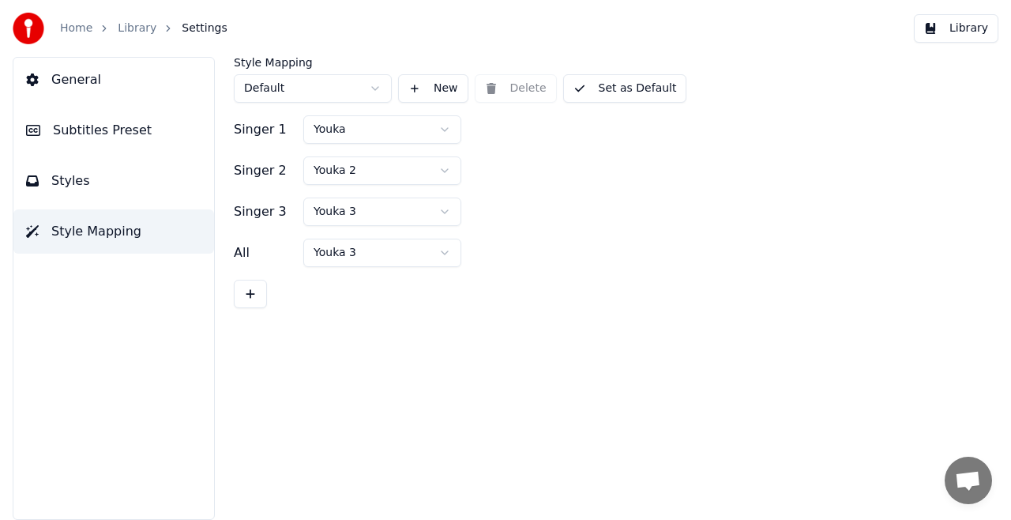
click at [91, 138] on span "Subtitles Preset" at bounding box center [102, 130] width 99 height 19
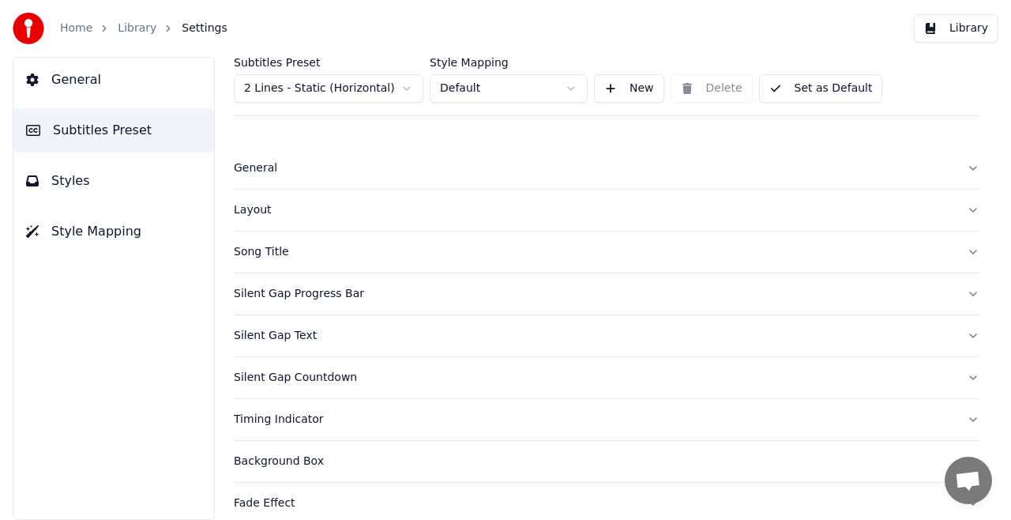
click at [958, 248] on button "Song Title" at bounding box center [607, 252] width 746 height 41
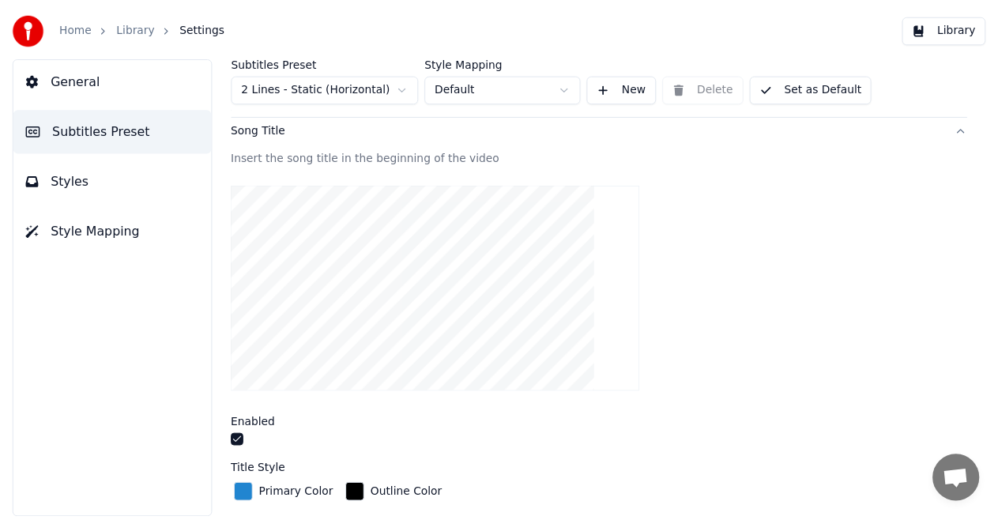
scroll to position [79, 0]
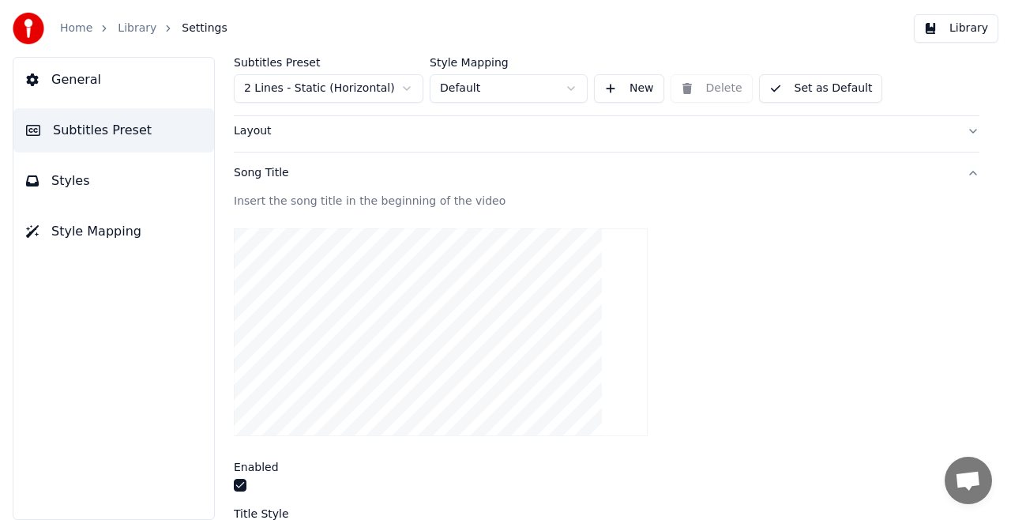
click at [978, 25] on button "Library" at bounding box center [956, 28] width 85 height 28
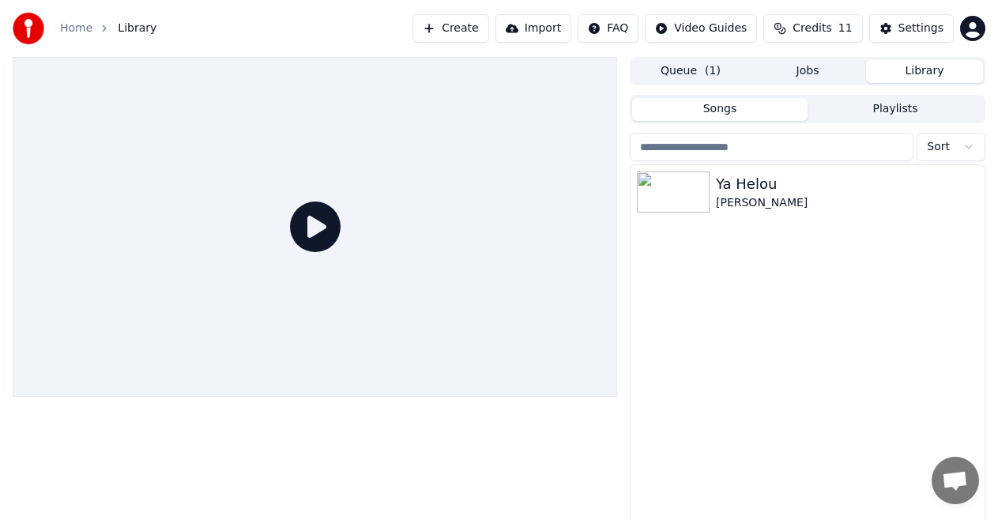
click at [706, 66] on span "( 1 )" at bounding box center [713, 71] width 16 height 16
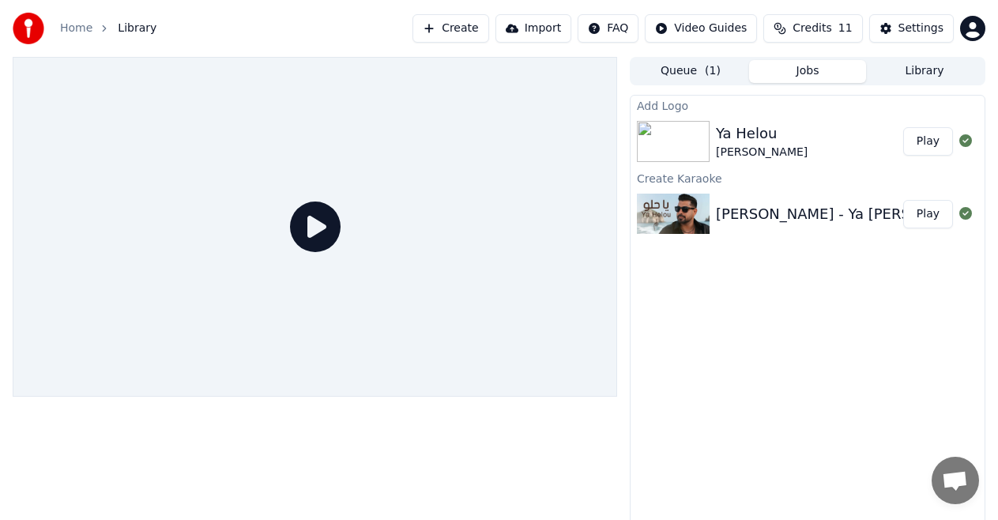
click at [789, 65] on button "Jobs" at bounding box center [807, 71] width 117 height 23
click at [928, 144] on button "Play" at bounding box center [928, 141] width 50 height 28
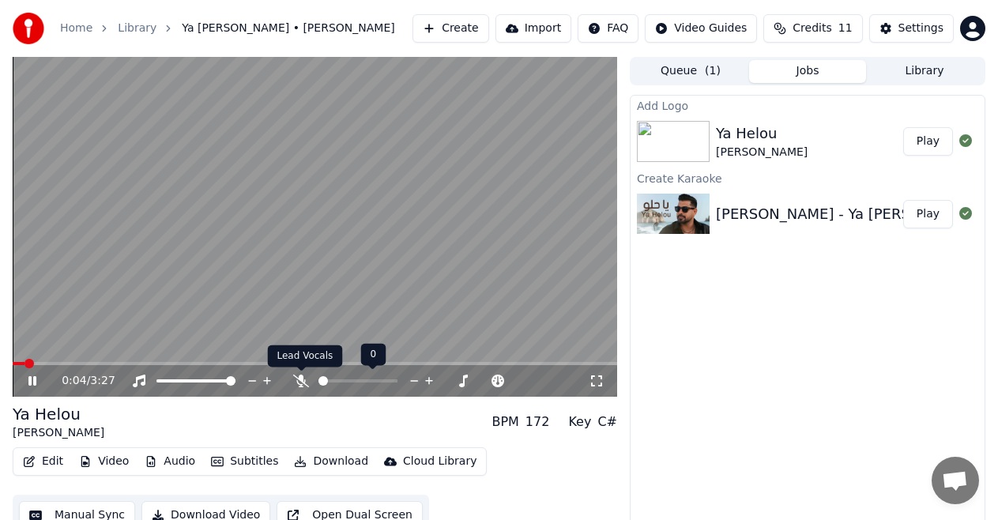
click at [298, 384] on icon at bounding box center [301, 381] width 16 height 13
click at [302, 383] on icon at bounding box center [301, 381] width 16 height 13
click at [302, 385] on icon at bounding box center [301, 381] width 9 height 13
click at [302, 377] on icon at bounding box center [301, 381] width 16 height 13
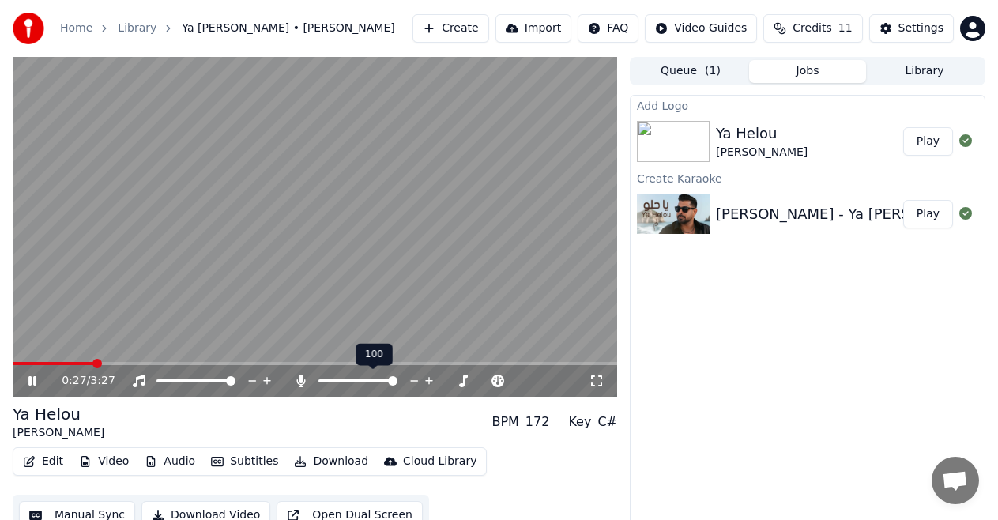
click at [302, 377] on icon at bounding box center [301, 381] width 9 height 13
click at [240, 362] on span at bounding box center [127, 363] width 228 height 3
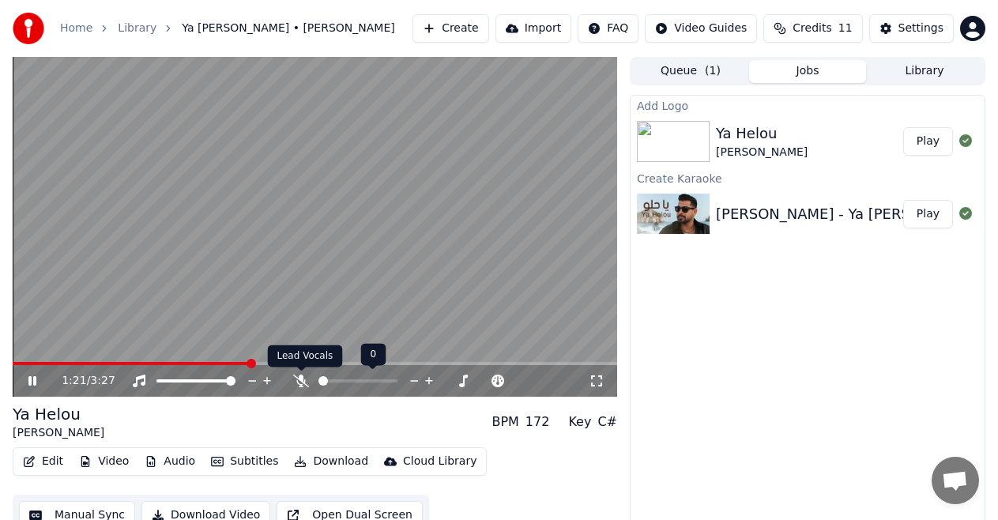
click at [301, 379] on icon at bounding box center [301, 381] width 16 height 13
click at [302, 381] on icon at bounding box center [301, 381] width 9 height 13
click at [302, 381] on icon at bounding box center [301, 381] width 16 height 13
click at [302, 381] on icon at bounding box center [301, 381] width 9 height 13
click at [302, 381] on icon at bounding box center [301, 381] width 16 height 13
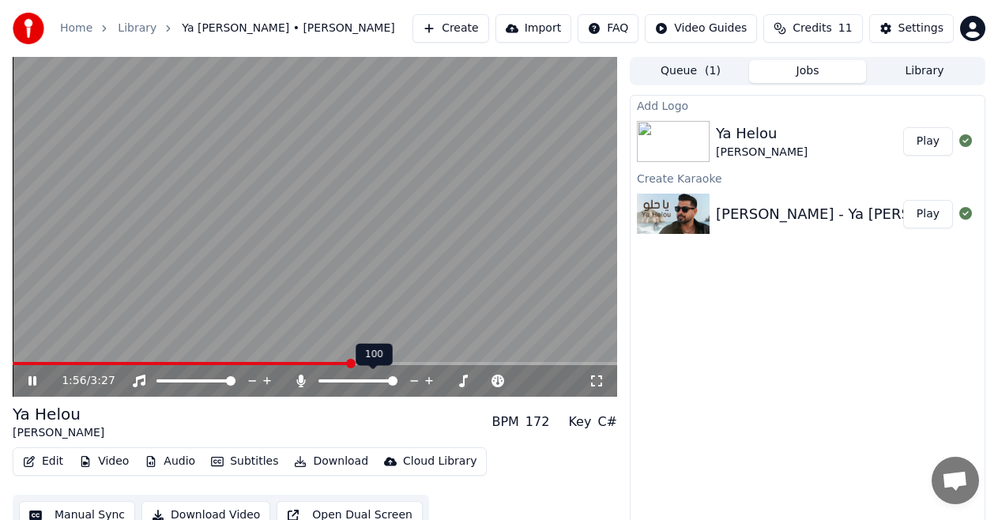
click at [302, 381] on icon at bounding box center [301, 381] width 9 height 13
click at [32, 378] on icon at bounding box center [43, 381] width 36 height 13
click at [909, 72] on button "Library" at bounding box center [924, 71] width 117 height 23
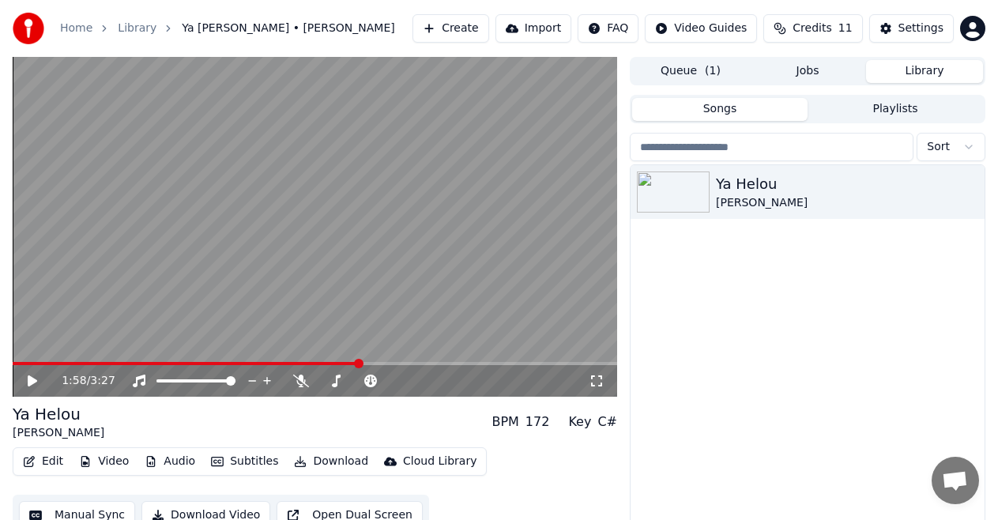
click at [807, 73] on button "Jobs" at bounding box center [807, 71] width 117 height 23
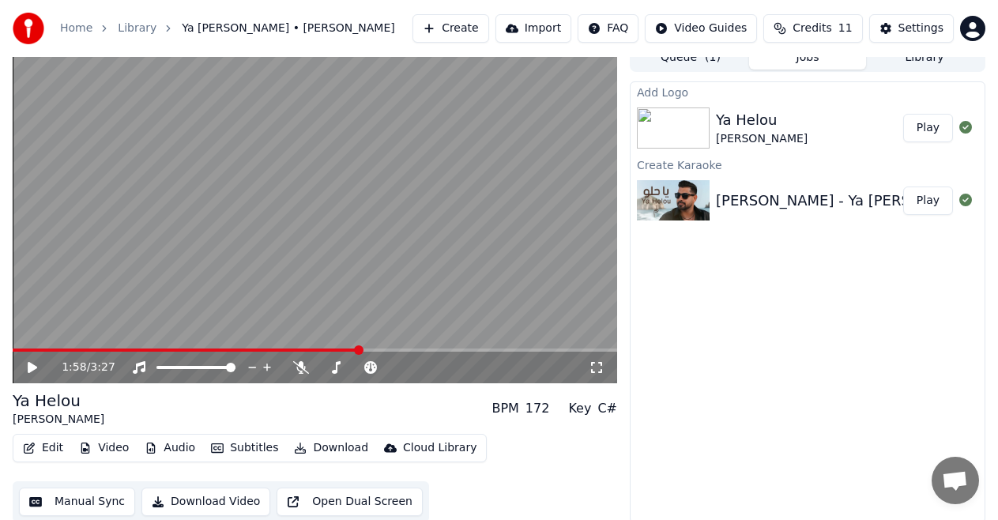
scroll to position [17, 0]
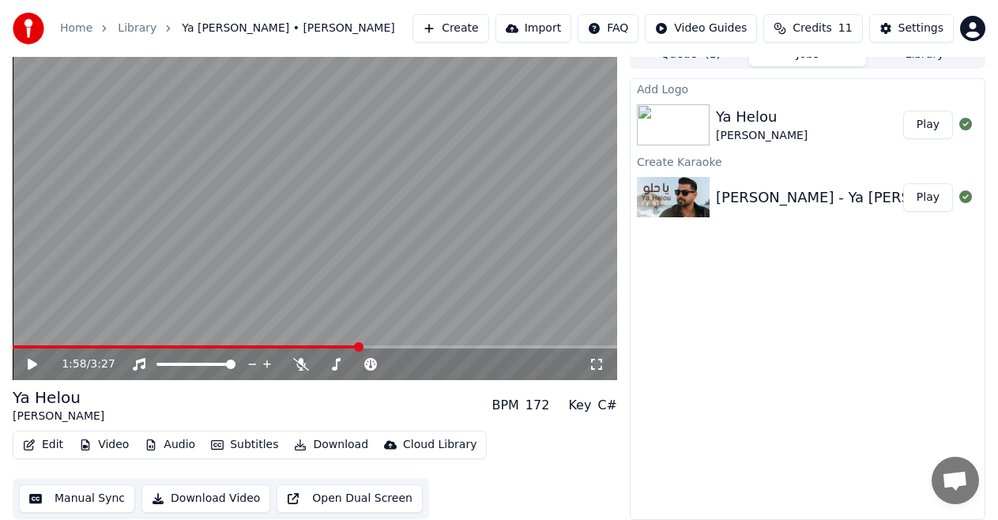
click at [321, 443] on button "Download" at bounding box center [331, 445] width 87 height 22
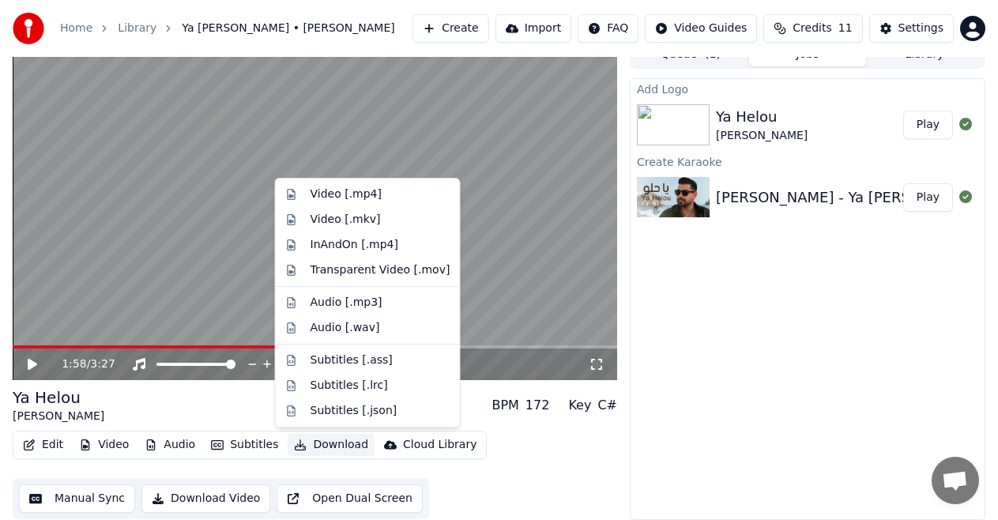
click at [220, 496] on button "Download Video" at bounding box center [205, 498] width 129 height 28
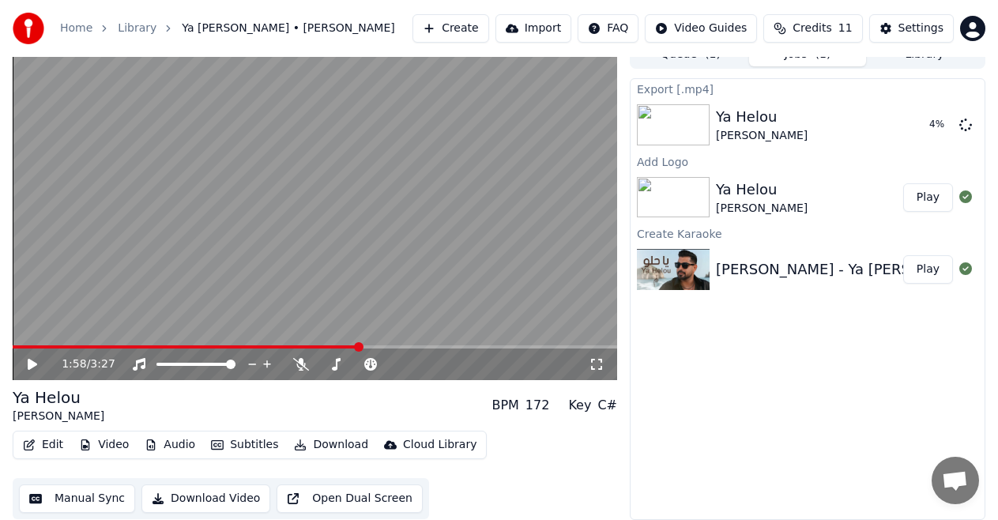
click at [212, 500] on button "Download Video" at bounding box center [205, 498] width 129 height 28
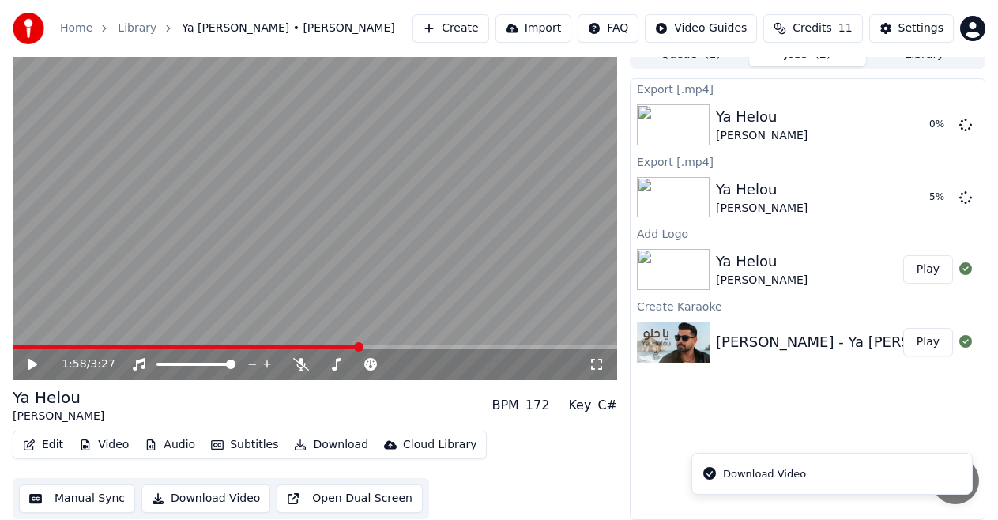
click at [749, 474] on div "Download Video" at bounding box center [764, 474] width 83 height 16
click at [686, 408] on div "Export [.mp4] Ya Helou Adam 0 % Export [.mp4] Ya Helou Adam 5 % Add Logo Ya Hel…" at bounding box center [808, 299] width 356 height 442
click at [966, 197] on icon at bounding box center [965, 196] width 13 height 13
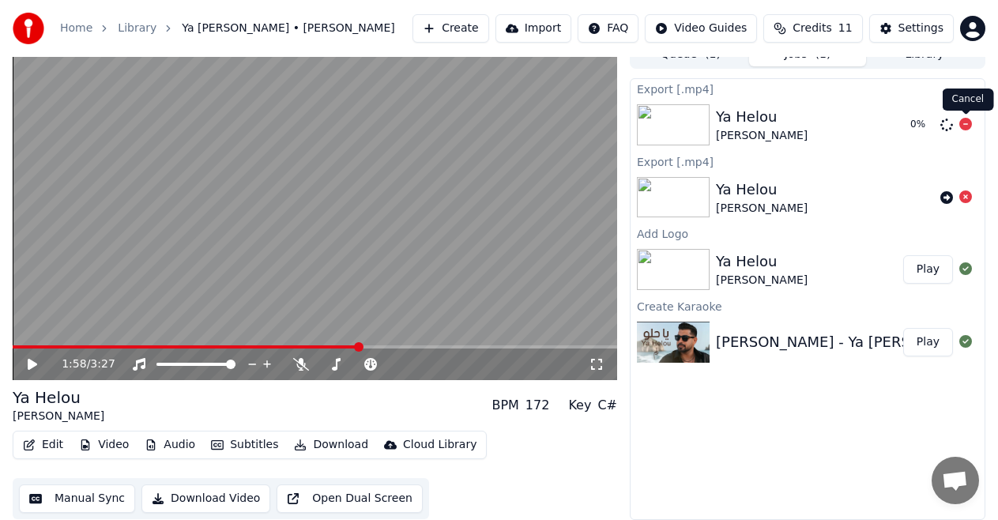
click at [971, 126] on icon at bounding box center [965, 124] width 13 height 13
click at [548, 24] on button "Import" at bounding box center [533, 28] width 76 height 28
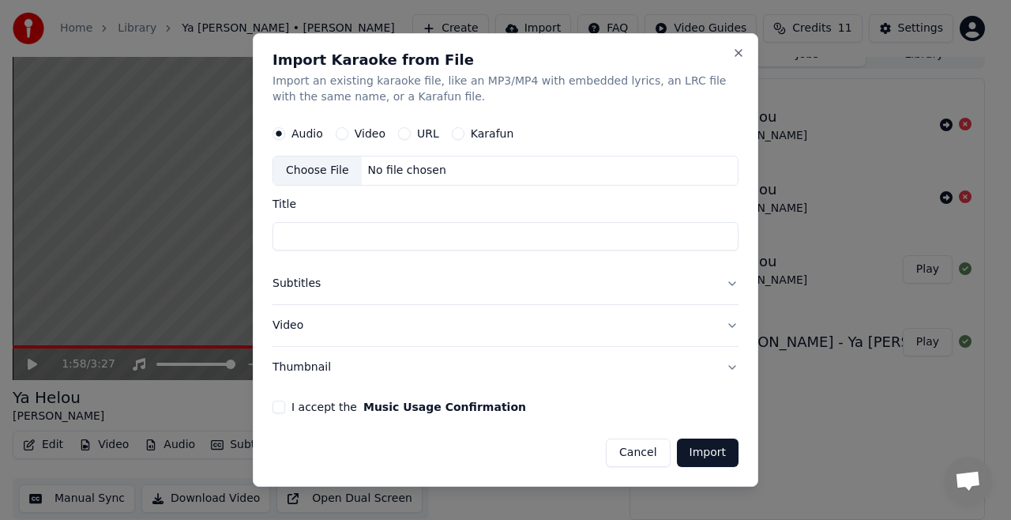
click at [643, 451] on button "Cancel" at bounding box center [638, 453] width 64 height 28
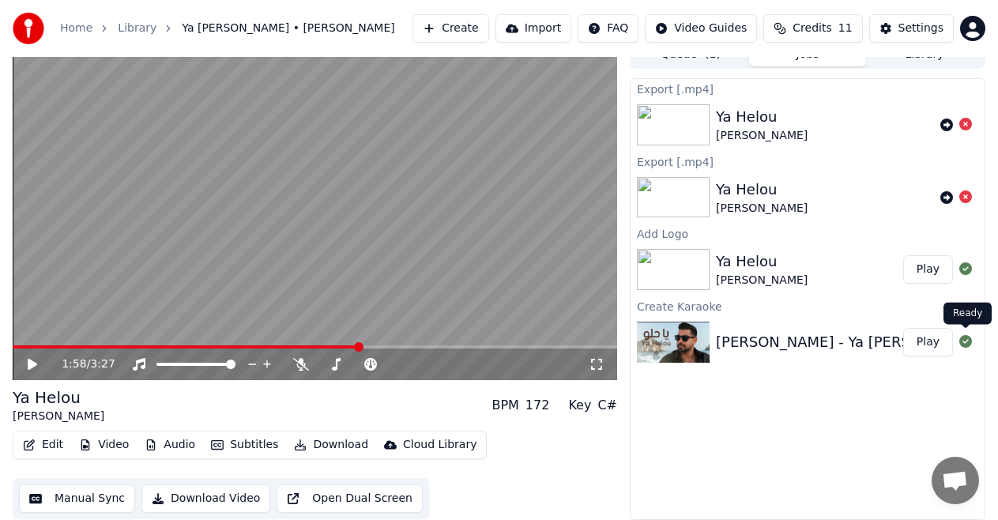
click at [967, 337] on icon at bounding box center [965, 341] width 13 height 13
click at [690, 274] on img at bounding box center [673, 269] width 73 height 41
click at [932, 262] on button "Play" at bounding box center [928, 269] width 50 height 28
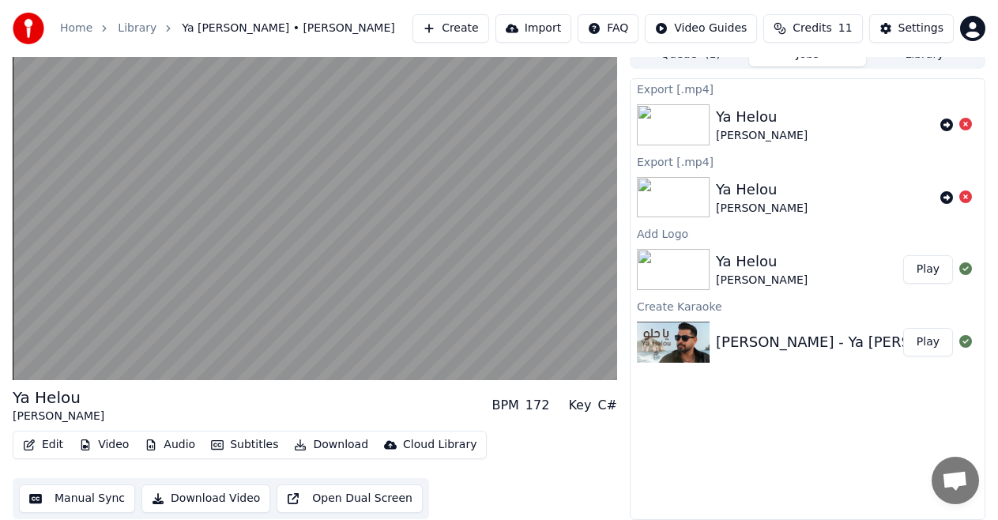
click at [939, 345] on button "Play" at bounding box center [928, 342] width 50 height 28
click at [296, 441] on icon "button" at bounding box center [300, 444] width 13 height 11
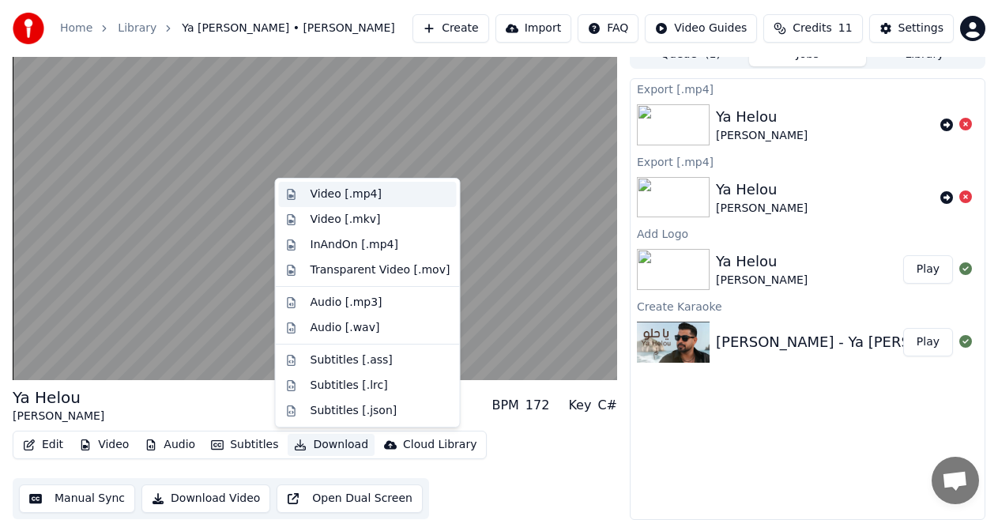
click at [349, 201] on div "Video [.mp4]" at bounding box center [346, 194] width 71 height 16
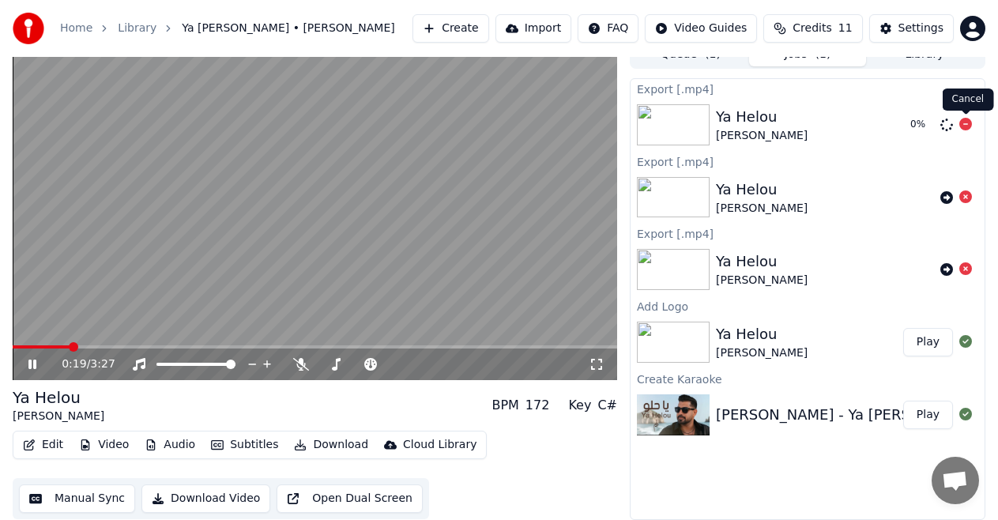
click at [966, 124] on icon at bounding box center [965, 124] width 13 height 13
click at [966, 266] on icon at bounding box center [965, 268] width 13 height 13
click at [36, 367] on icon at bounding box center [32, 364] width 8 height 9
click at [977, 28] on html "Home Library Ya Helou • Adam Create Import FAQ Video Guides Credits 11 Settings…" at bounding box center [499, 243] width 998 height 520
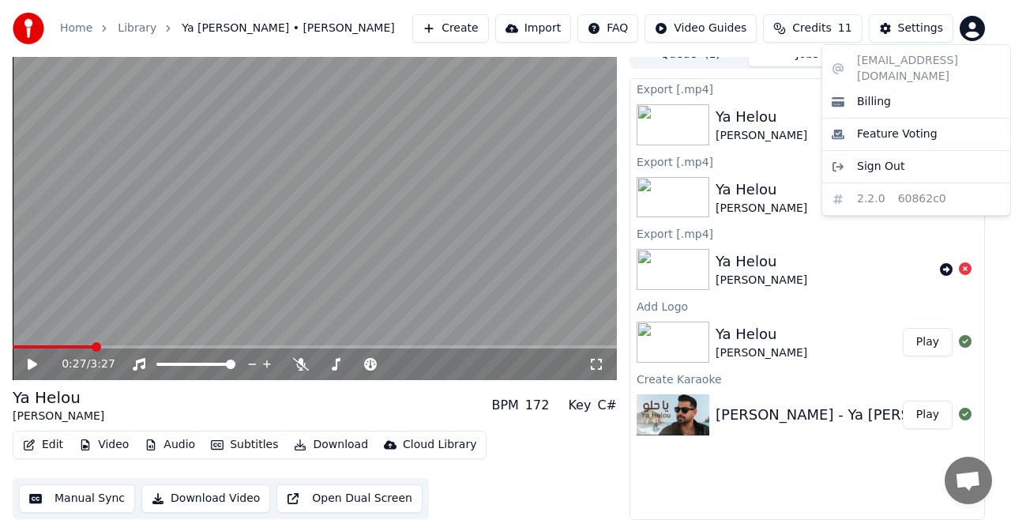
click at [729, 469] on html "Home Library Ya Helou • Adam Create Import FAQ Video Guides Credits 11 Settings…" at bounding box center [505, 243] width 1011 height 520
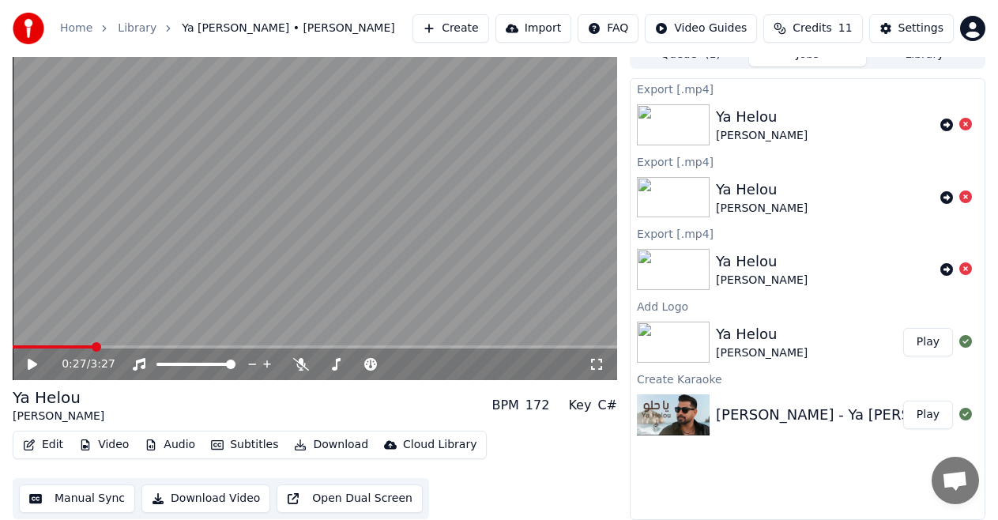
click at [414, 435] on button "Cloud Library" at bounding box center [430, 445] width 105 height 22
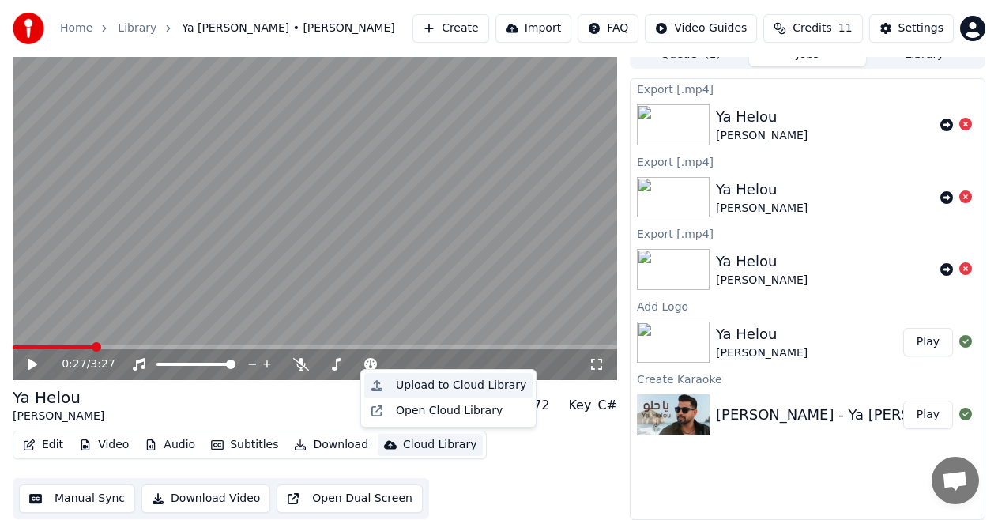
click at [453, 385] on div "Upload to Cloud Library" at bounding box center [461, 386] width 130 height 16
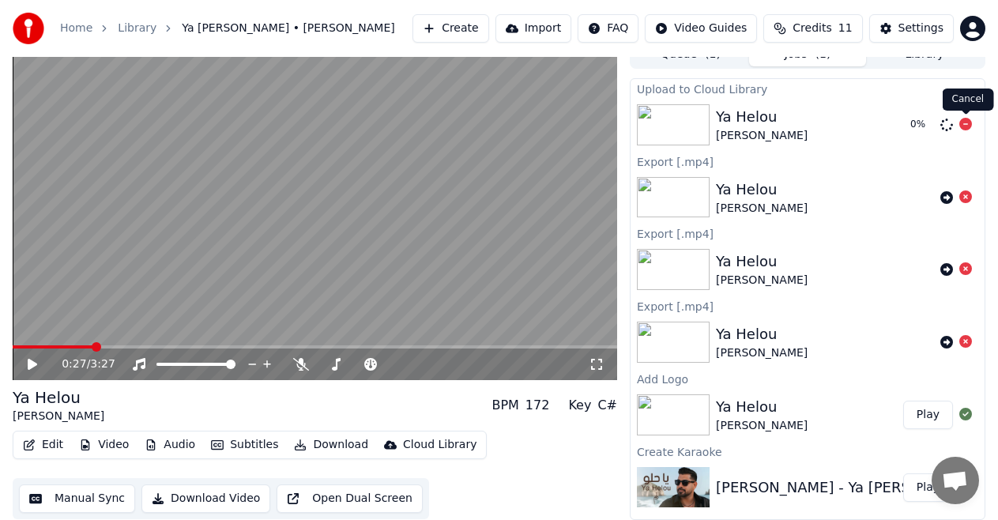
click at [970, 122] on icon at bounding box center [965, 124] width 13 height 13
click at [142, 29] on link "Library" at bounding box center [137, 29] width 39 height 16
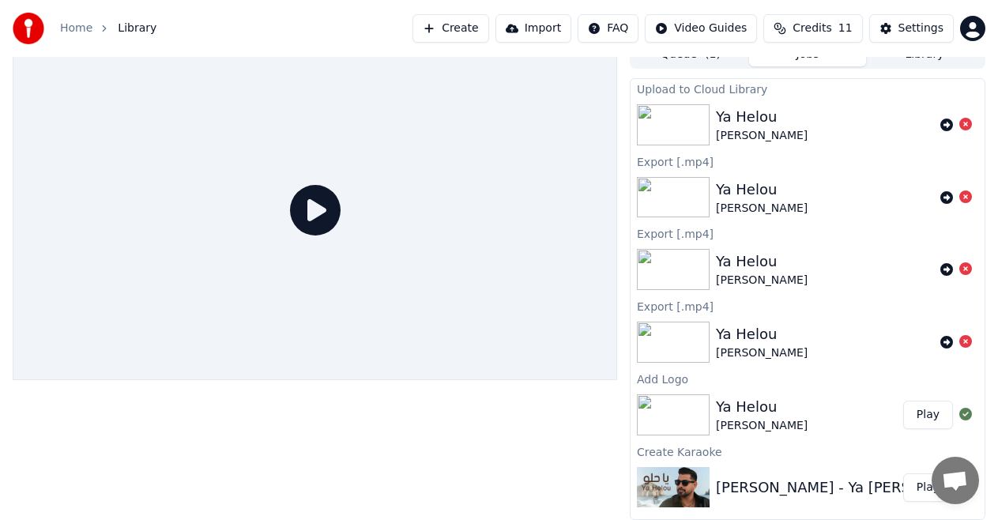
click at [142, 29] on span "Library" at bounding box center [137, 29] width 39 height 16
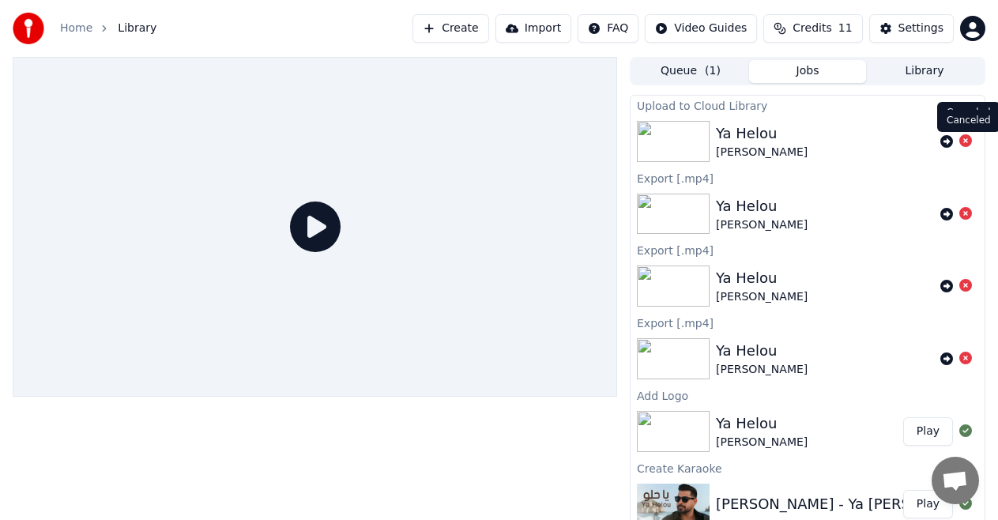
click at [968, 141] on icon at bounding box center [965, 140] width 13 height 13
click at [968, 211] on icon at bounding box center [965, 213] width 13 height 13
click at [974, 288] on div at bounding box center [956, 286] width 44 height 19
click at [963, 360] on icon at bounding box center [965, 358] width 13 height 13
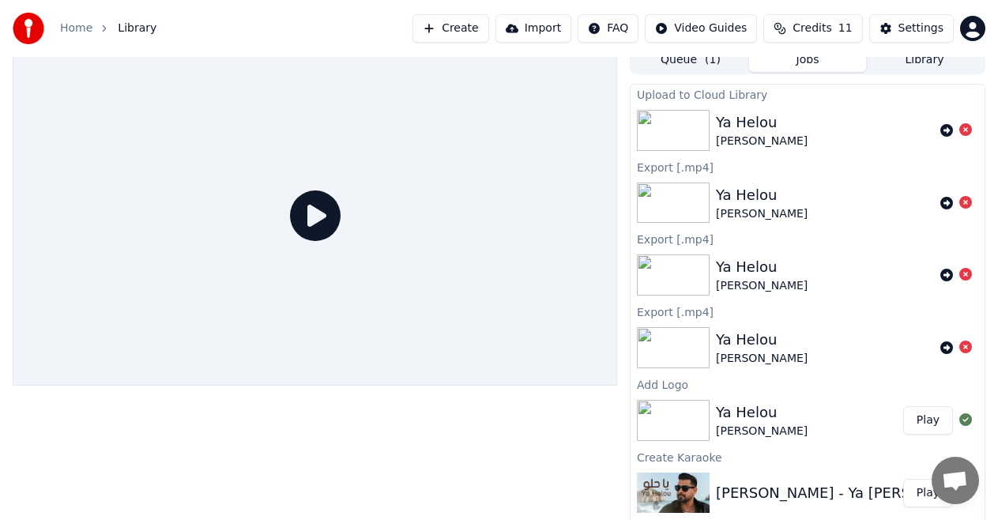
scroll to position [17, 0]
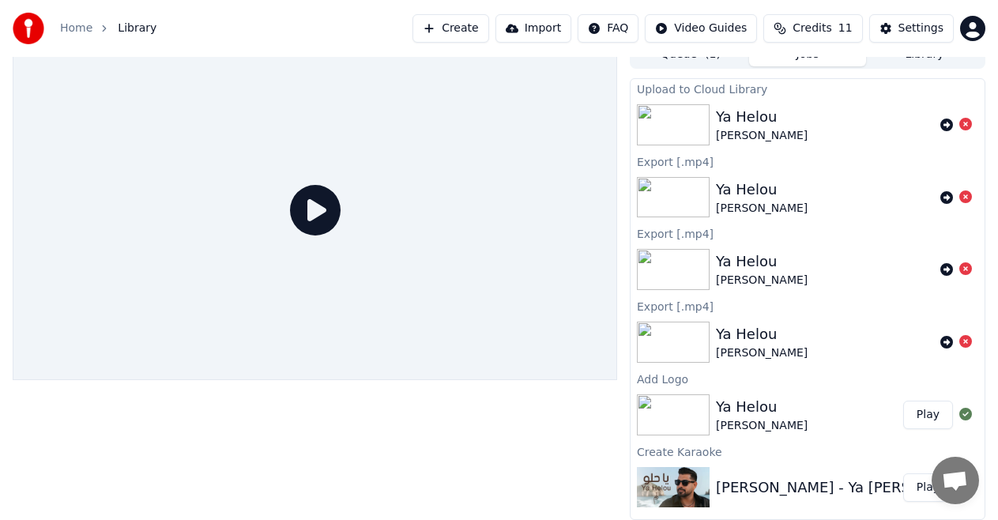
click at [318, 210] on icon at bounding box center [315, 210] width 51 height 51
click at [741, 409] on div "Ya Helou" at bounding box center [762, 407] width 92 height 22
click at [939, 417] on button "Play" at bounding box center [928, 415] width 50 height 28
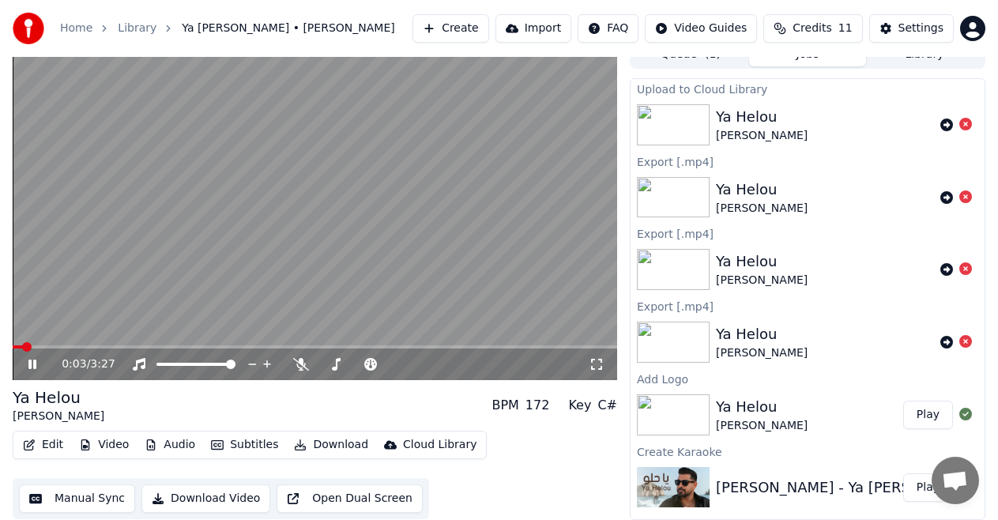
click at [34, 367] on icon at bounding box center [32, 364] width 8 height 9
click at [342, 505] on button "Open Dual Screen" at bounding box center [350, 498] width 146 height 28
click at [34, 366] on icon at bounding box center [32, 364] width 8 height 9
click at [67, 31] on link "Home" at bounding box center [76, 29] width 32 height 16
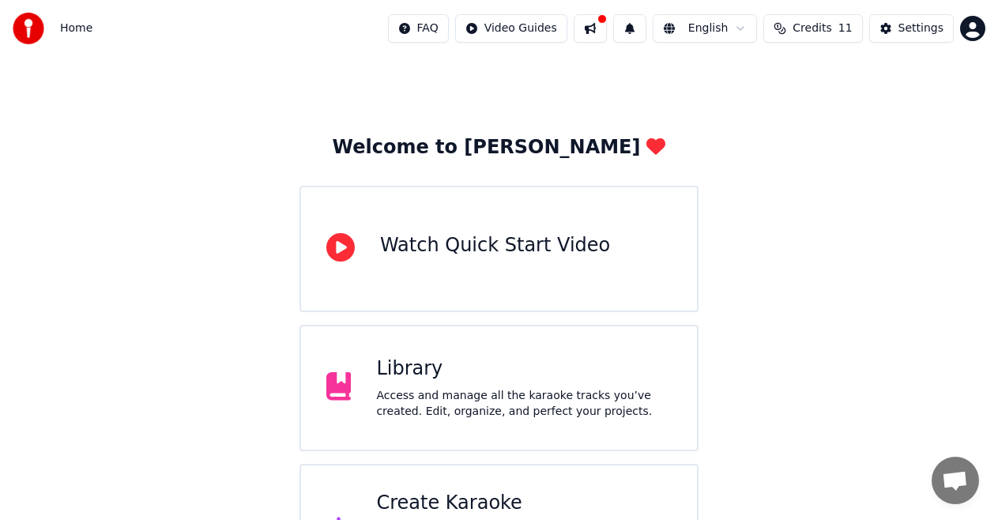
click at [603, 29] on button at bounding box center [590, 28] width 33 height 28
click at [134, 345] on div "Welcome to Youka Watch Quick Start Video Library Access and manage all the kara…" at bounding box center [499, 318] width 998 height 556
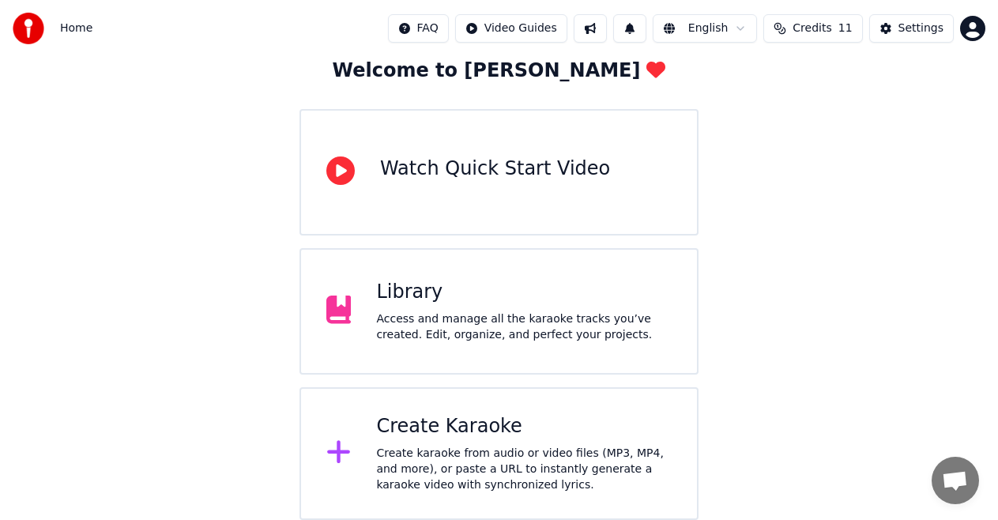
click at [469, 293] on div "Library" at bounding box center [524, 292] width 296 height 25
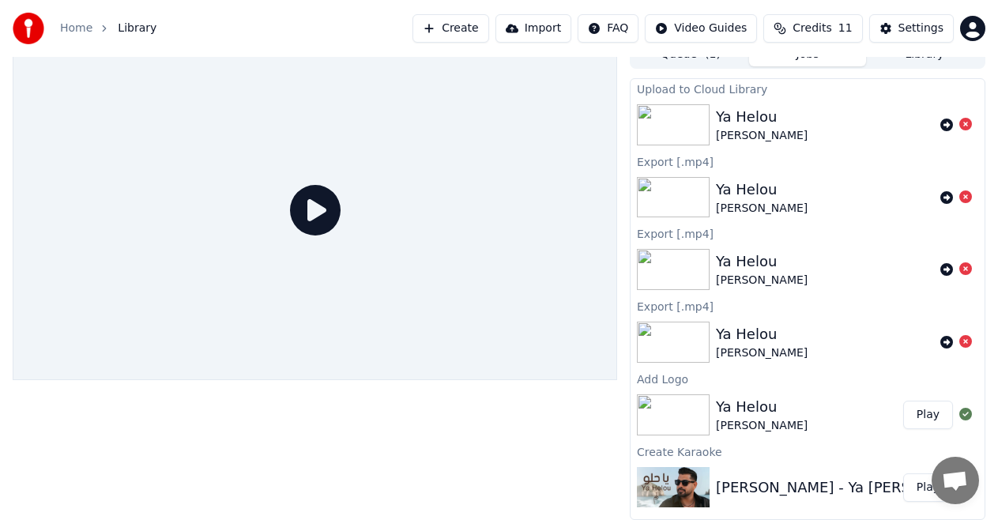
scroll to position [17, 0]
click at [966, 341] on icon at bounding box center [965, 341] width 13 height 13
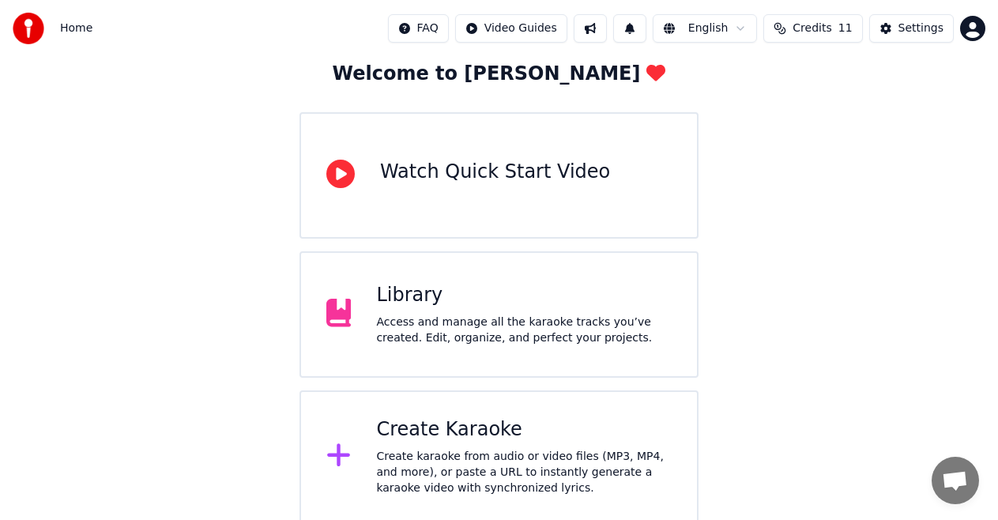
scroll to position [93, 0]
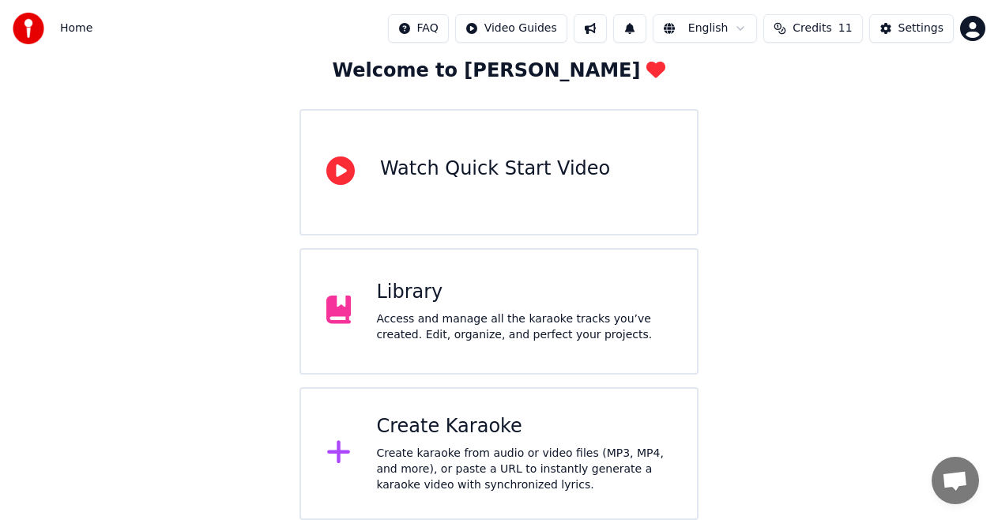
click at [501, 296] on div "Library" at bounding box center [524, 292] width 296 height 25
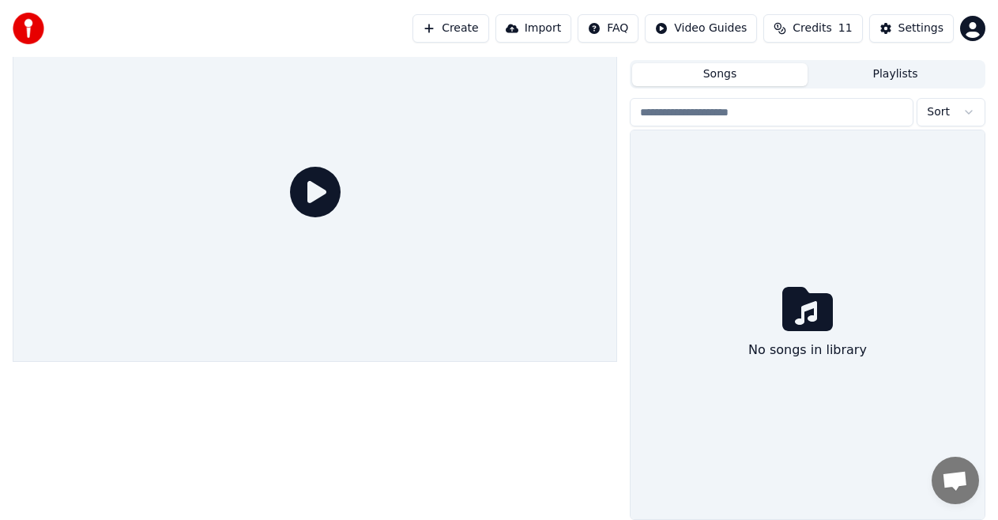
scroll to position [34, 0]
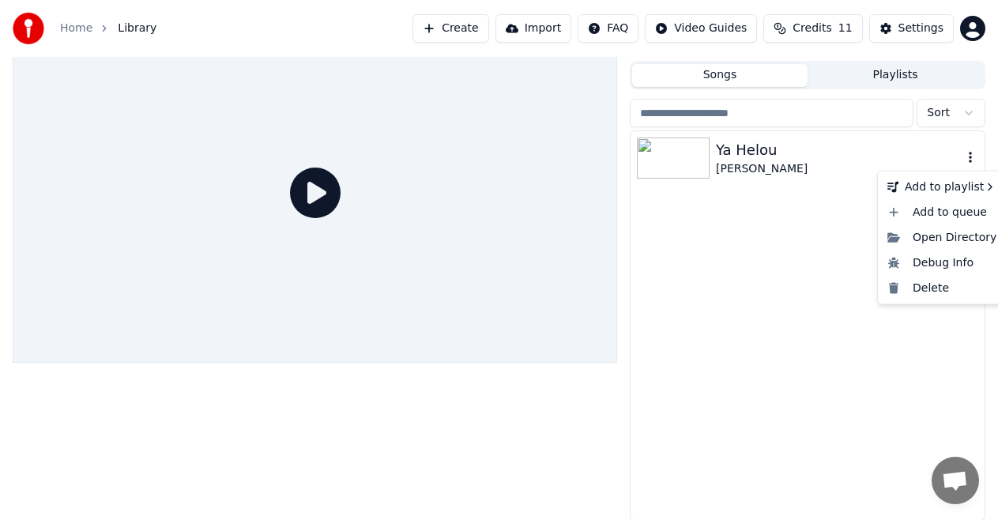
click at [973, 156] on icon "button" at bounding box center [970, 157] width 16 height 13
click at [970, 242] on div "Open Directory" at bounding box center [942, 236] width 122 height 25
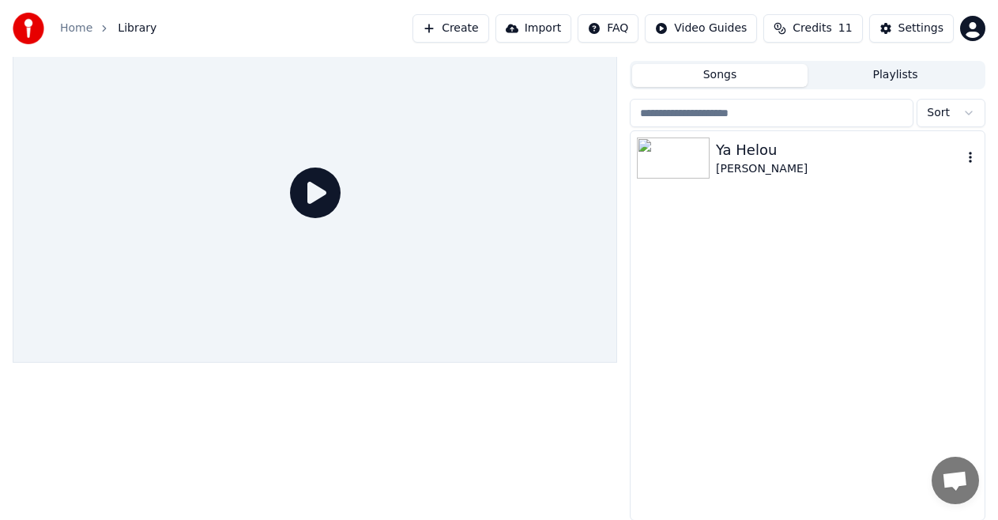
click at [780, 160] on div "Ya Helou" at bounding box center [839, 150] width 247 height 22
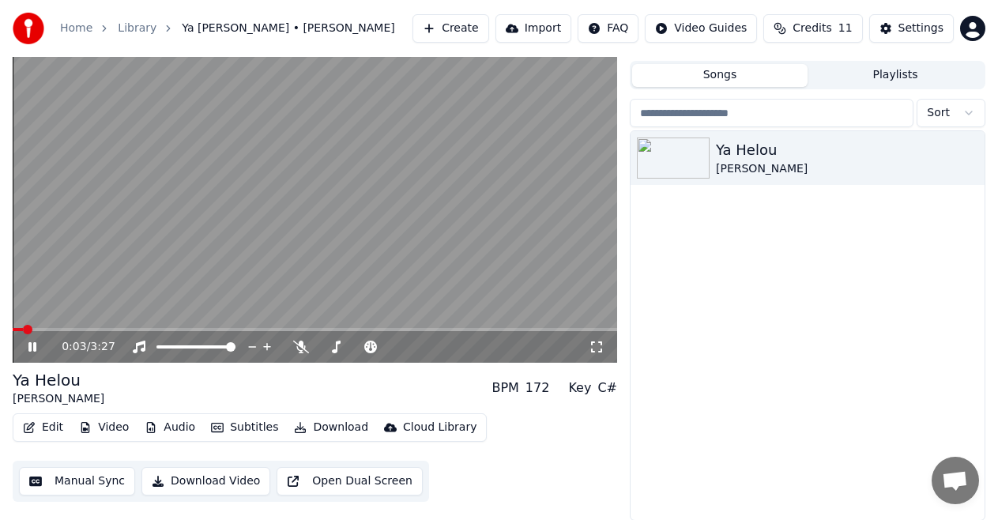
click at [599, 349] on icon at bounding box center [597, 347] width 16 height 13
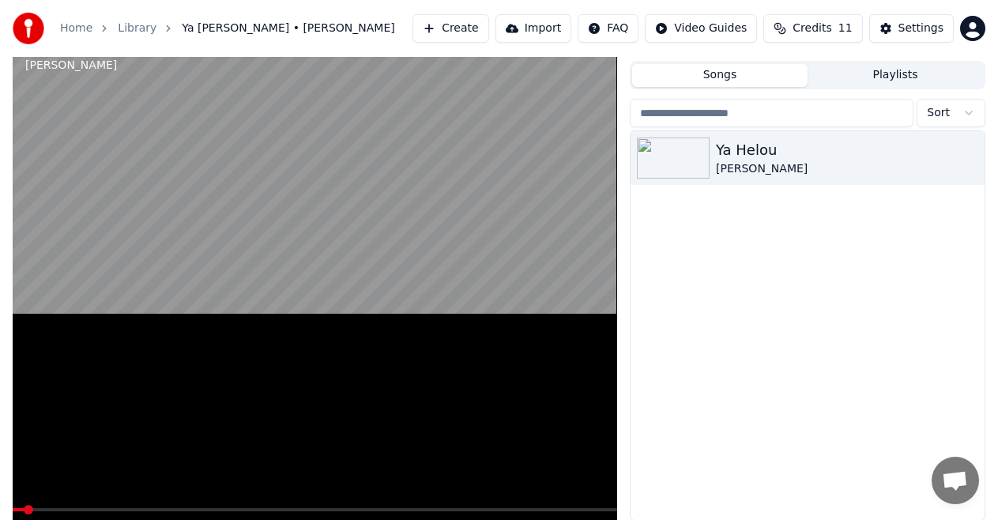
scroll to position [22, 0]
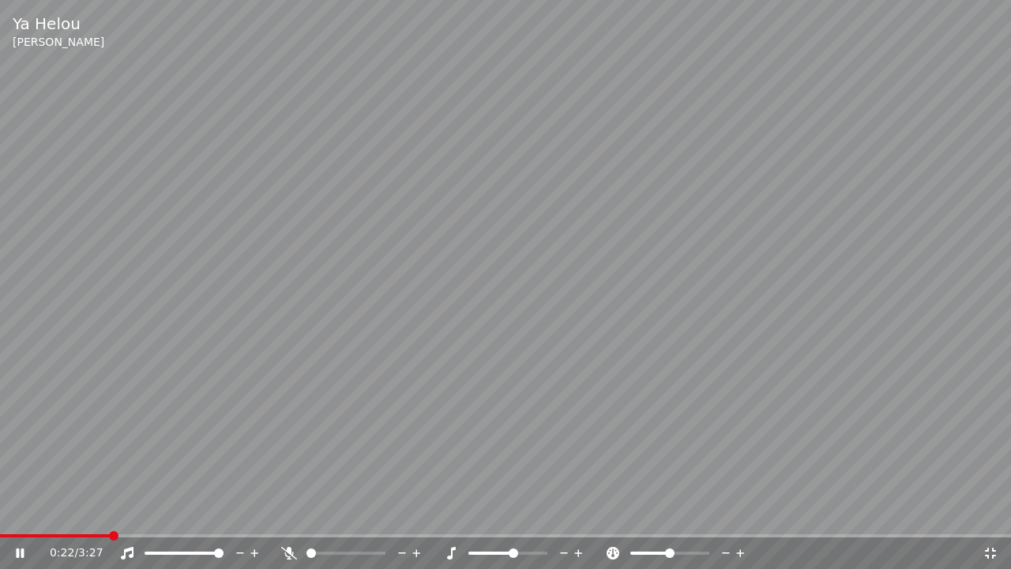
click at [513, 519] on span at bounding box center [513, 552] width 9 height 9
click at [509, 491] on video at bounding box center [505, 284] width 1011 height 569
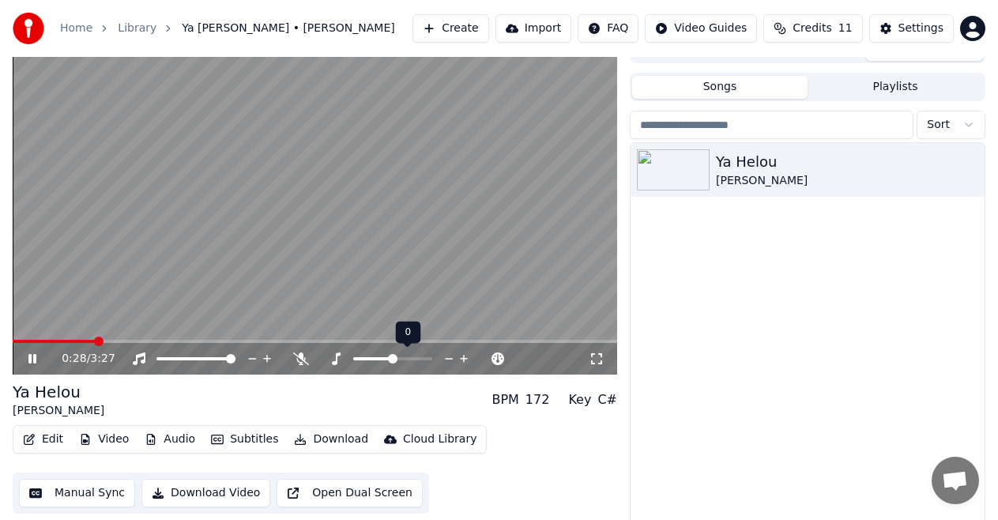
click at [394, 362] on span at bounding box center [392, 358] width 9 height 9
click at [307, 363] on icon at bounding box center [301, 358] width 16 height 13
click at [412, 360] on icon at bounding box center [414, 359] width 15 height 16
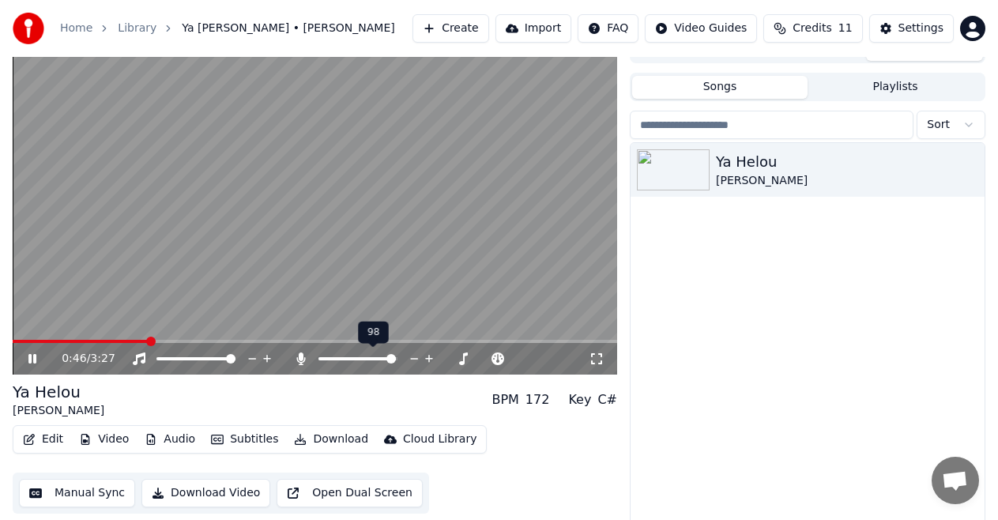
click at [412, 360] on icon at bounding box center [414, 359] width 15 height 16
click at [337, 360] on icon at bounding box center [336, 358] width 9 height 13
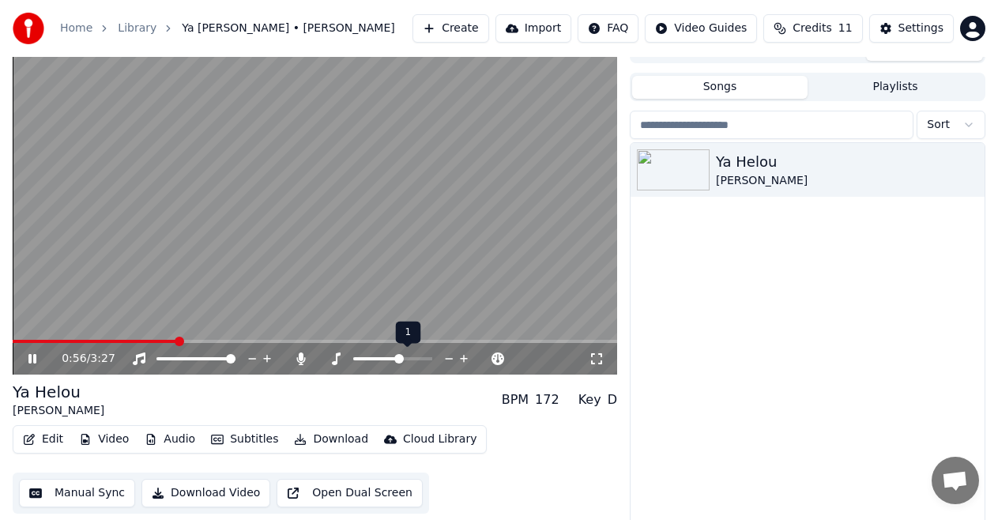
click at [397, 358] on span at bounding box center [398, 358] width 9 height 9
click at [395, 358] on span at bounding box center [398, 358] width 9 height 9
click at [372, 357] on span at bounding box center [375, 358] width 9 height 9
click at [31, 361] on icon at bounding box center [32, 358] width 8 height 9
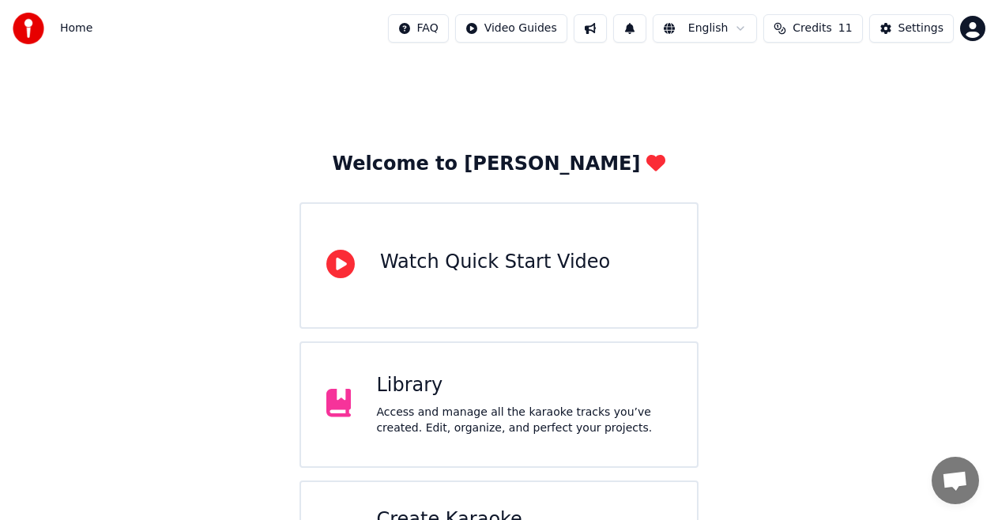
click at [433, 407] on div "Access and manage all the karaoke tracks you’ve created. Edit, organize, and pe…" at bounding box center [524, 421] width 296 height 32
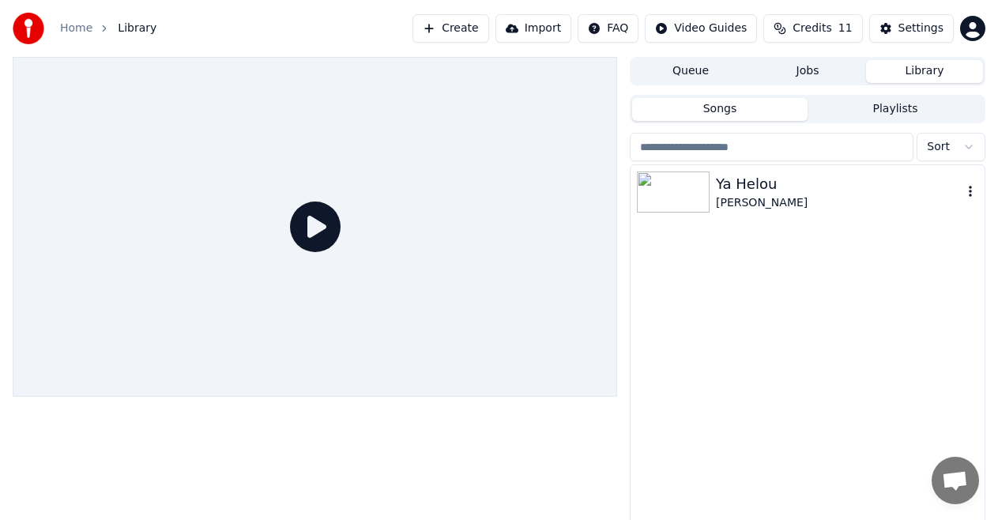
click at [953, 188] on div "Ya Helou" at bounding box center [839, 184] width 247 height 22
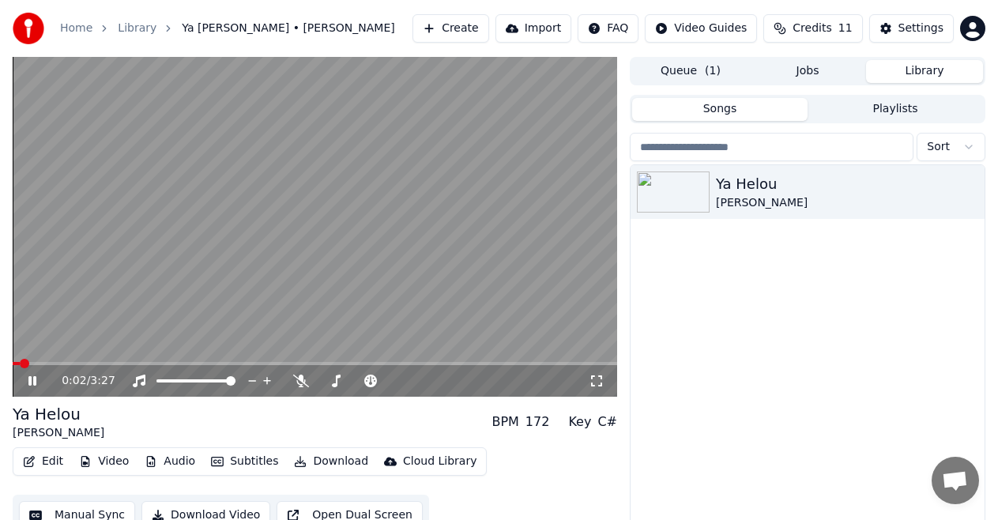
click at [597, 387] on div "0:02 / 3:27" at bounding box center [315, 381] width 592 height 16
drag, startPoint x: 601, startPoint y: 380, endPoint x: 601, endPoint y: 398, distance: 18.2
click at [601, 380] on icon at bounding box center [597, 381] width 16 height 13
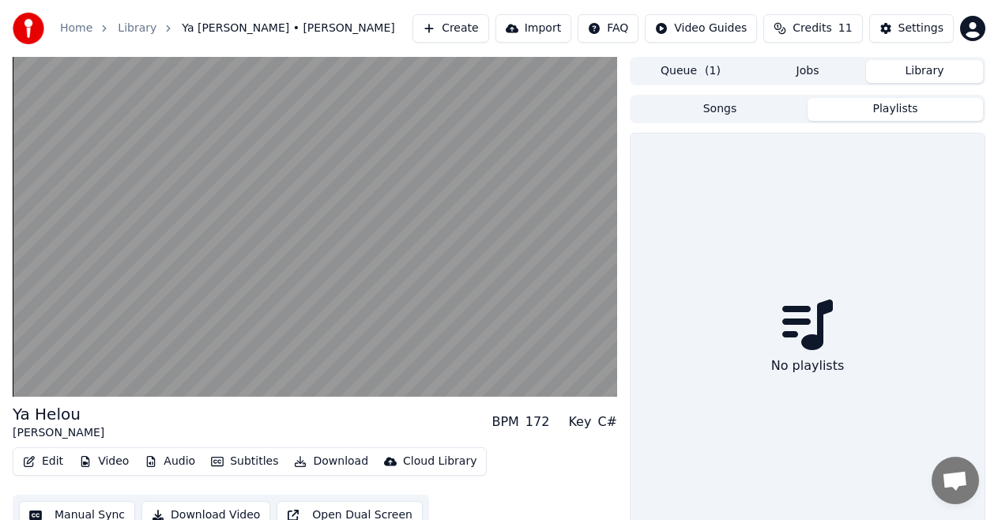
click at [858, 108] on button "Playlists" at bounding box center [895, 109] width 175 height 23
click at [808, 98] on button "Playlists" at bounding box center [895, 109] width 175 height 23
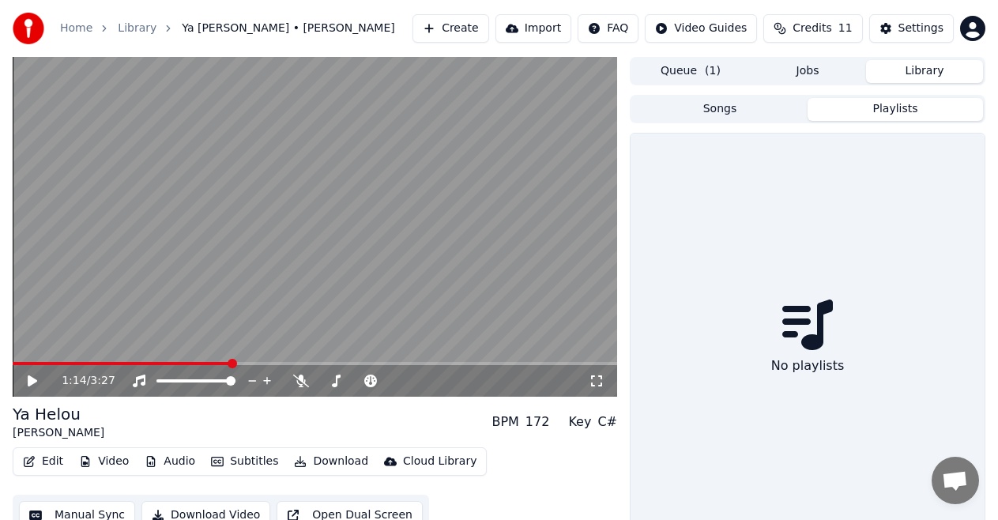
click at [699, 28] on html "Home Library Ya Helou • Adam Create Import FAQ Video Guides Credits 11 Settings…" at bounding box center [499, 260] width 998 height 520
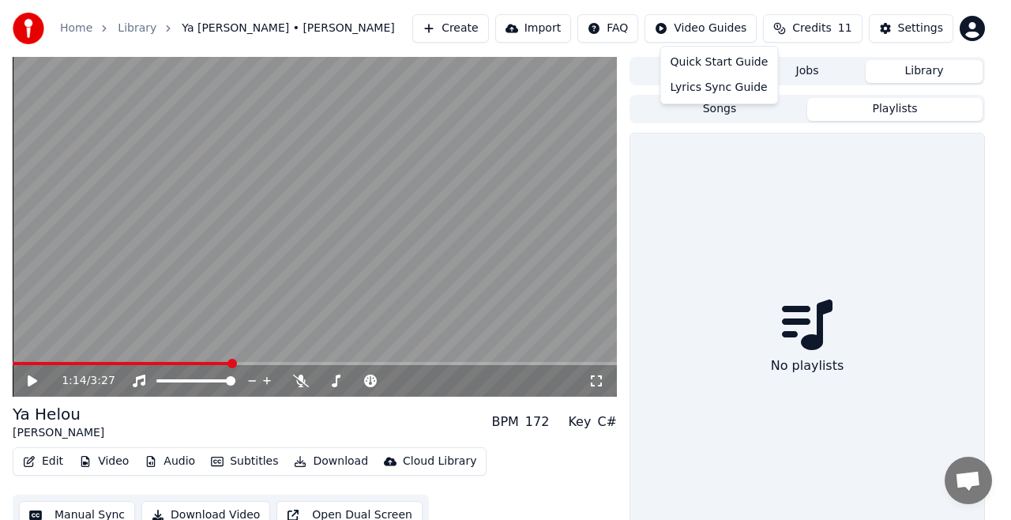
click at [925, 32] on html "Home Library Ya Helou • Adam Create Import FAQ Video Guides Credits 11 Settings…" at bounding box center [505, 260] width 1011 height 520
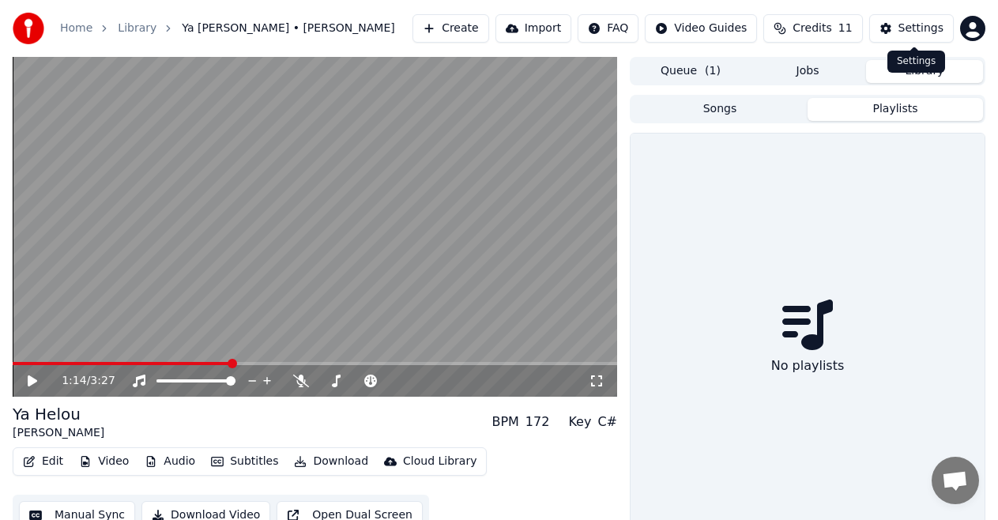
click at [907, 28] on div "Settings" at bounding box center [920, 29] width 45 height 16
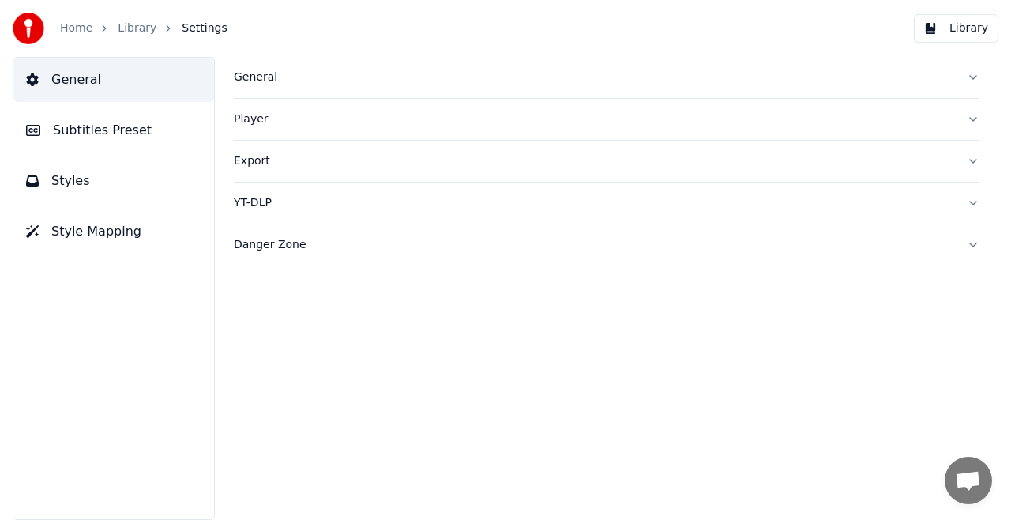
click at [975, 242] on button "Danger Zone" at bounding box center [607, 244] width 746 height 41
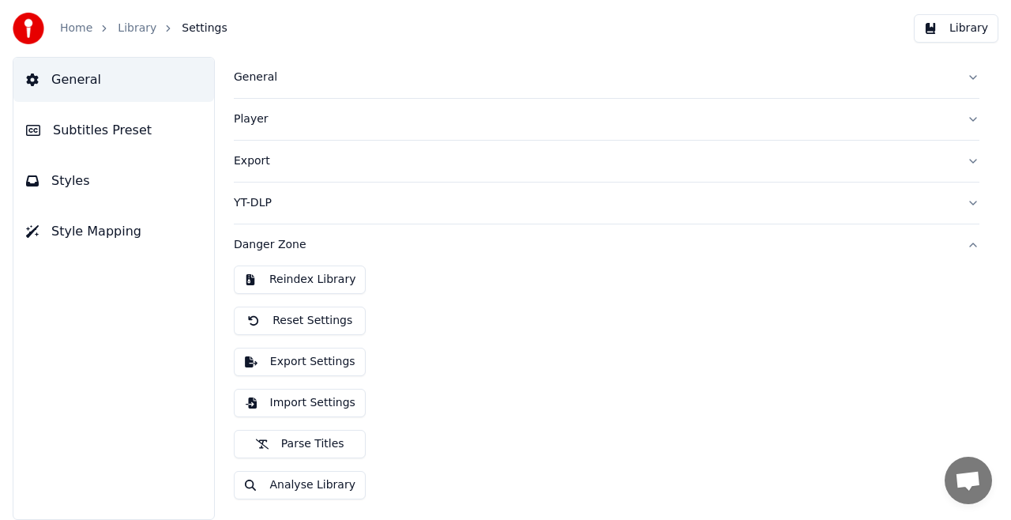
click at [301, 363] on button "Export Settings" at bounding box center [300, 362] width 132 height 28
click at [183, 28] on span "Settings" at bounding box center [204, 29] width 45 height 16
click at [137, 29] on link "Library" at bounding box center [137, 29] width 39 height 16
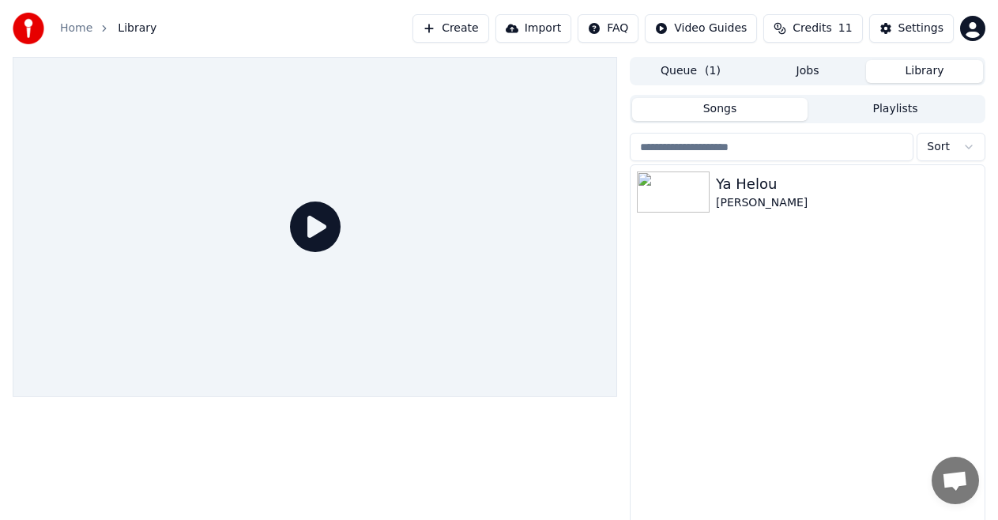
drag, startPoint x: 668, startPoint y: 190, endPoint x: 641, endPoint y: 234, distance: 51.8
click at [673, 190] on img at bounding box center [673, 191] width 73 height 41
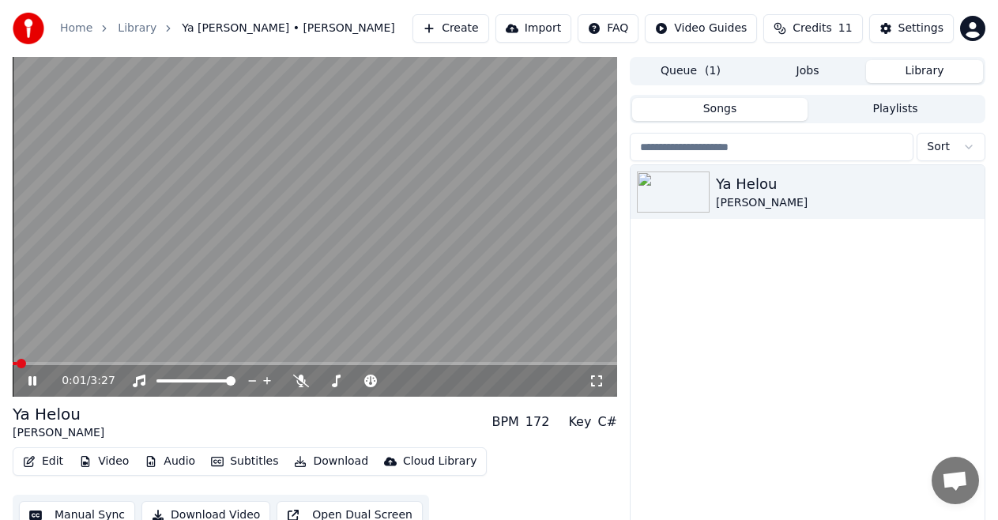
click at [39, 382] on icon at bounding box center [43, 381] width 36 height 13
click at [333, 461] on button "Download" at bounding box center [331, 461] width 87 height 22
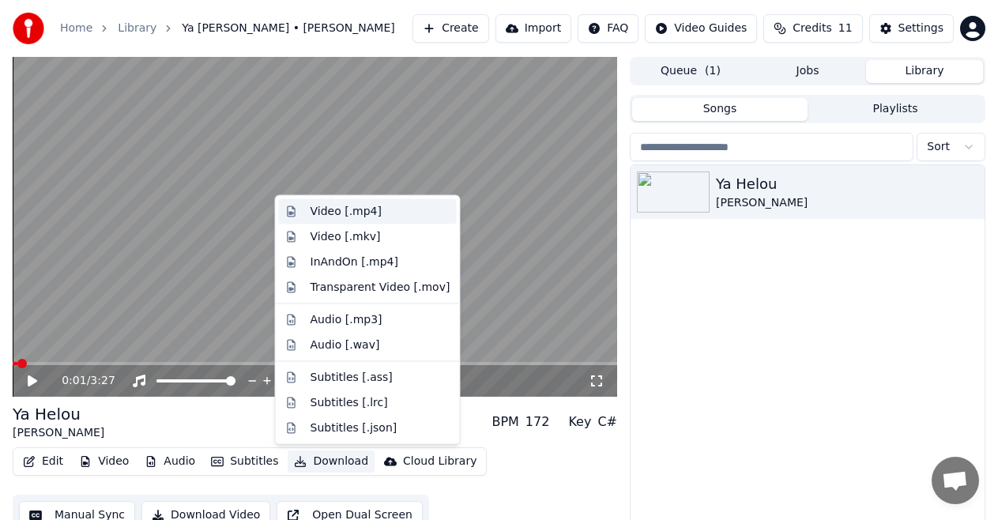
click at [356, 210] on div "Video [.mp4]" at bounding box center [346, 212] width 71 height 16
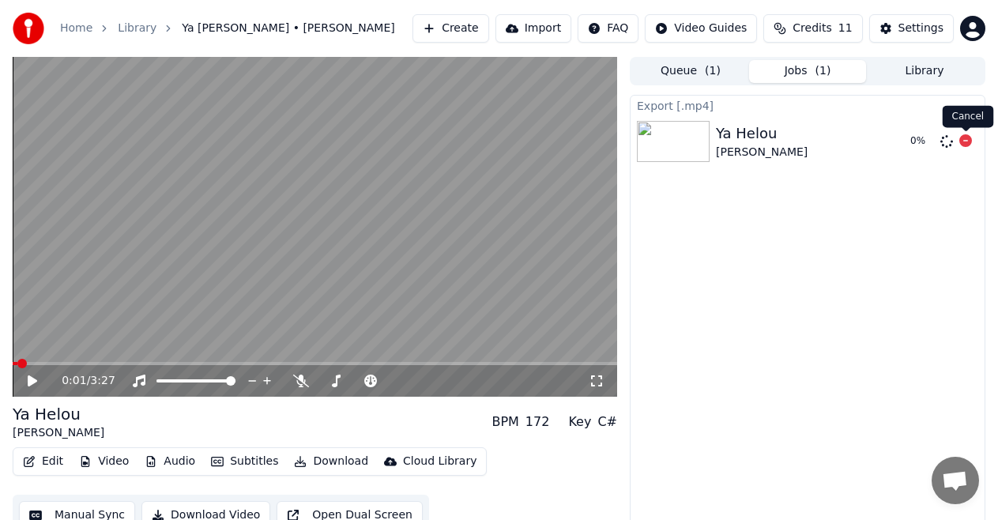
click at [967, 145] on icon at bounding box center [965, 140] width 13 height 13
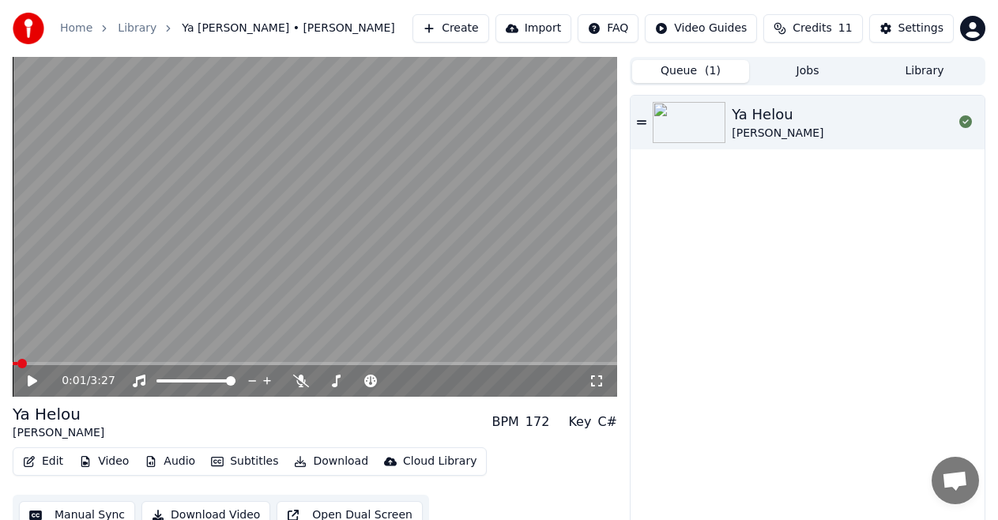
click at [704, 70] on button "Queue ( 1 )" at bounding box center [690, 71] width 117 height 23
click at [643, 118] on icon at bounding box center [641, 122] width 9 height 11
click at [370, 228] on video at bounding box center [315, 227] width 604 height 340
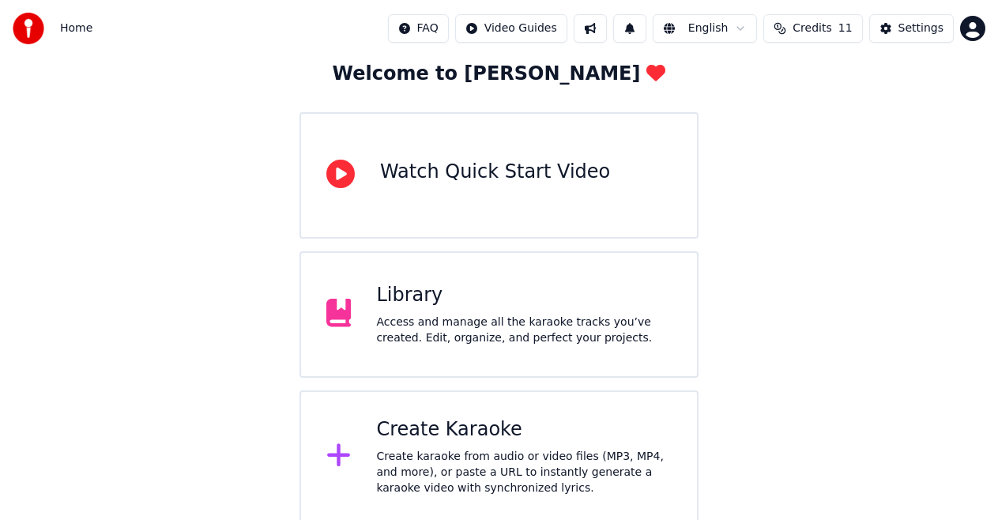
scroll to position [93, 0]
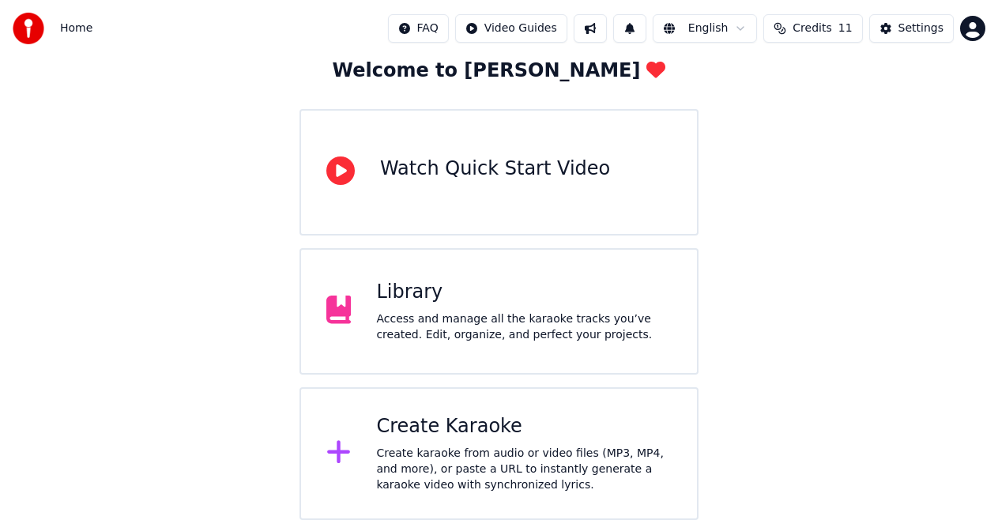
click at [463, 315] on div "Access and manage all the karaoke tracks you’ve created. Edit, organize, and pe…" at bounding box center [524, 327] width 296 height 32
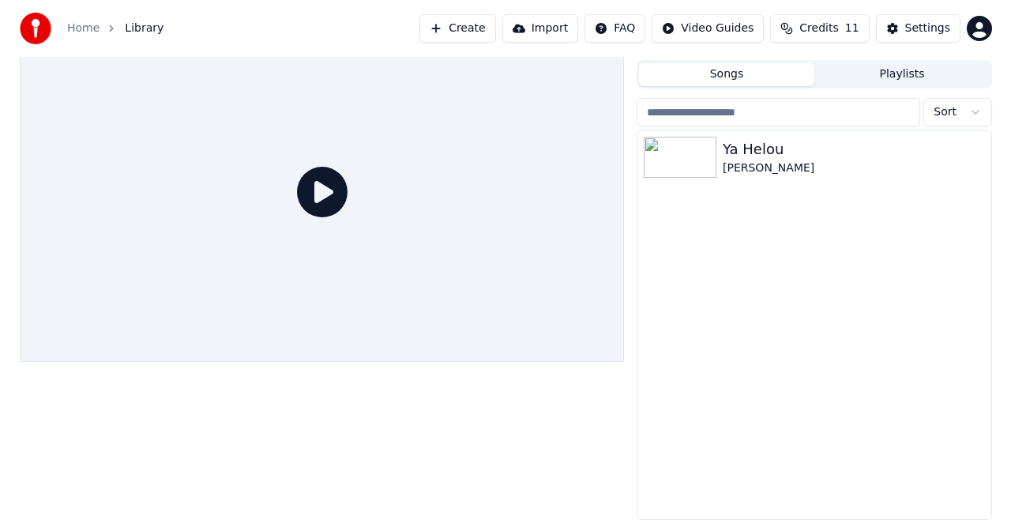
scroll to position [34, 0]
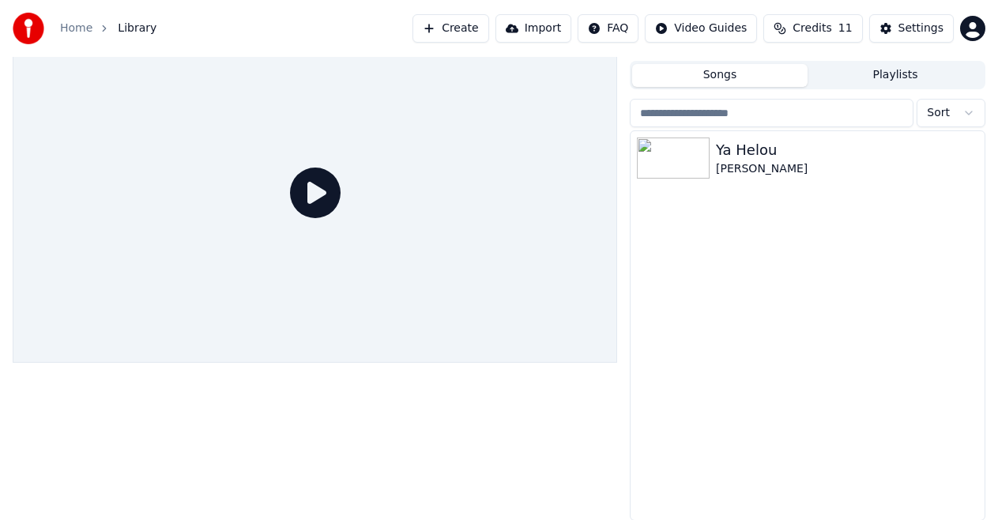
click at [469, 34] on button "Create" at bounding box center [450, 28] width 77 height 28
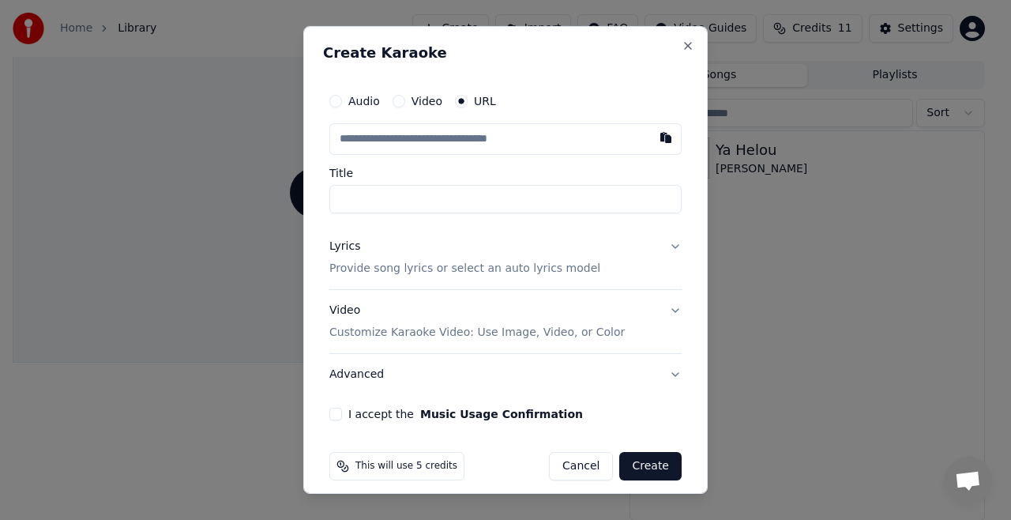
click at [454, 141] on input "text" at bounding box center [506, 139] width 352 height 32
paste input "**********"
type input "**********"
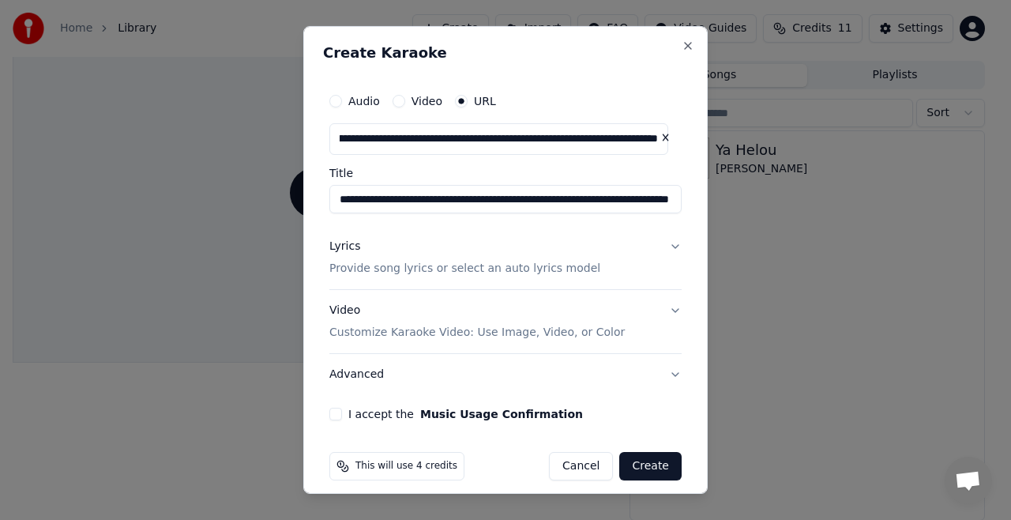
type input "**********"
click at [449, 267] on p "Provide song lyrics or select an auto lyrics model" at bounding box center [465, 269] width 271 height 16
type input "**********"
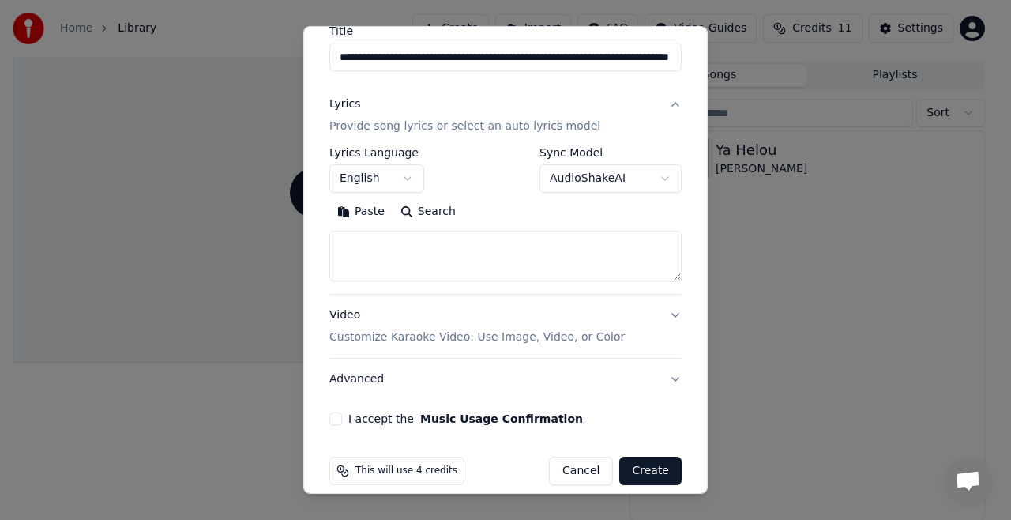
scroll to position [160, 0]
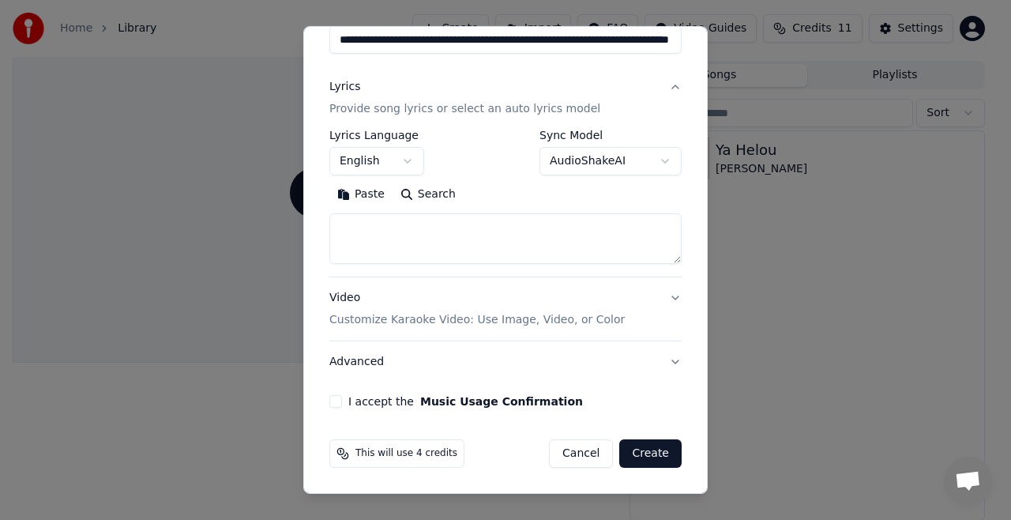
click at [333, 399] on button "I accept the Music Usage Confirmation" at bounding box center [336, 401] width 13 height 13
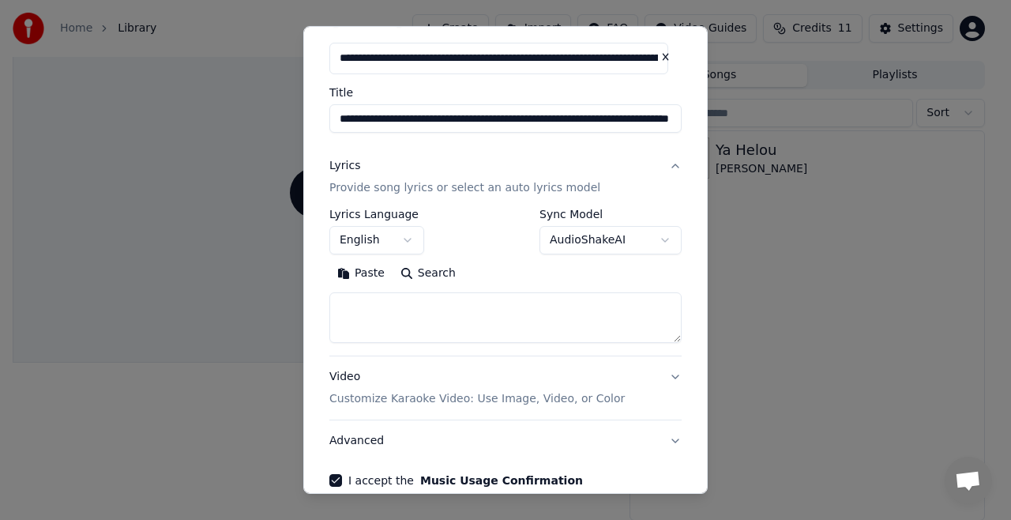
click at [409, 239] on button "English" at bounding box center [377, 240] width 95 height 28
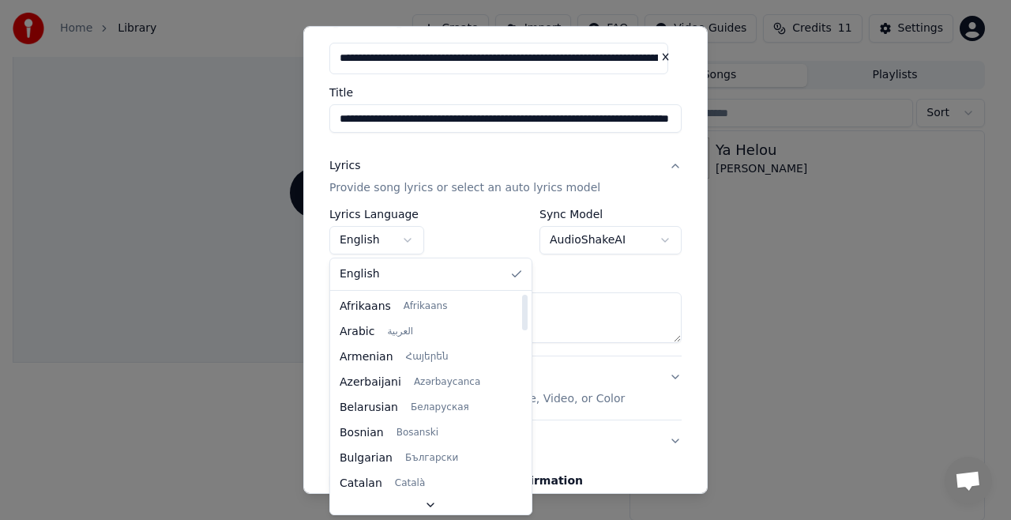
select select "**"
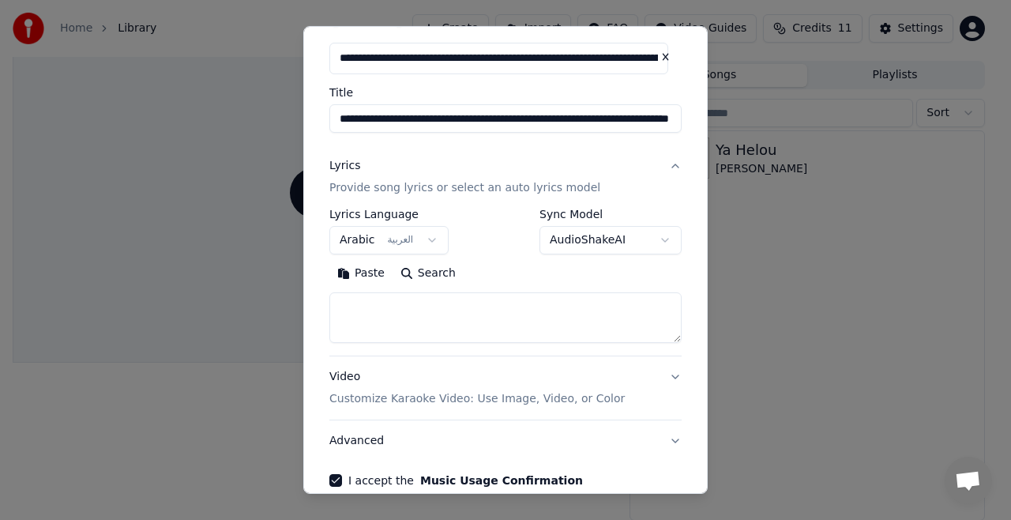
click at [464, 318] on textarea at bounding box center [506, 317] width 352 height 51
click at [664, 338] on textarea at bounding box center [506, 317] width 352 height 51
click at [468, 300] on textarea at bounding box center [506, 317] width 352 height 51
paste textarea "**********"
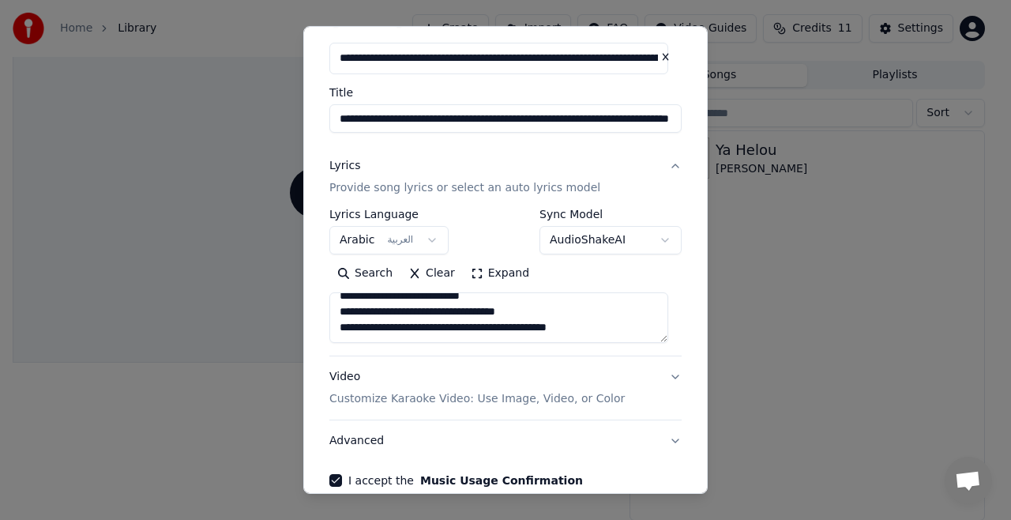
scroll to position [160, 0]
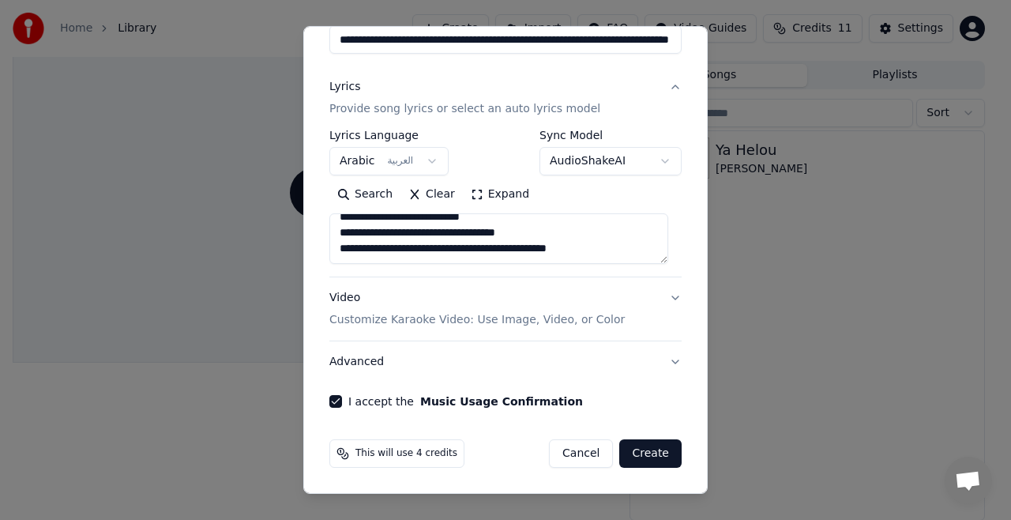
type textarea "**********"
click at [644, 445] on button "Create" at bounding box center [651, 453] width 62 height 28
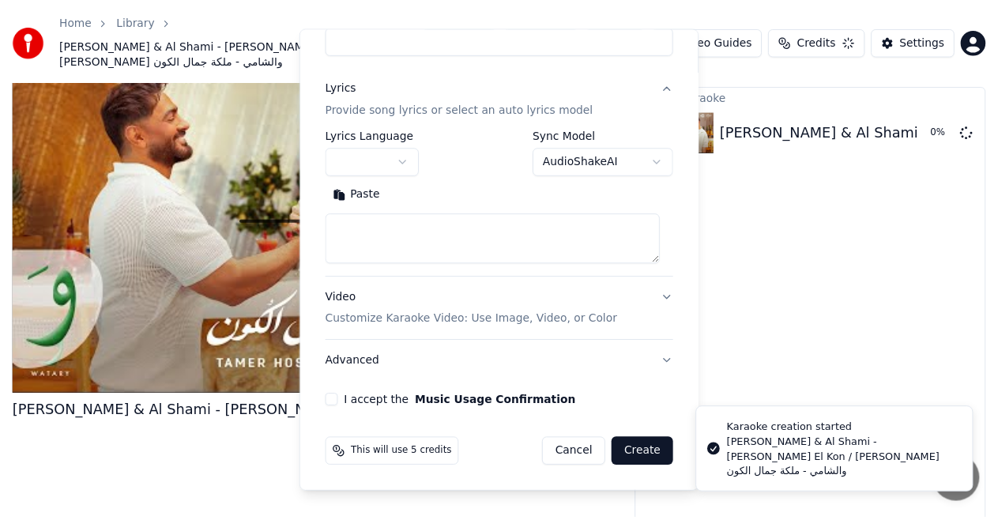
scroll to position [40, 0]
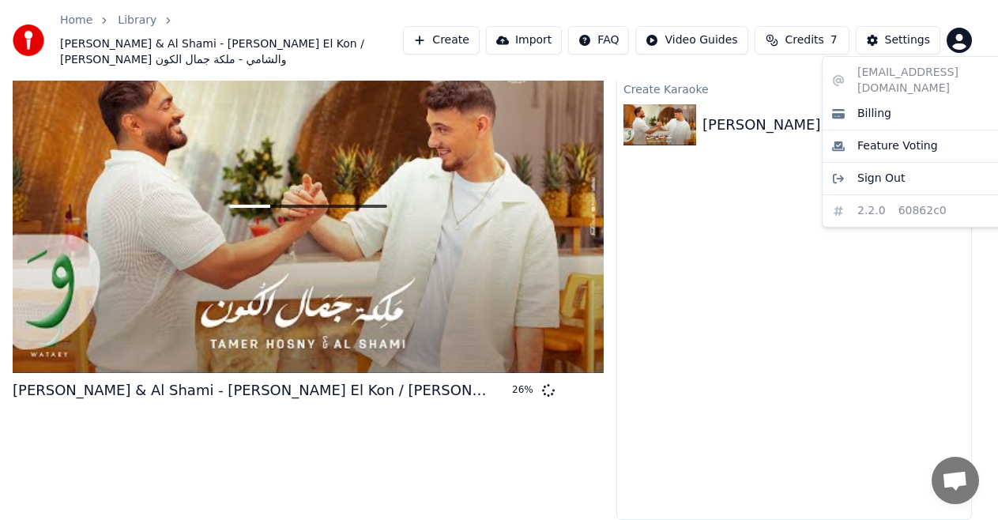
click at [971, 41] on html "Home Library Tamer Hosny & Al Shami - Maleket Gamal El Kon / تامر حسني والشامي …" at bounding box center [499, 220] width 998 height 520
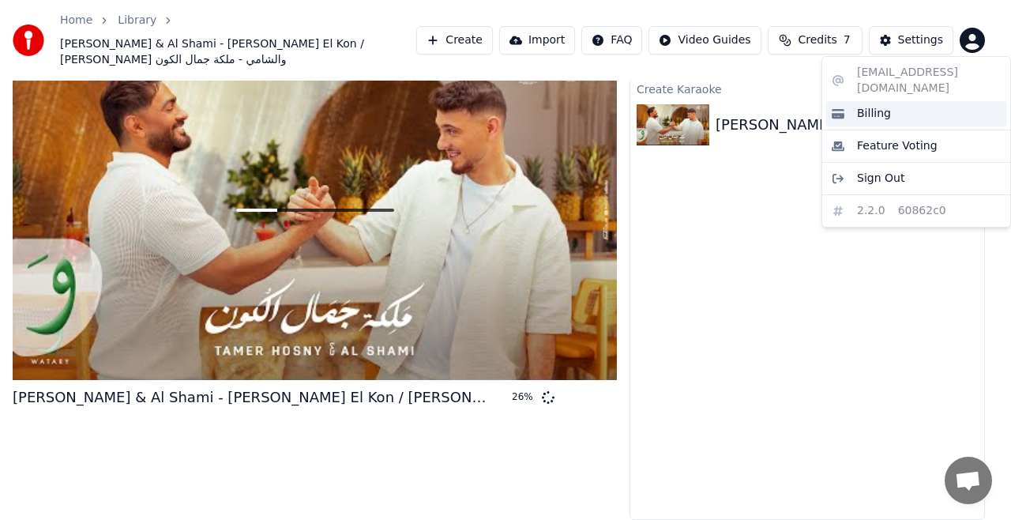
click at [876, 106] on span "Billing" at bounding box center [874, 114] width 34 height 16
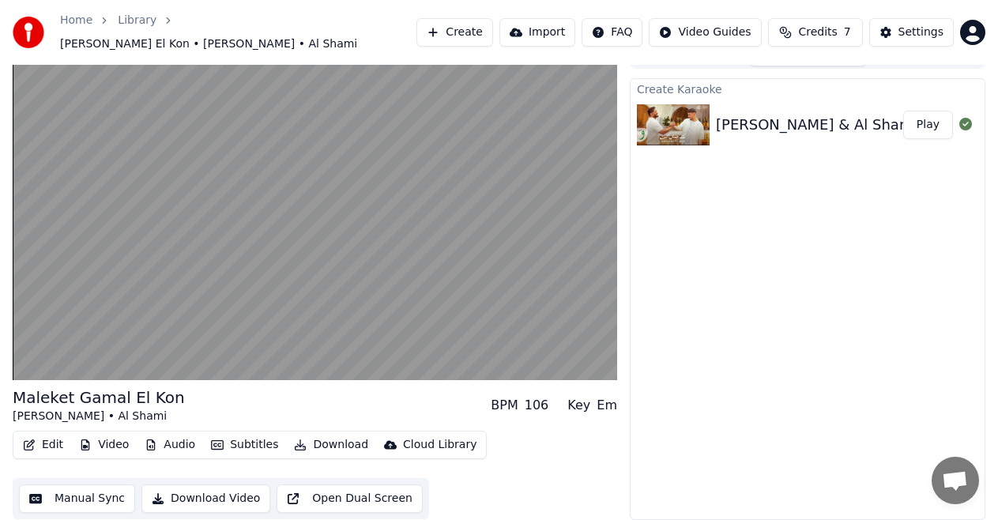
scroll to position [17, 0]
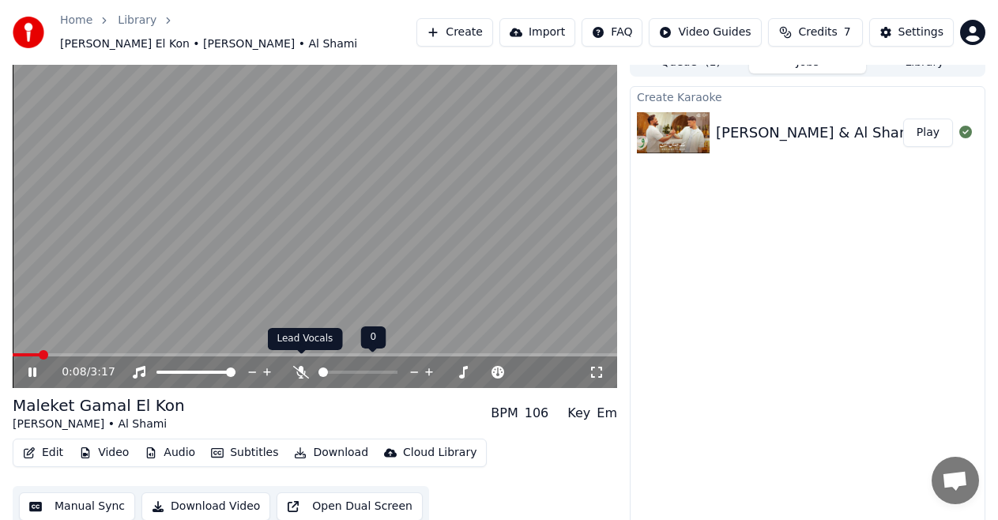
click at [302, 366] on icon at bounding box center [301, 372] width 16 height 13
click at [32, 367] on icon at bounding box center [32, 371] width 8 height 9
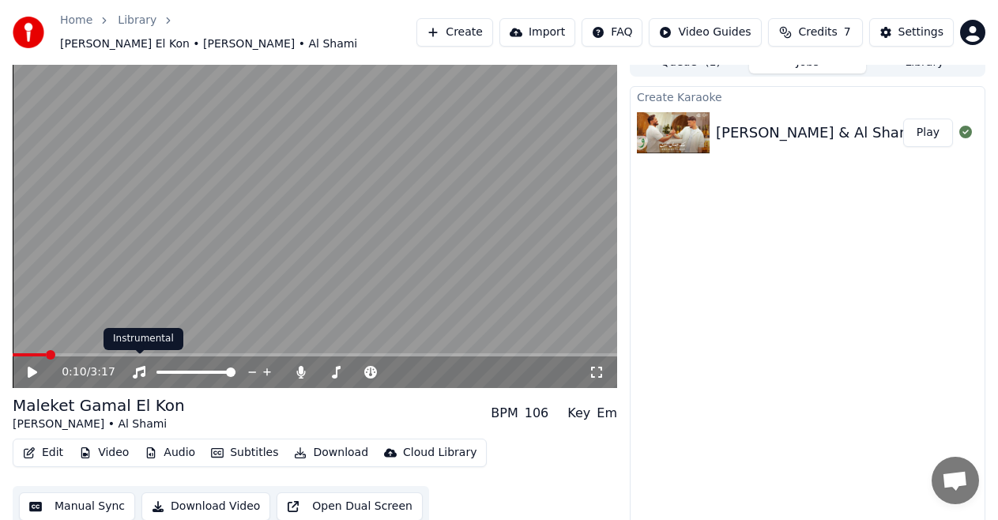
click at [33, 367] on icon at bounding box center [32, 372] width 9 height 11
click at [33, 366] on icon at bounding box center [43, 372] width 36 height 13
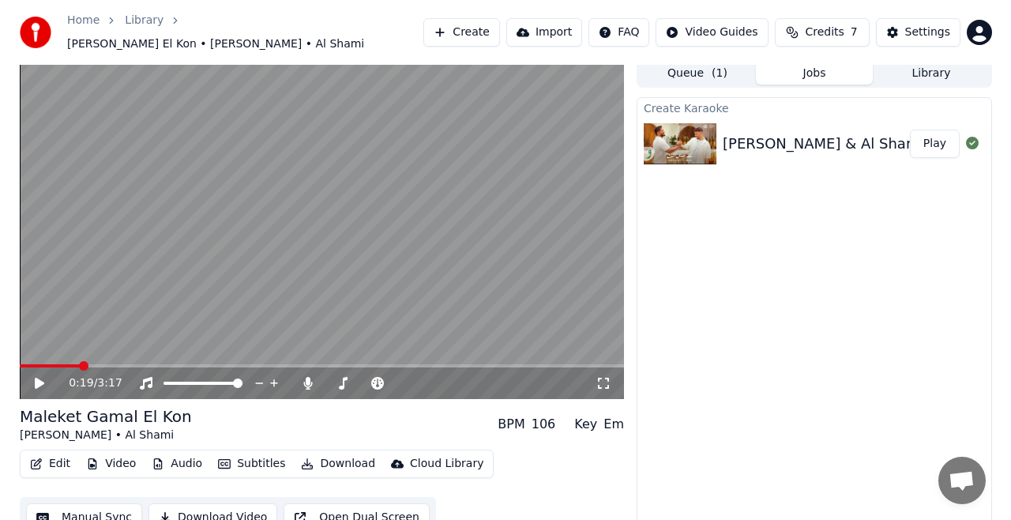
scroll to position [0, 0]
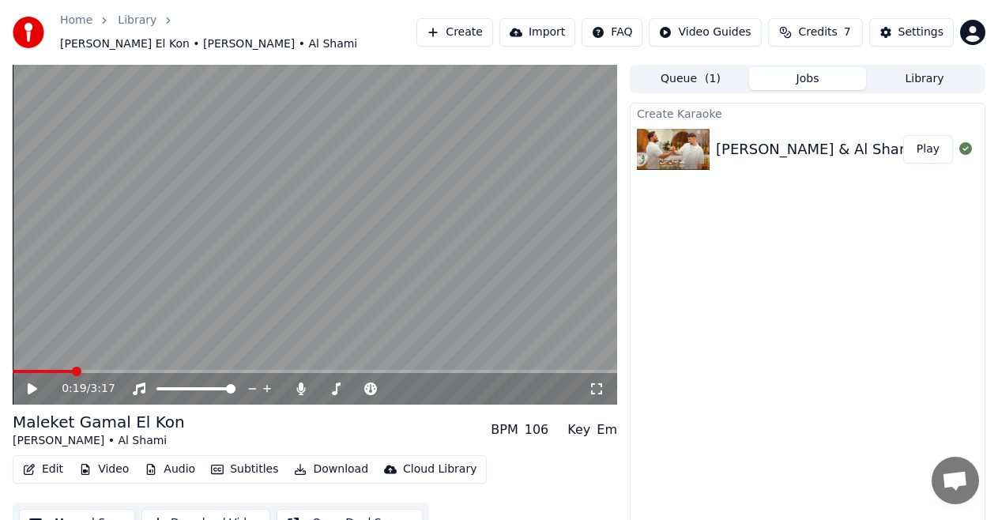
click at [48, 463] on button "Edit" at bounding box center [43, 469] width 53 height 22
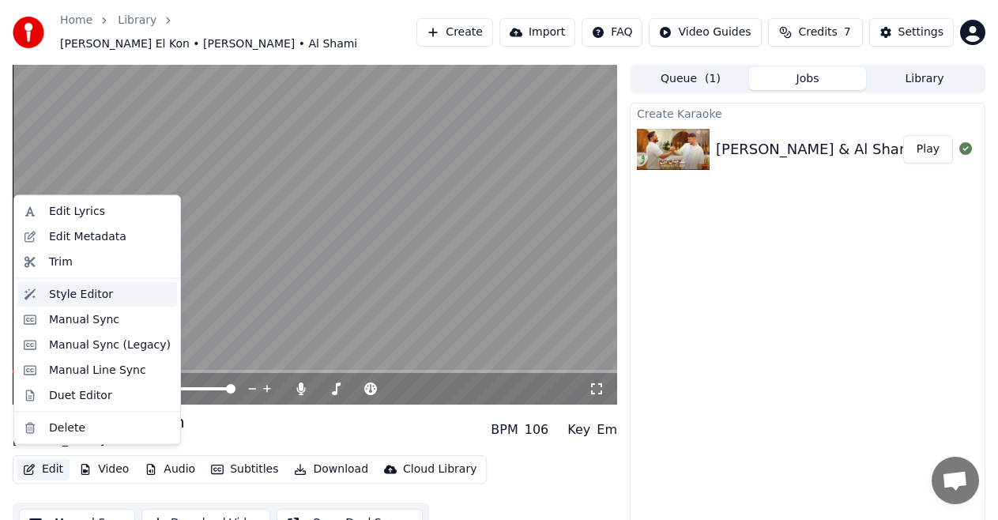
click at [85, 296] on div "Style Editor" at bounding box center [81, 294] width 64 height 16
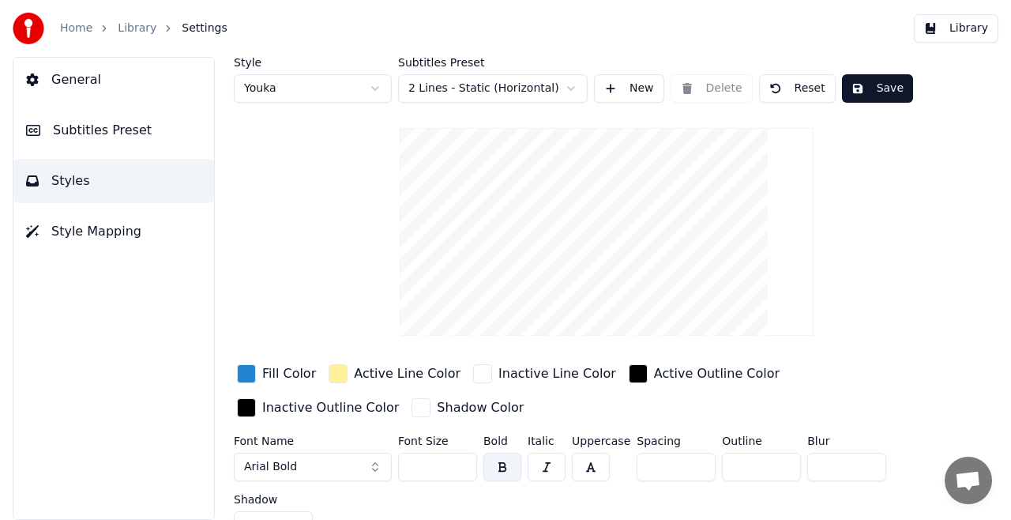
scroll to position [24, 0]
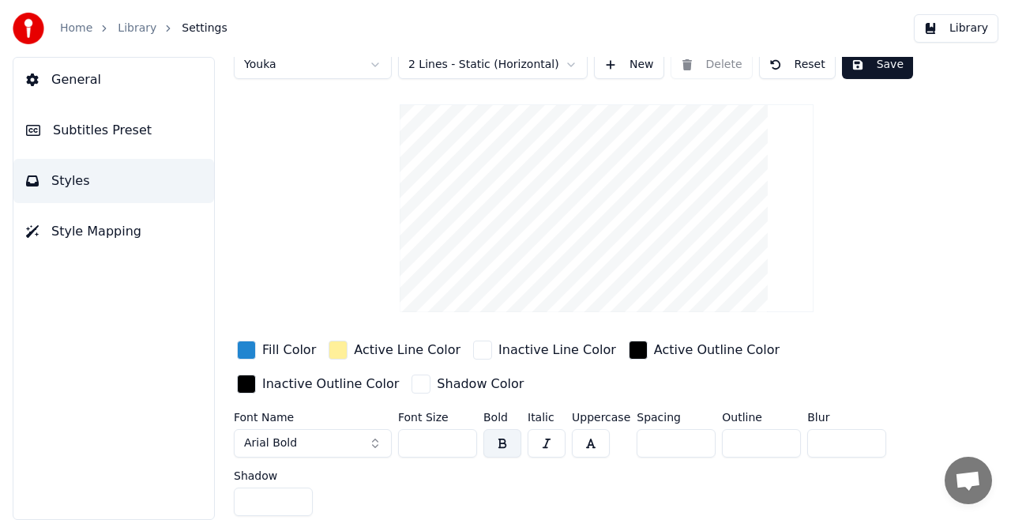
click at [83, 131] on span "Subtitles Preset" at bounding box center [102, 130] width 99 height 19
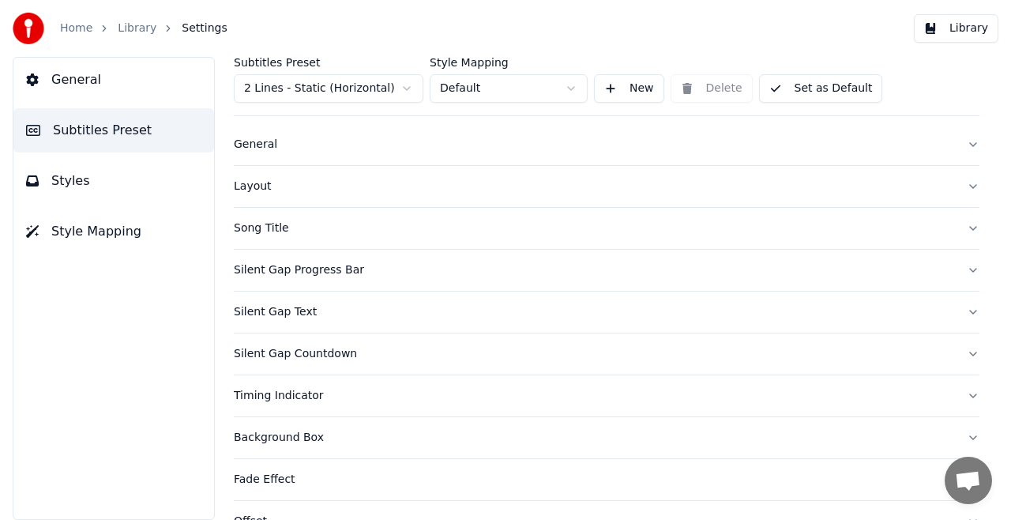
click at [74, 84] on span "General" at bounding box center [76, 79] width 50 height 19
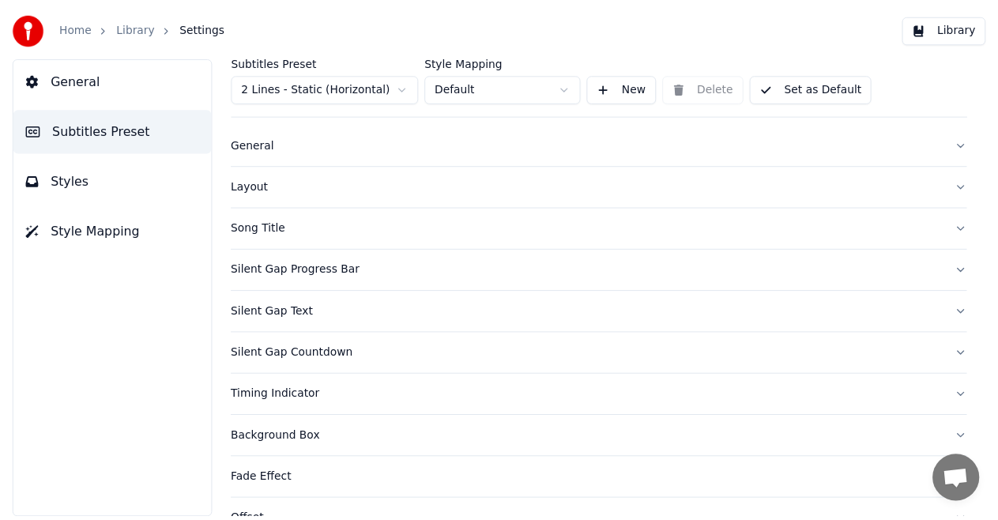
scroll to position [0, 0]
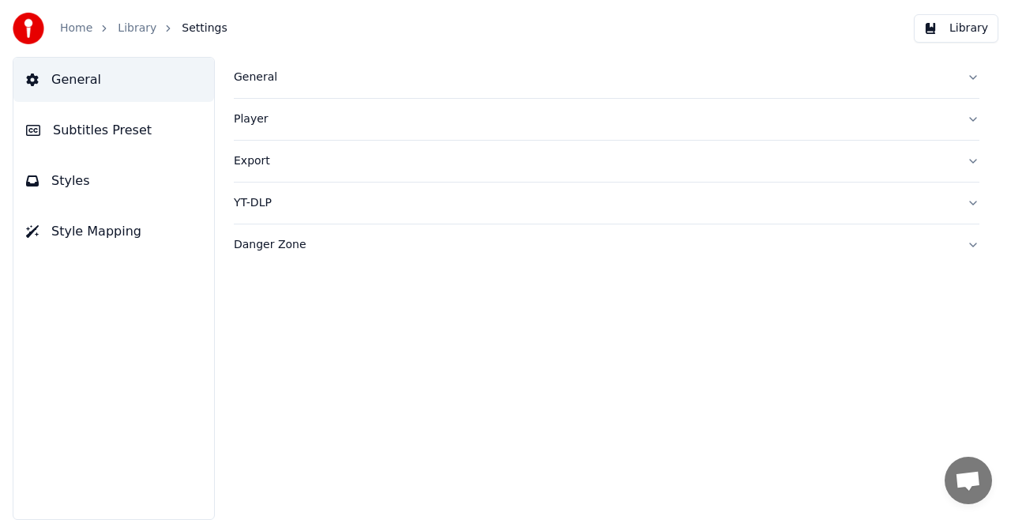
click at [75, 28] on link "Home" at bounding box center [76, 29] width 32 height 16
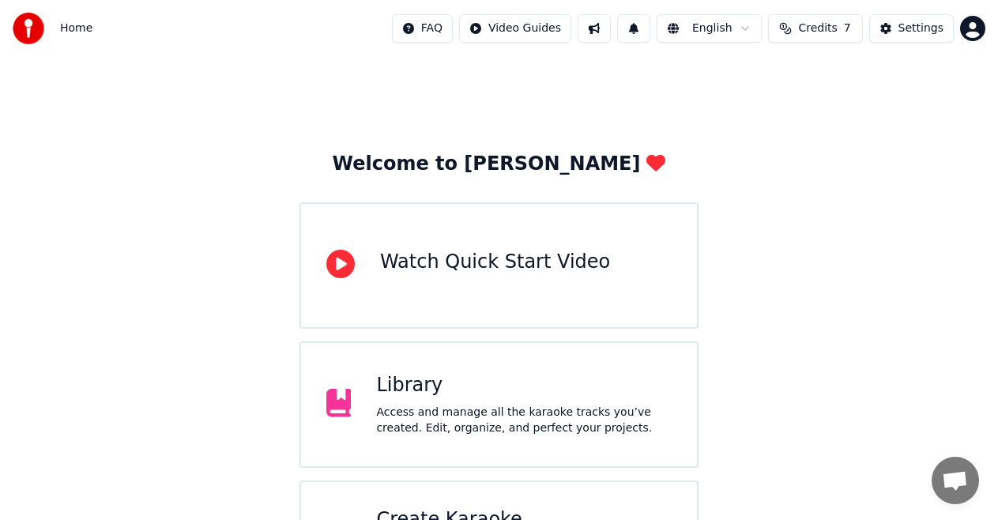
click at [458, 419] on div "Access and manage all the karaoke tracks you’ve created. Edit, organize, and pe…" at bounding box center [524, 421] width 296 height 32
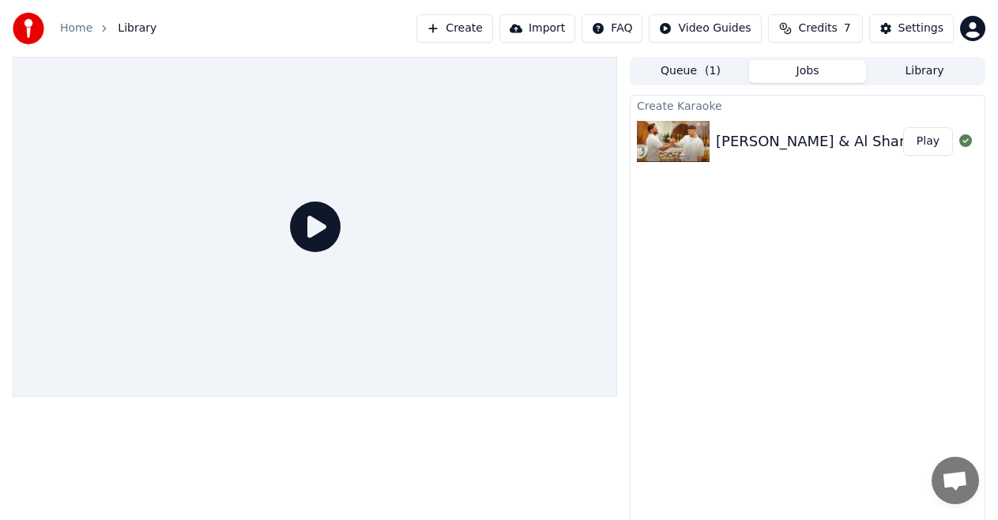
click at [697, 70] on button "Queue ( 1 )" at bounding box center [690, 71] width 117 height 23
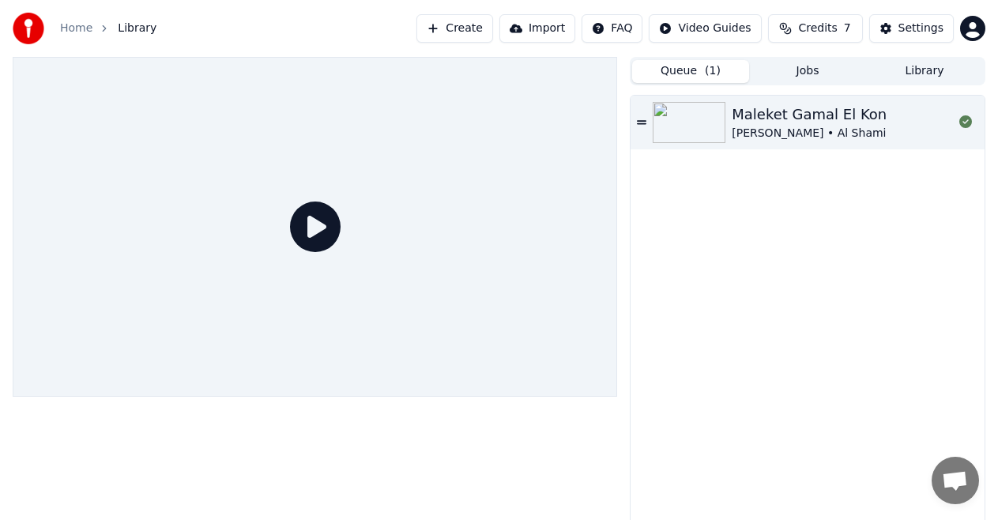
click at [919, 70] on button "Library" at bounding box center [924, 71] width 117 height 23
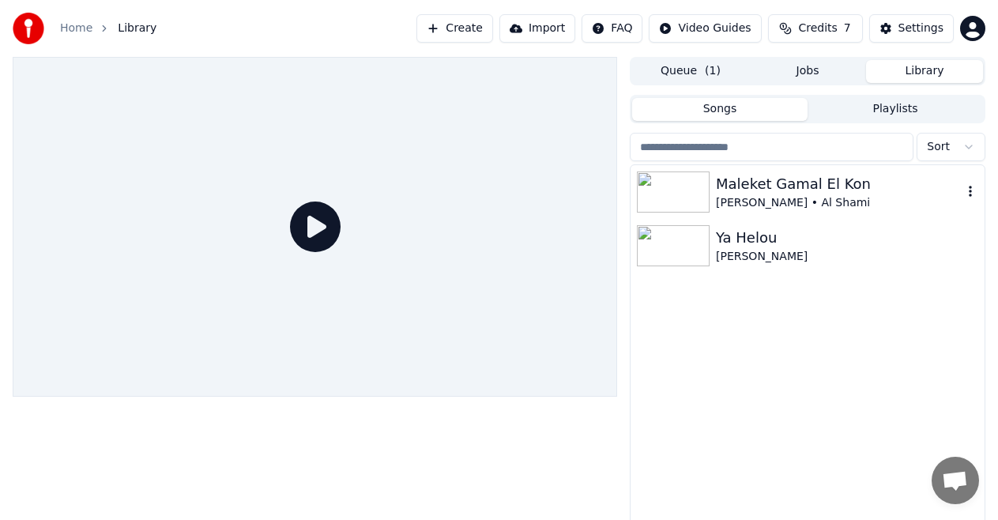
click at [812, 190] on div "Maleket Gamal El Kon" at bounding box center [839, 184] width 247 height 22
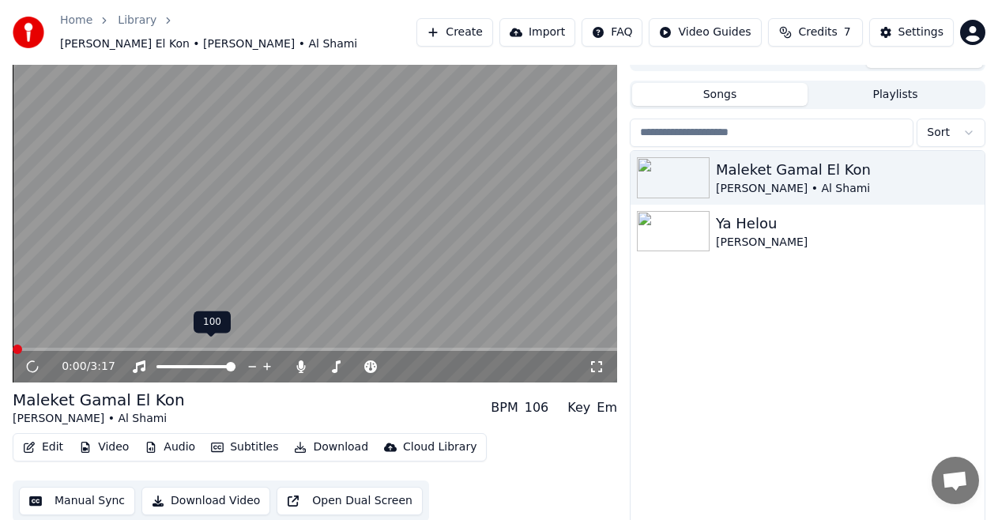
scroll to position [34, 0]
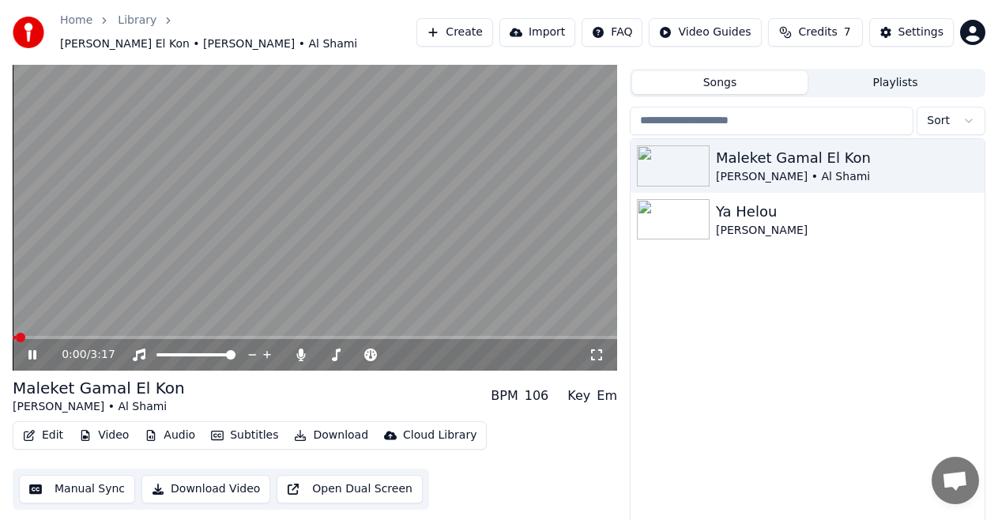
click at [47, 432] on button "Edit" at bounding box center [43, 435] width 53 height 22
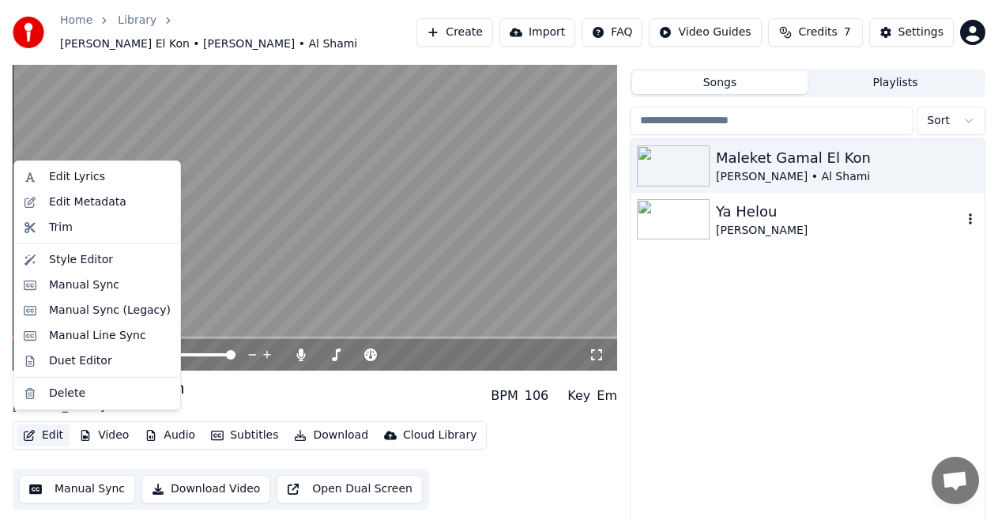
click at [761, 211] on div "Ya Helou" at bounding box center [839, 212] width 247 height 22
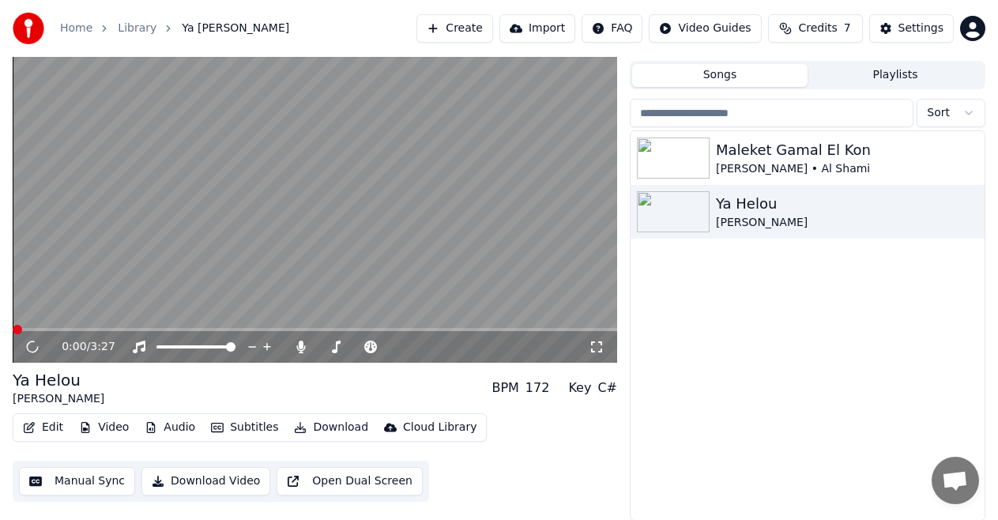
click at [39, 423] on button "Edit" at bounding box center [43, 427] width 53 height 22
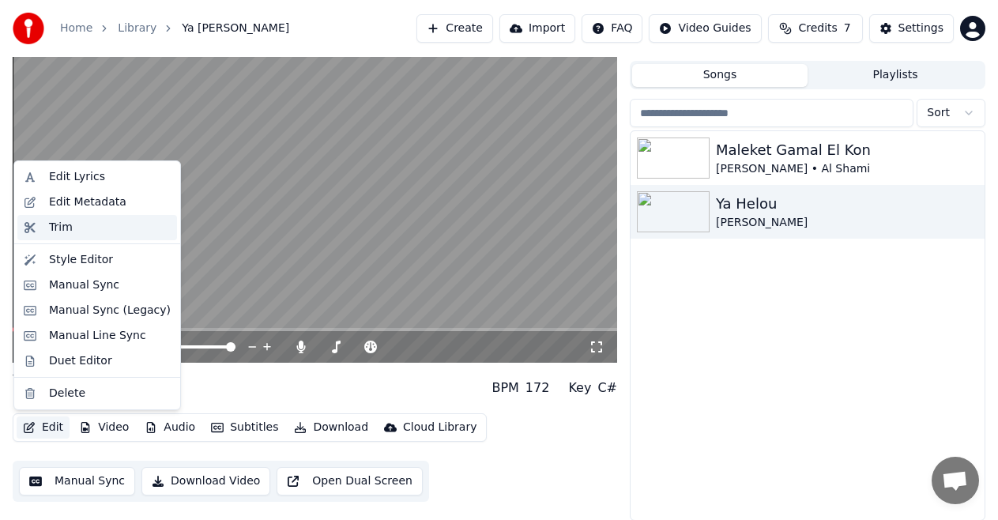
click at [70, 228] on div "Trim" at bounding box center [61, 228] width 24 height 16
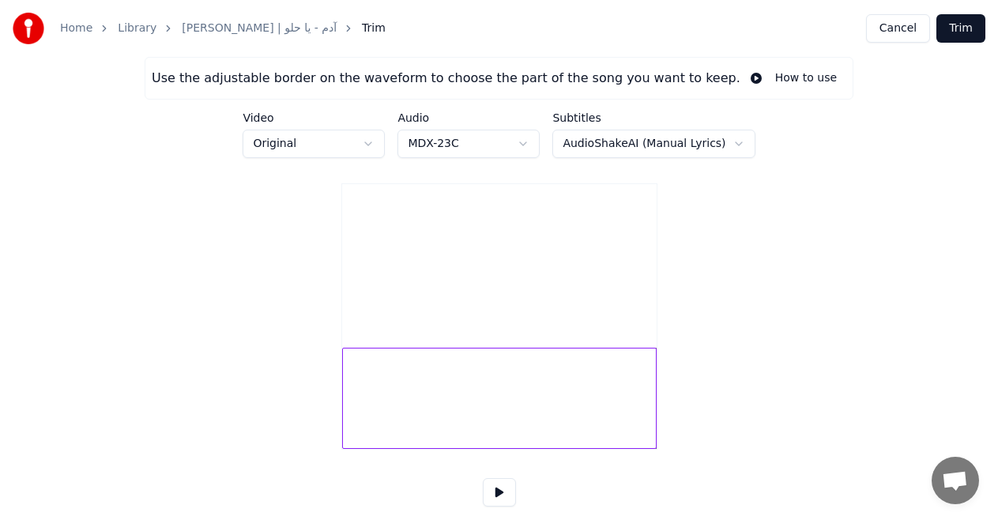
click at [621, 326] on video at bounding box center [499, 262] width 314 height 157
click at [615, 417] on div at bounding box center [615, 398] width 5 height 100
click at [610, 416] on div at bounding box center [610, 398] width 5 height 100
click at [604, 416] on div at bounding box center [603, 398] width 5 height 100
click at [588, 418] on div at bounding box center [588, 398] width 5 height 100
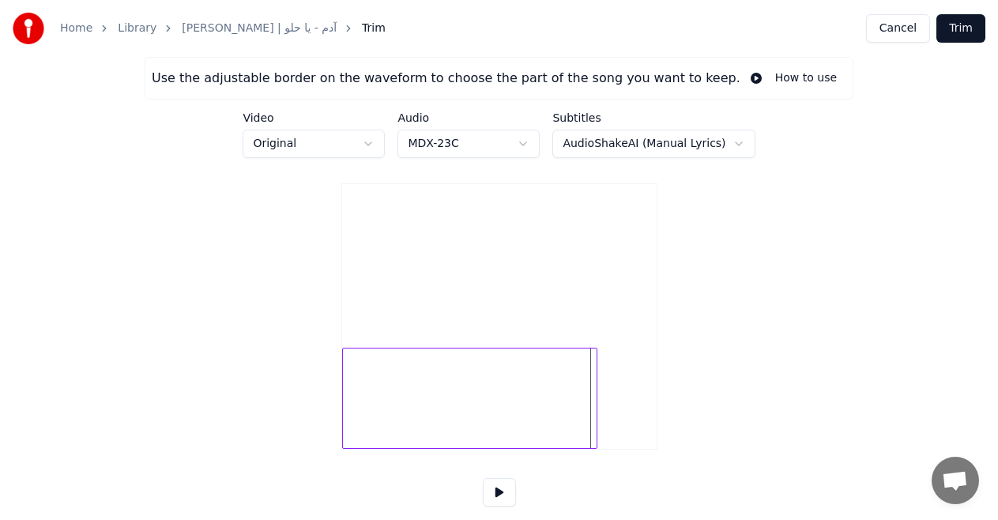
click at [595, 418] on div at bounding box center [594, 398] width 5 height 100
click at [605, 418] on div at bounding box center [604, 398] width 5 height 100
click at [612, 417] on div at bounding box center [611, 398] width 5 height 100
click at [614, 418] on div at bounding box center [614, 398] width 5 height 100
click at [608, 419] on div at bounding box center [607, 398] width 5 height 100
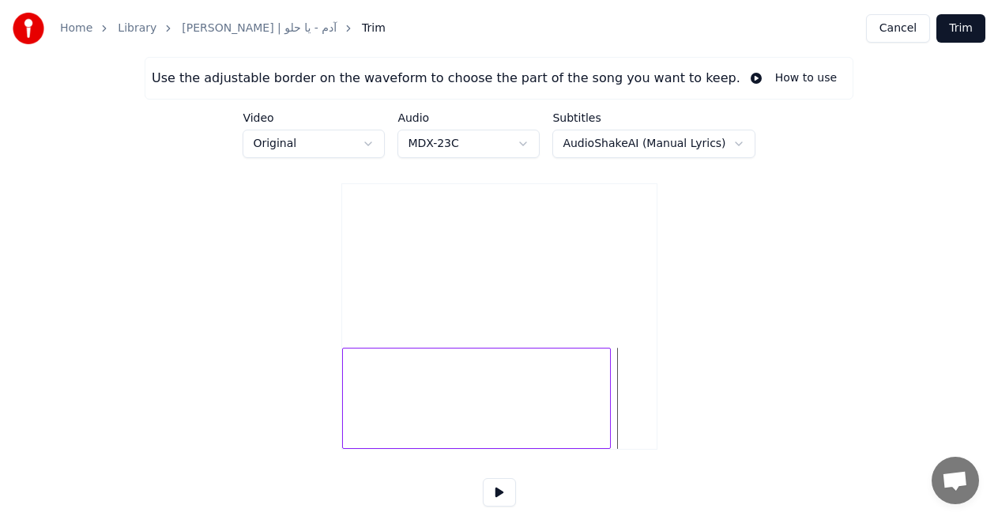
type input "*****"
click at [963, 29] on button "Trim" at bounding box center [960, 28] width 49 height 28
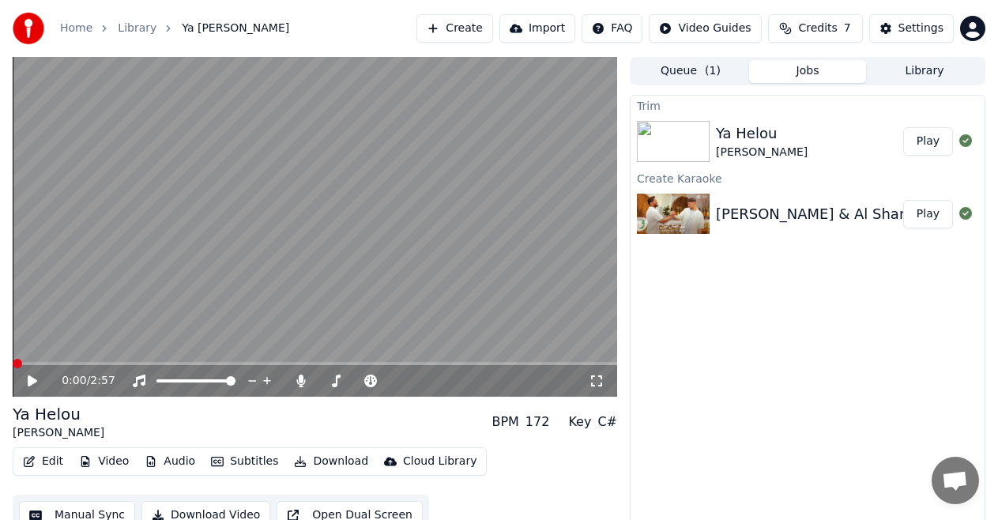
click at [678, 213] on img at bounding box center [673, 214] width 73 height 41
click at [769, 141] on div "Ya Helou" at bounding box center [762, 133] width 92 height 22
click at [35, 378] on icon at bounding box center [43, 381] width 36 height 13
click at [32, 382] on icon at bounding box center [43, 381] width 36 height 13
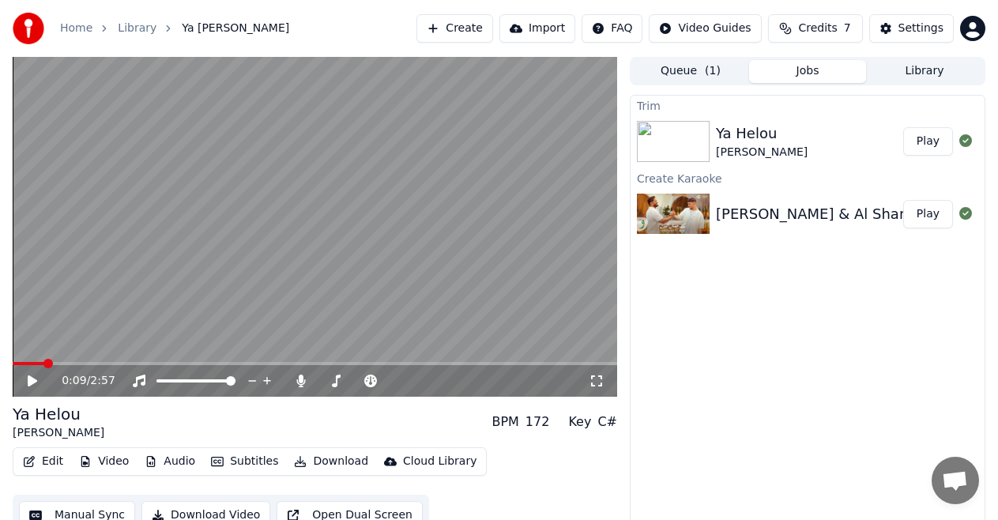
click at [672, 212] on img at bounding box center [673, 214] width 73 height 41
click at [945, 215] on button "Play" at bounding box center [928, 214] width 50 height 28
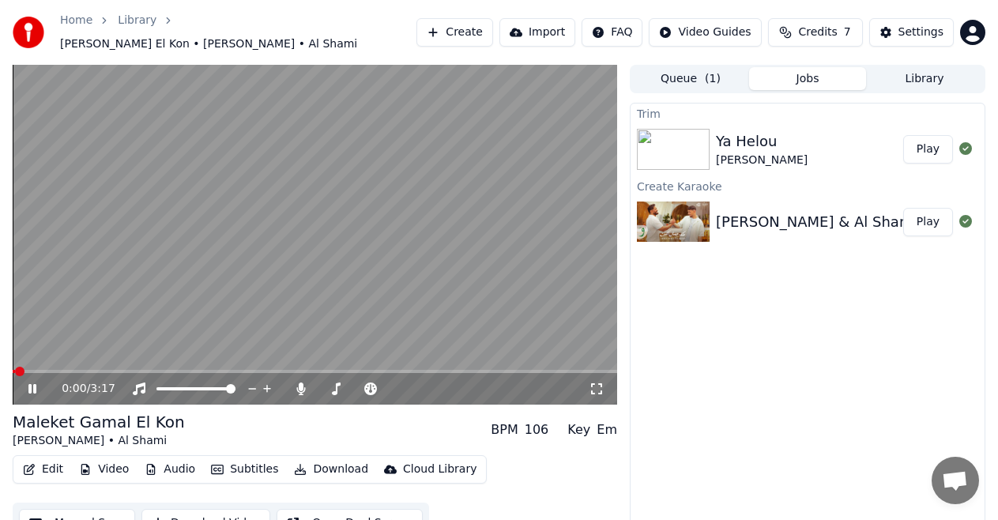
click at [302, 386] on icon at bounding box center [301, 388] width 9 height 13
click at [302, 386] on icon at bounding box center [301, 388] width 16 height 13
click at [302, 386] on icon at bounding box center [301, 388] width 9 height 13
click at [32, 382] on icon at bounding box center [43, 388] width 36 height 13
click at [694, 143] on img at bounding box center [673, 149] width 73 height 41
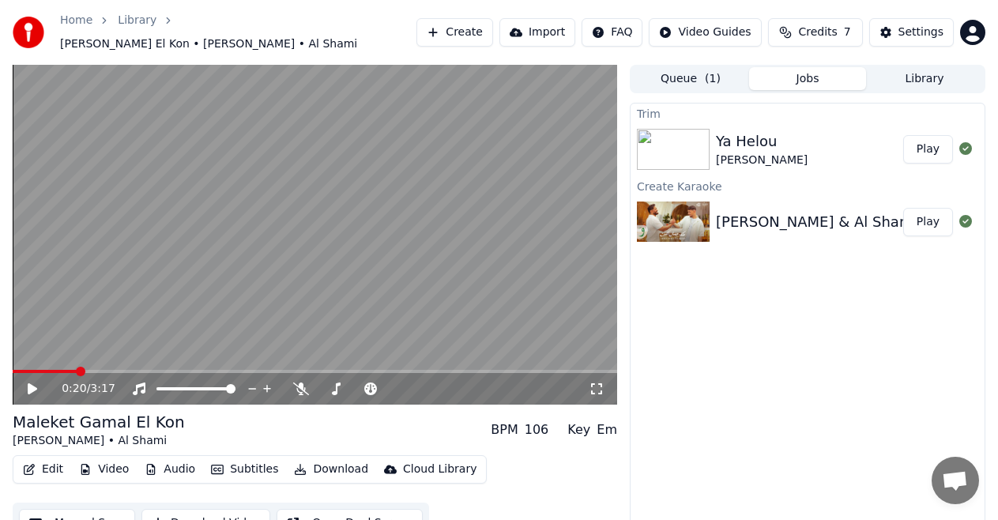
click at [925, 140] on button "Play" at bounding box center [928, 149] width 50 height 28
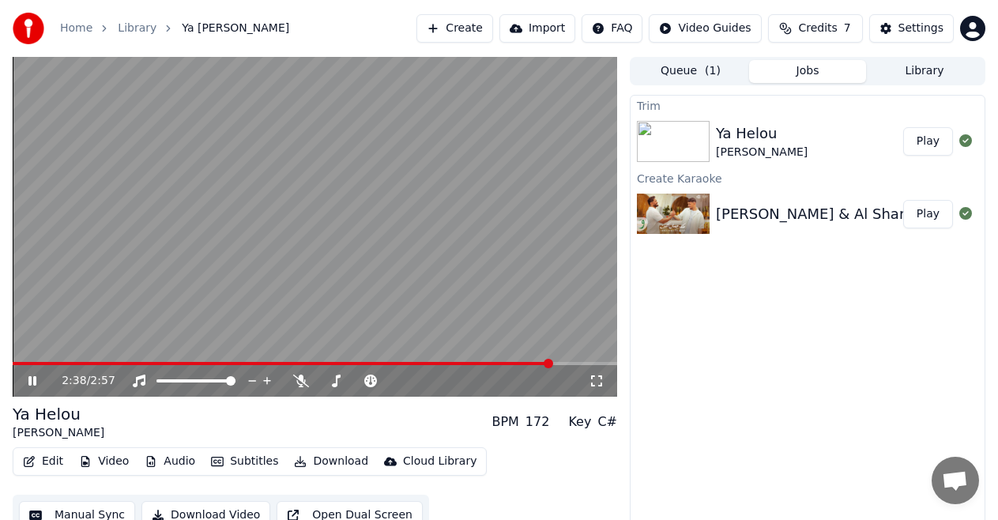
click at [553, 367] on span at bounding box center [548, 363] width 9 height 9
click at [299, 381] on icon at bounding box center [301, 381] width 16 height 13
click at [299, 381] on icon at bounding box center [301, 381] width 9 height 13
click at [33, 384] on icon at bounding box center [43, 381] width 36 height 13
click at [33, 385] on icon at bounding box center [43, 381] width 36 height 13
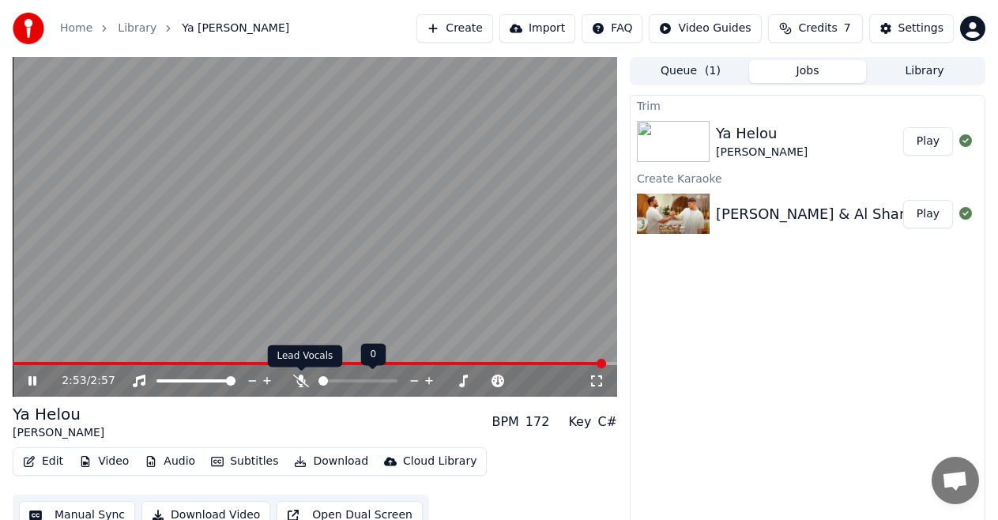
click at [300, 383] on icon at bounding box center [301, 381] width 16 height 13
click at [682, 214] on img at bounding box center [673, 214] width 73 height 41
click at [925, 206] on button "Play" at bounding box center [928, 214] width 50 height 28
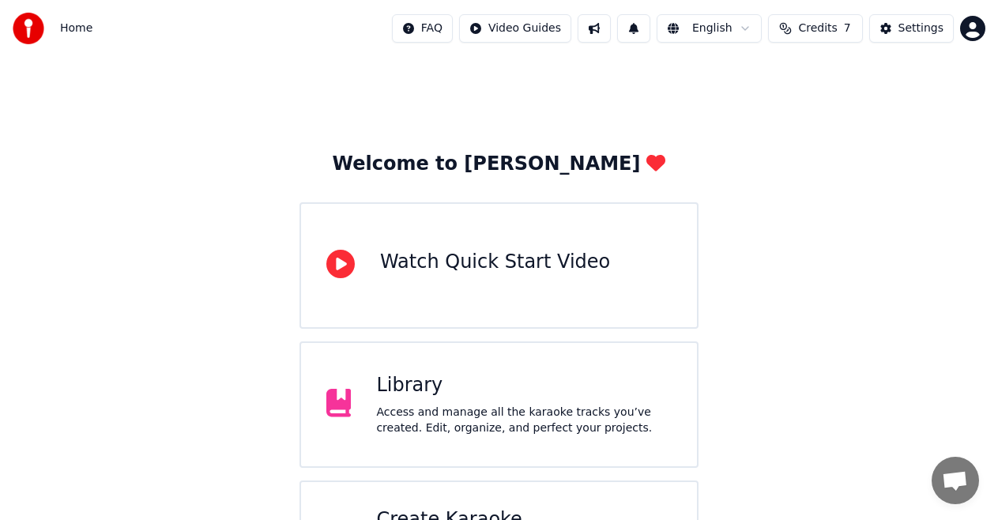
click at [555, 367] on div "Library Access and manage all the karaoke tracks you’ve created. Edit, organize…" at bounding box center [498, 404] width 399 height 126
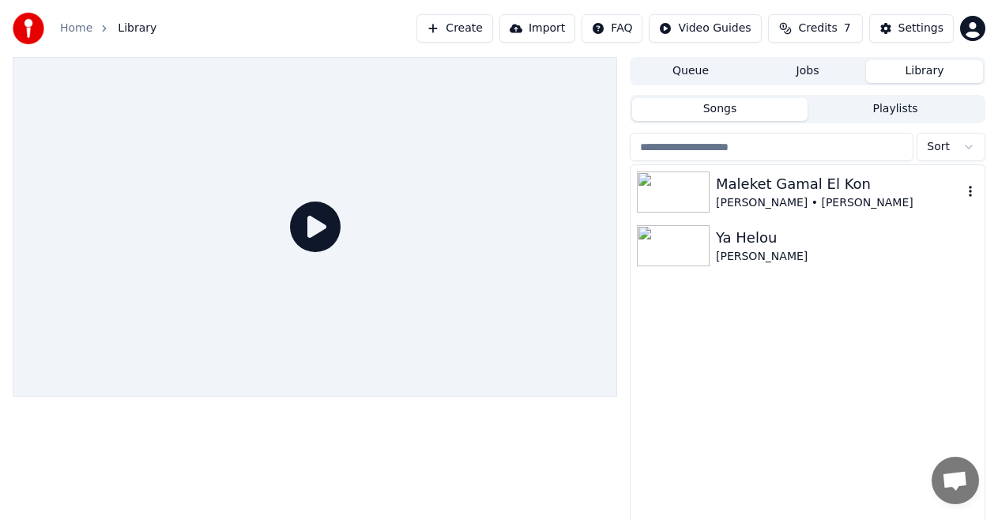
click at [759, 191] on div "Maleket Gamal El Kon" at bounding box center [839, 184] width 247 height 22
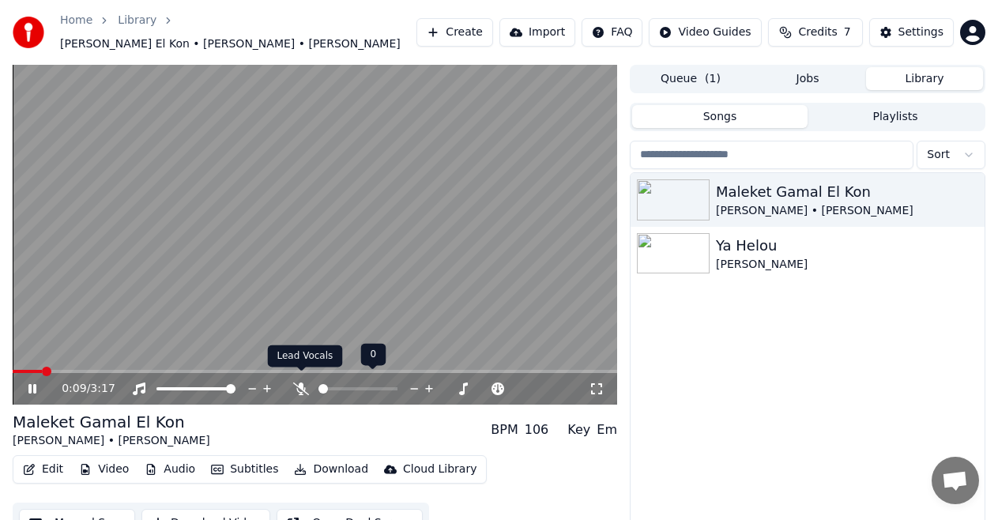
click at [303, 382] on icon at bounding box center [301, 388] width 16 height 13
click at [601, 382] on icon at bounding box center [597, 388] width 16 height 13
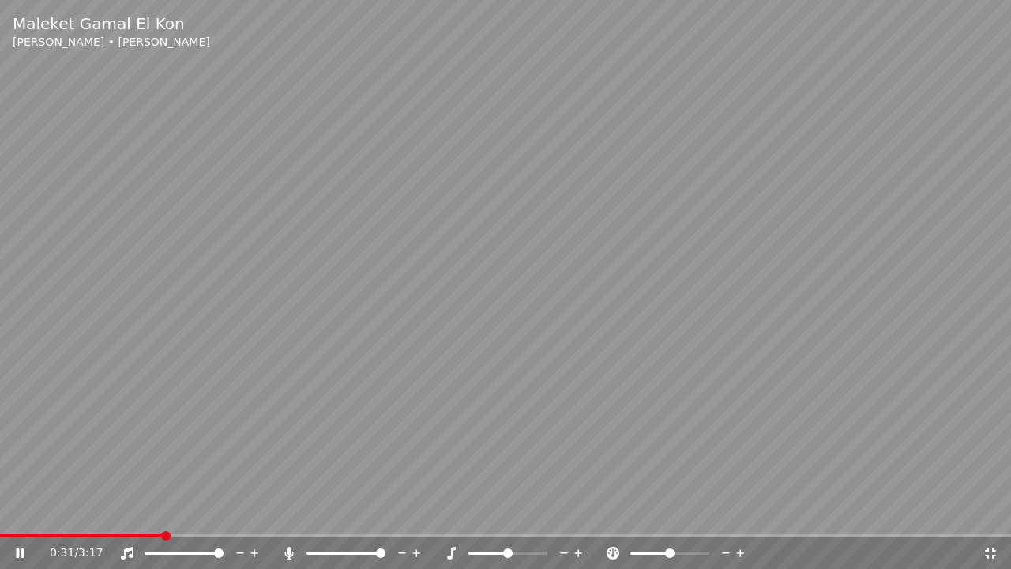
click at [451, 519] on icon at bounding box center [451, 553] width 9 height 13
click at [287, 519] on icon at bounding box center [288, 553] width 9 height 13
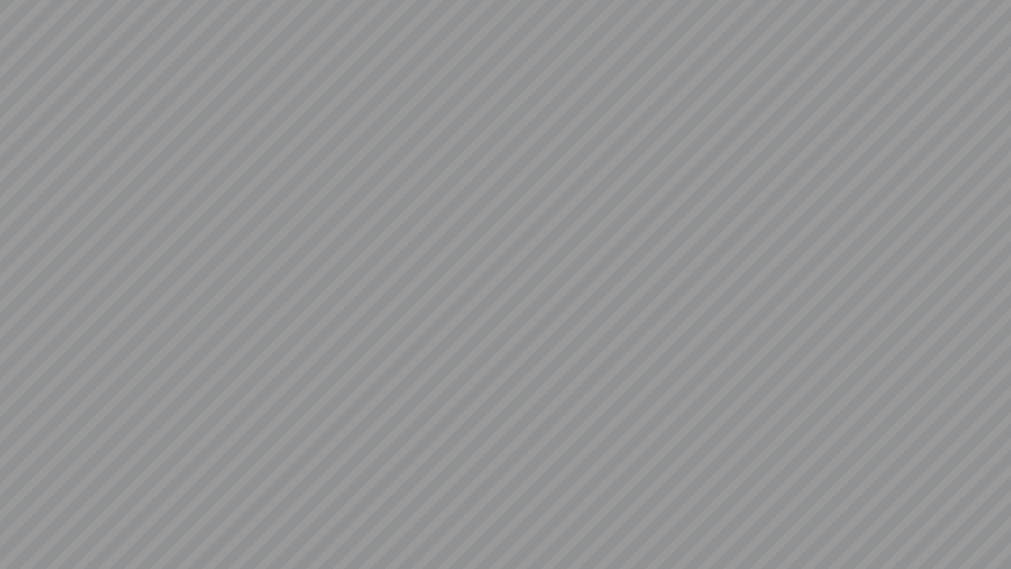
click at [287, 519] on video at bounding box center [505, 284] width 1011 height 569
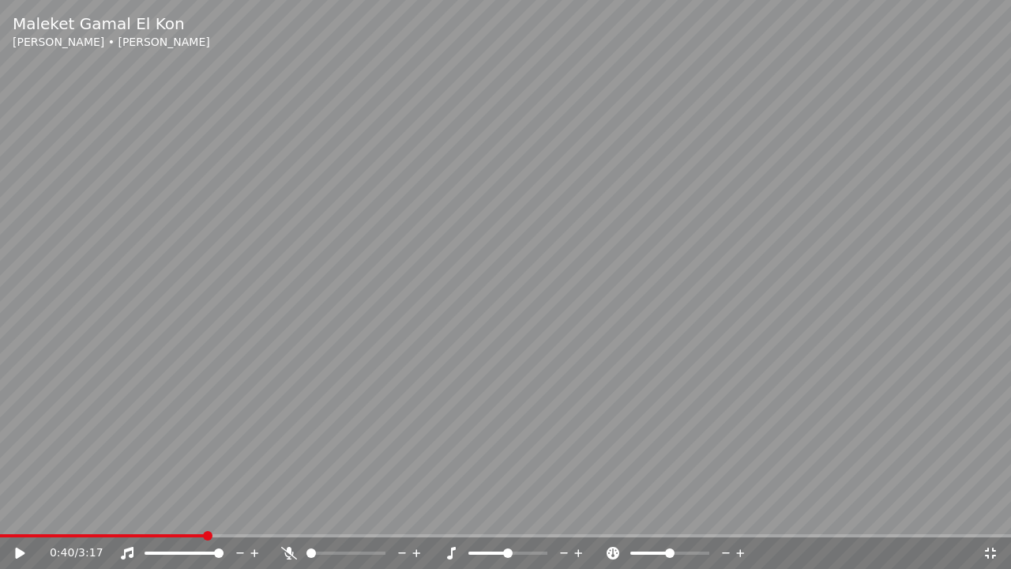
click at [290, 519] on icon at bounding box center [289, 553] width 16 height 13
click at [20, 519] on icon at bounding box center [19, 553] width 9 height 11
click at [287, 519] on icon at bounding box center [288, 553] width 9 height 13
click at [293, 519] on icon at bounding box center [289, 553] width 16 height 13
click at [288, 519] on icon at bounding box center [288, 553] width 9 height 13
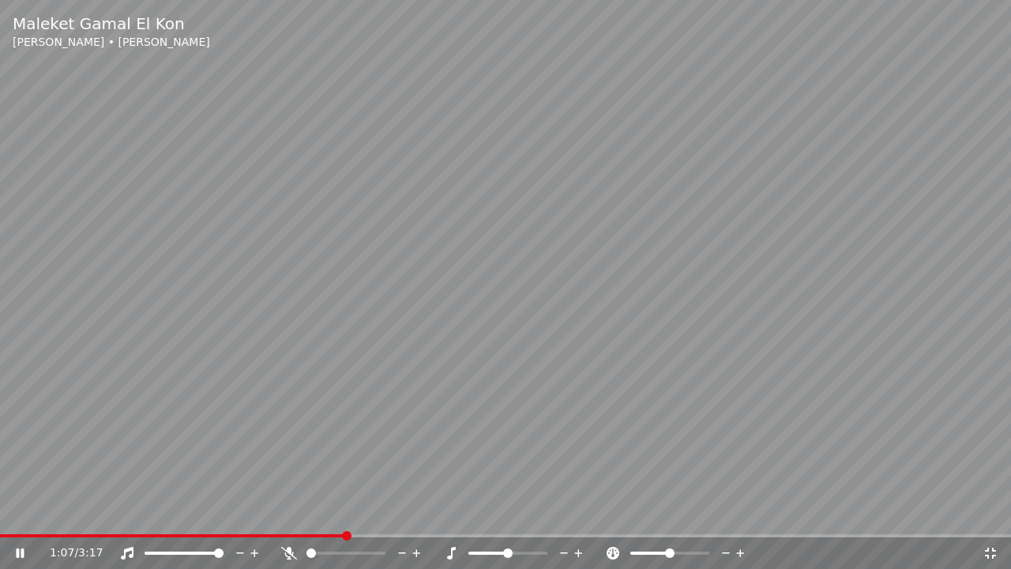
click at [285, 519] on icon at bounding box center [289, 553] width 16 height 13
click at [126, 519] on icon at bounding box center [127, 553] width 13 height 13
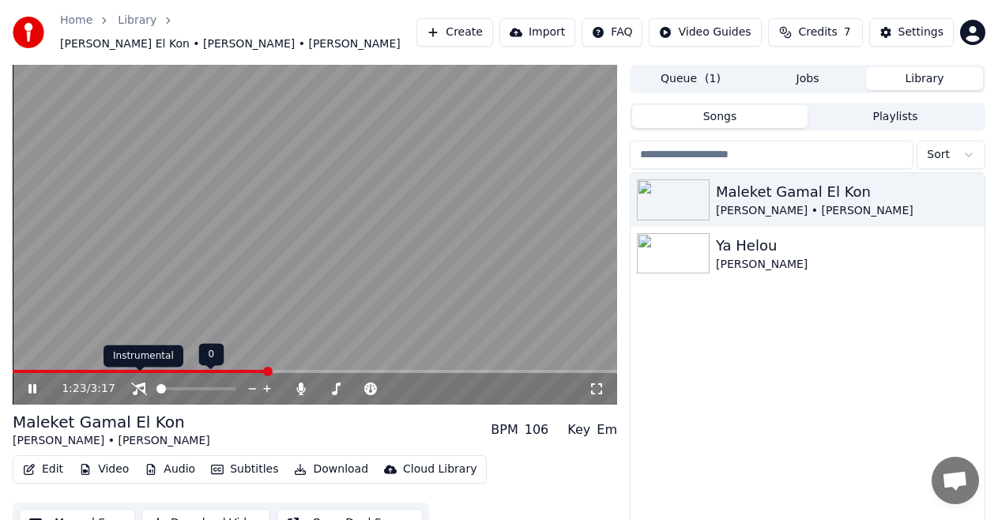
click at [143, 382] on icon at bounding box center [139, 388] width 16 height 13
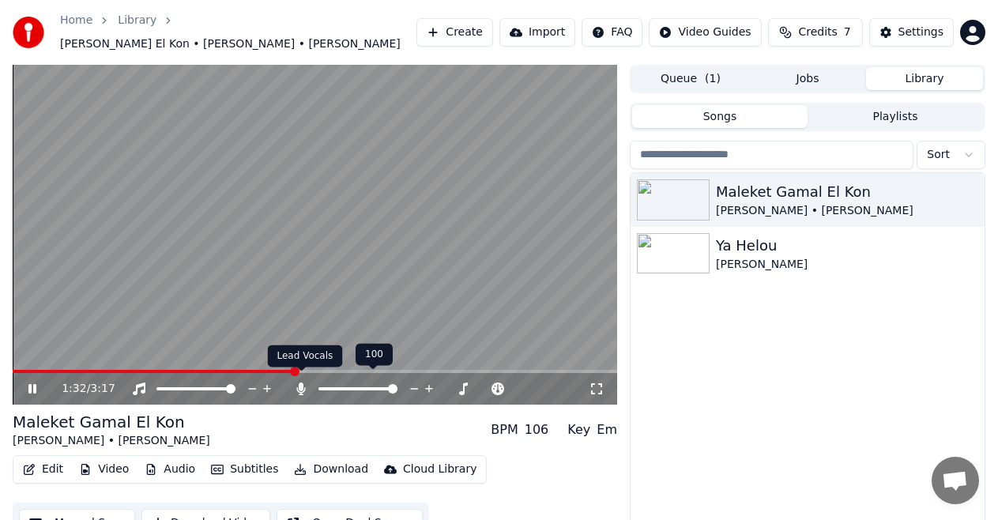
click at [305, 382] on icon at bounding box center [301, 388] width 9 height 13
click at [305, 382] on icon at bounding box center [301, 388] width 16 height 13
click at [305, 382] on icon at bounding box center [301, 388] width 9 height 13
click at [593, 382] on icon at bounding box center [597, 388] width 16 height 13
click at [796, 245] on div "Ya Helou" at bounding box center [839, 246] width 247 height 22
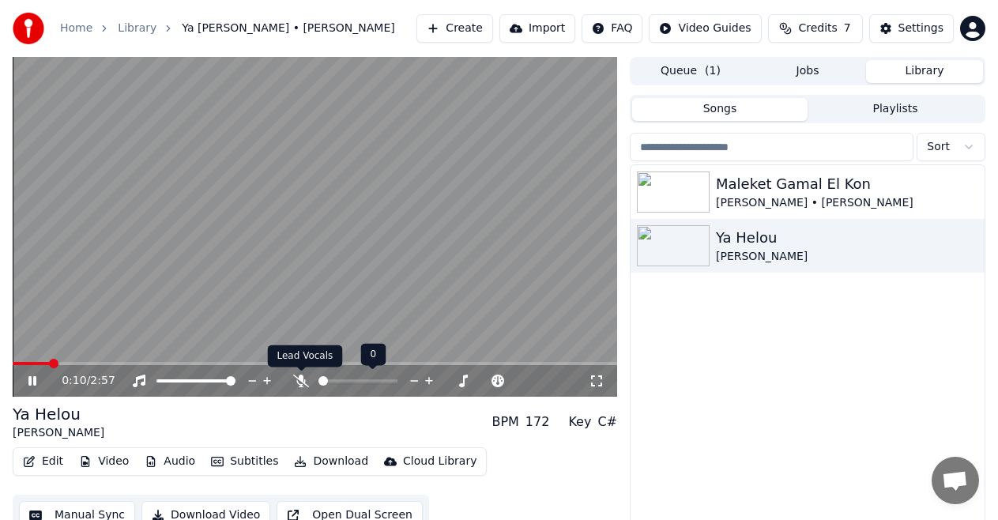
click at [299, 383] on icon at bounding box center [301, 381] width 16 height 13
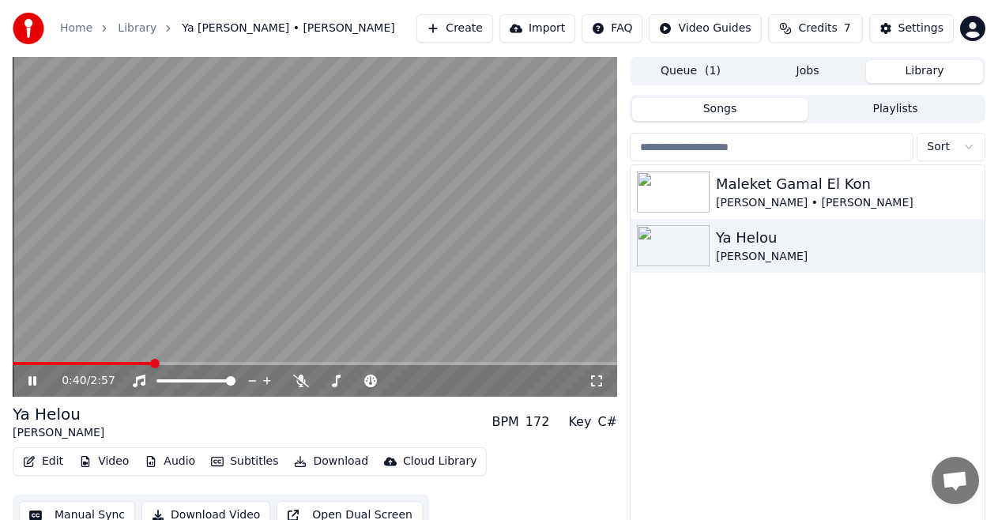
click at [75, 24] on link "Home" at bounding box center [76, 29] width 32 height 16
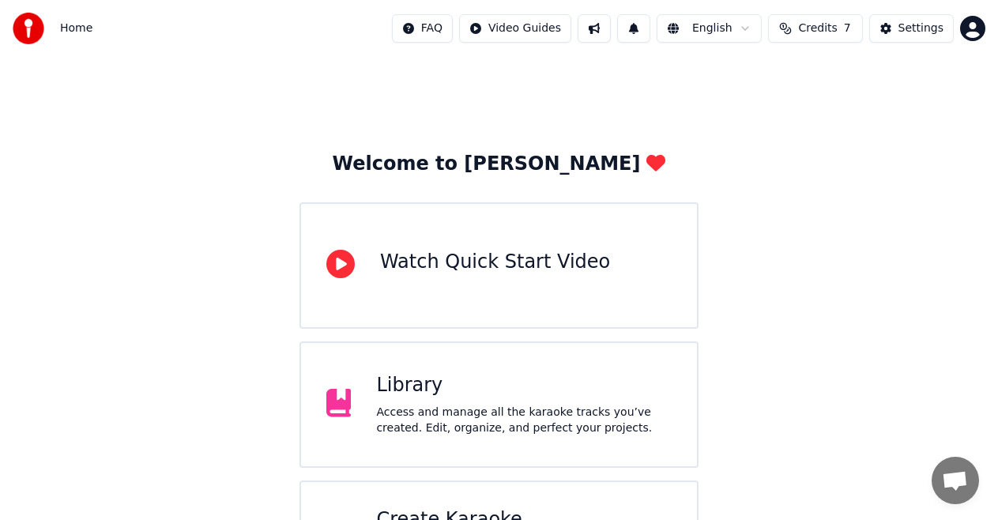
click at [491, 266] on div "Watch Quick Start Video" at bounding box center [495, 262] width 230 height 25
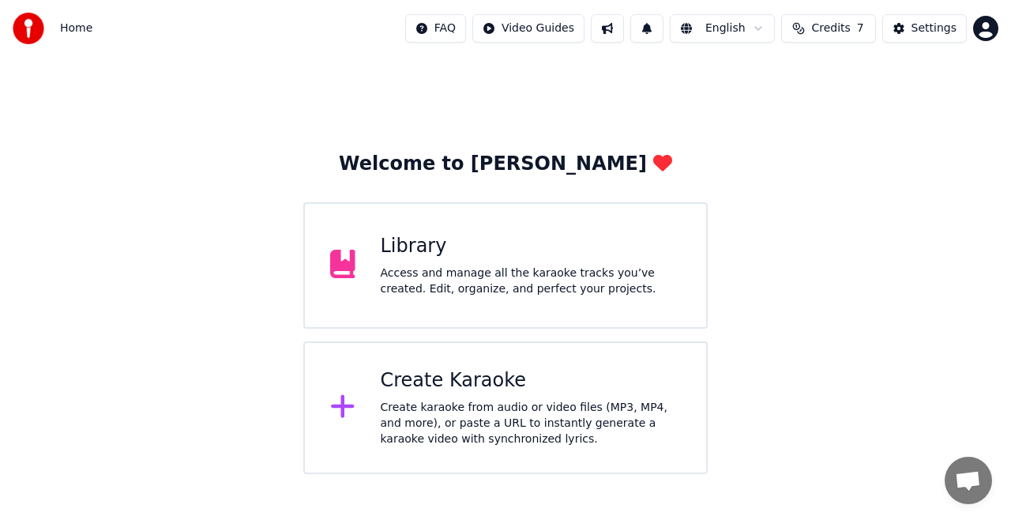
click at [489, 388] on div "Create Karaoke" at bounding box center [531, 380] width 301 height 25
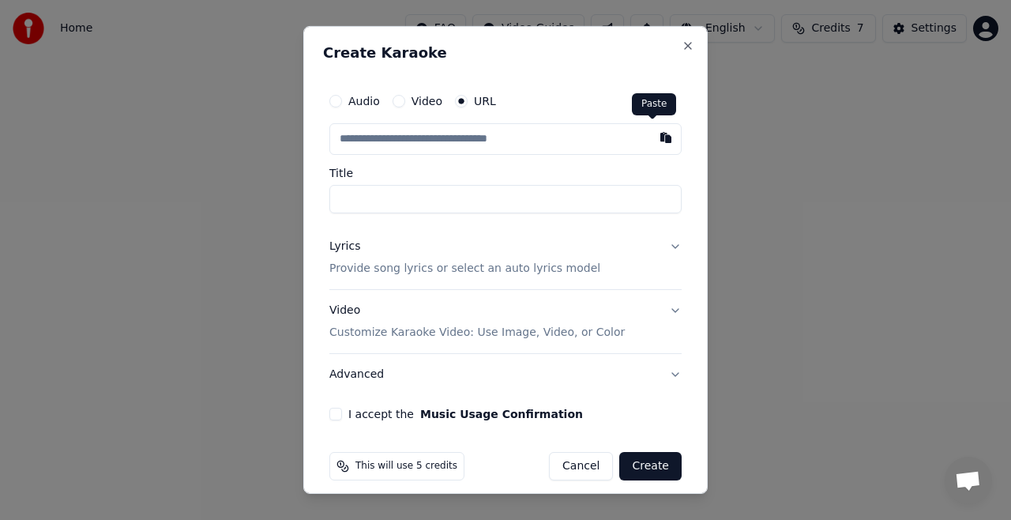
click at [650, 134] on button "button" at bounding box center [666, 137] width 32 height 28
type input "**********"
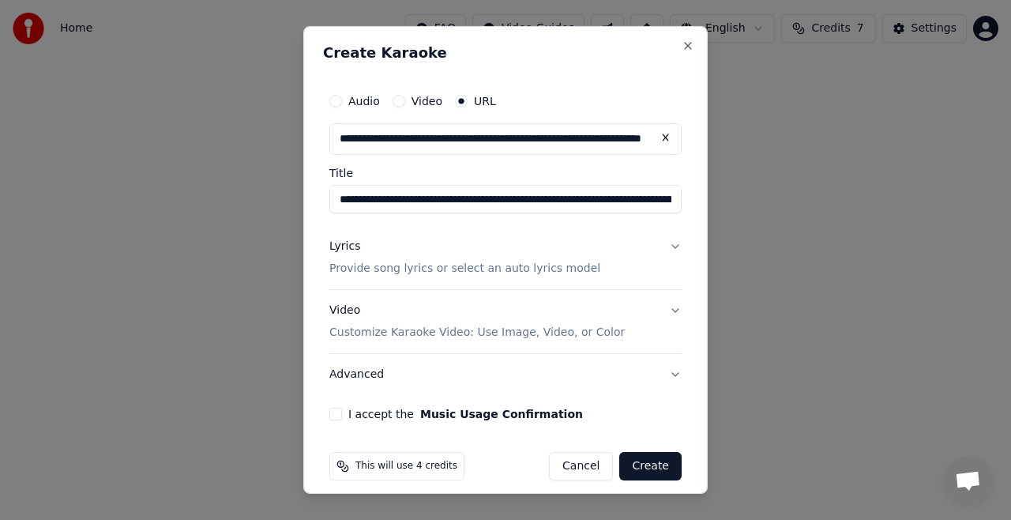
type input "**********"
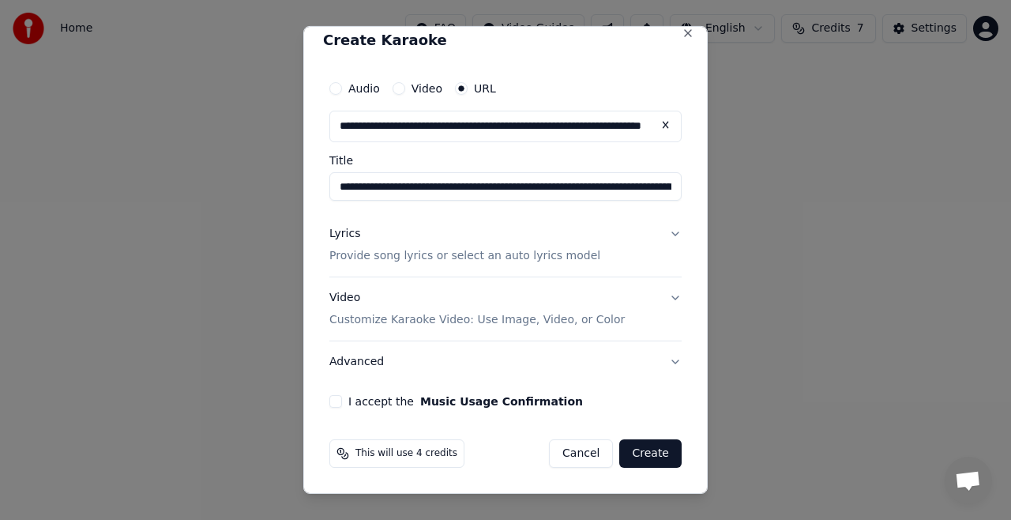
click at [335, 401] on button "I accept the Music Usage Confirmation" at bounding box center [336, 401] width 13 height 13
click at [641, 451] on button "Create" at bounding box center [651, 453] width 62 height 28
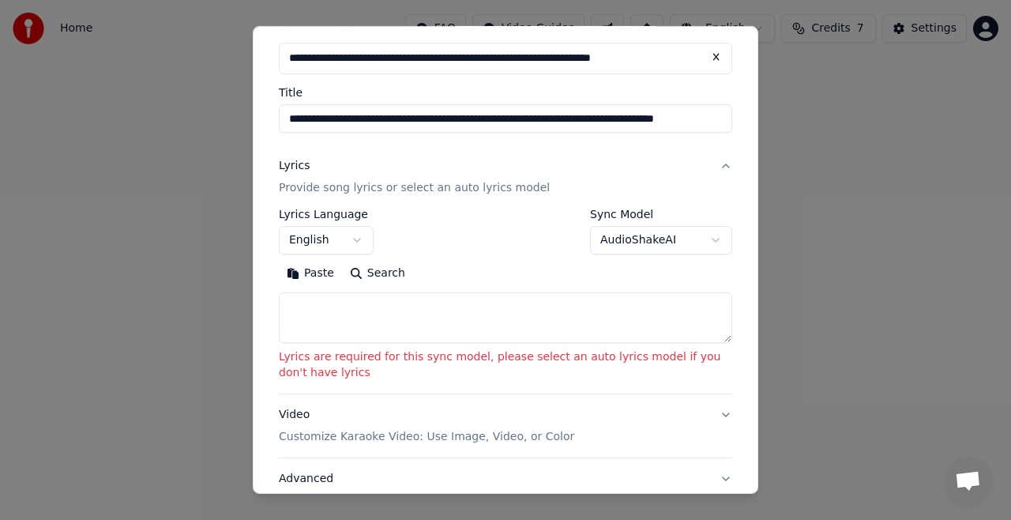
scroll to position [92, 0]
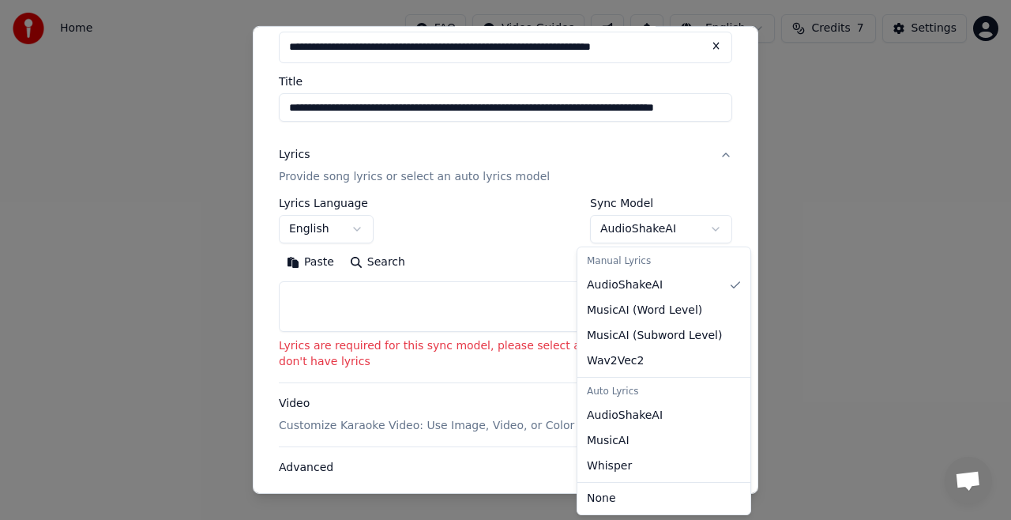
click at [699, 227] on body "**********" at bounding box center [505, 237] width 1011 height 474
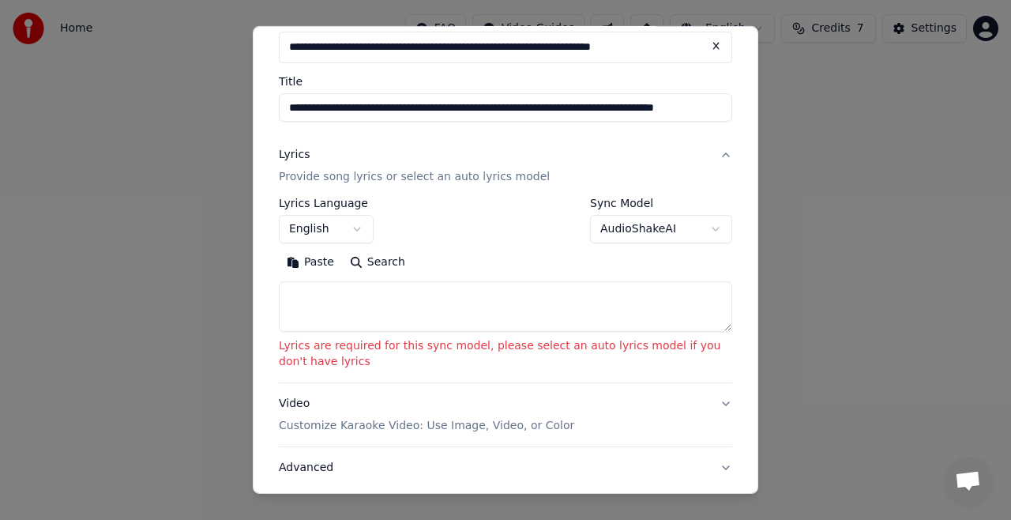
click at [592, 297] on textarea at bounding box center [506, 306] width 454 height 51
click at [410, 302] on textarea at bounding box center [506, 306] width 454 height 51
paste textarea "**********"
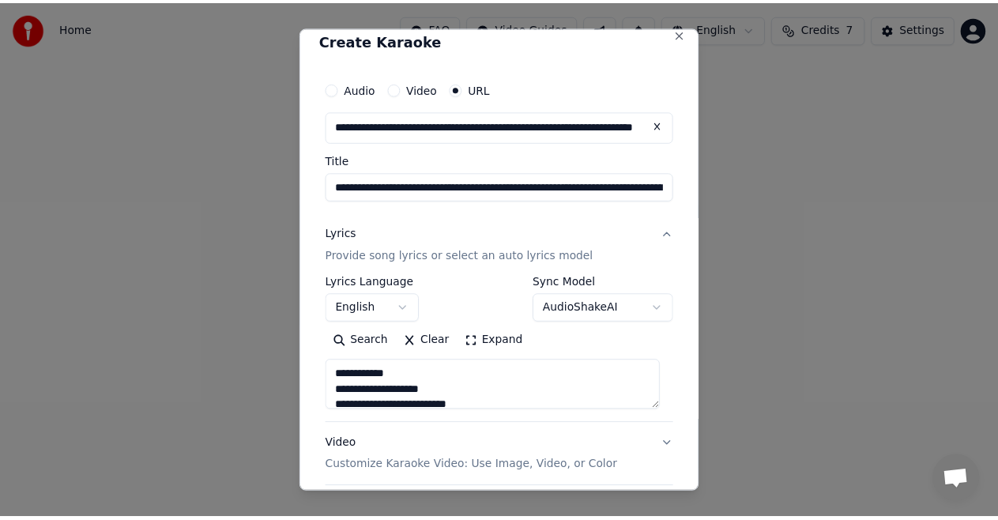
scroll to position [160, 0]
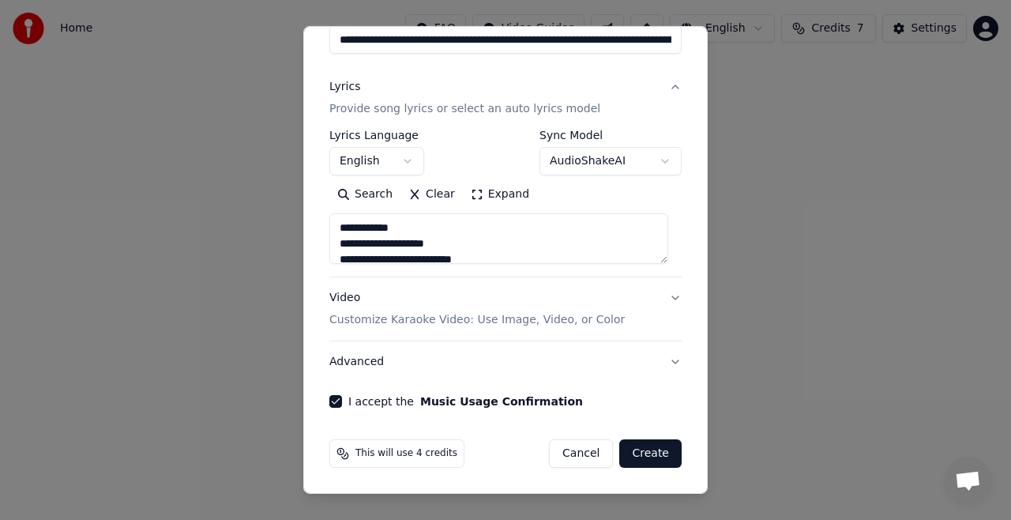
type textarea "**********"
click at [636, 456] on button "Create" at bounding box center [651, 453] width 62 height 28
select select "**"
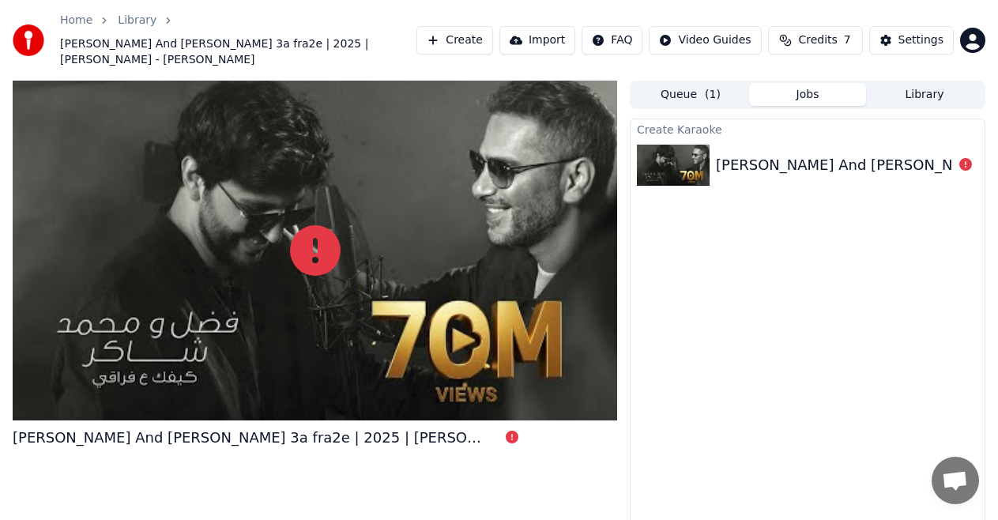
click at [636, 456] on div "Create Karaoke [PERSON_NAME] And [PERSON_NAME] 3a fra2e | 2025 | [PERSON_NAME] …" at bounding box center [808, 340] width 356 height 442
